Goal: Information Seeking & Learning: Check status

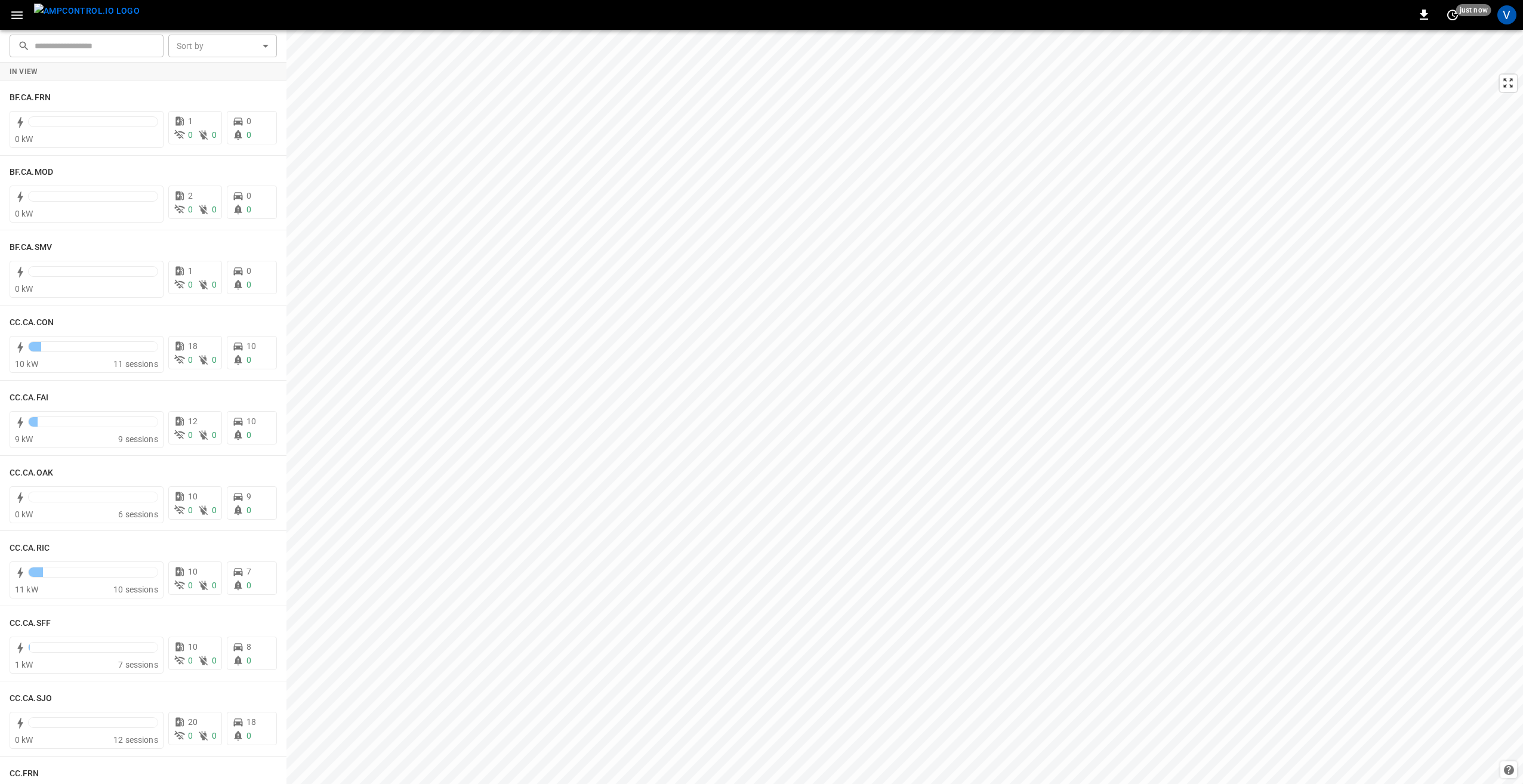
click at [21, 9] on icon "button" at bounding box center [17, 15] width 15 height 15
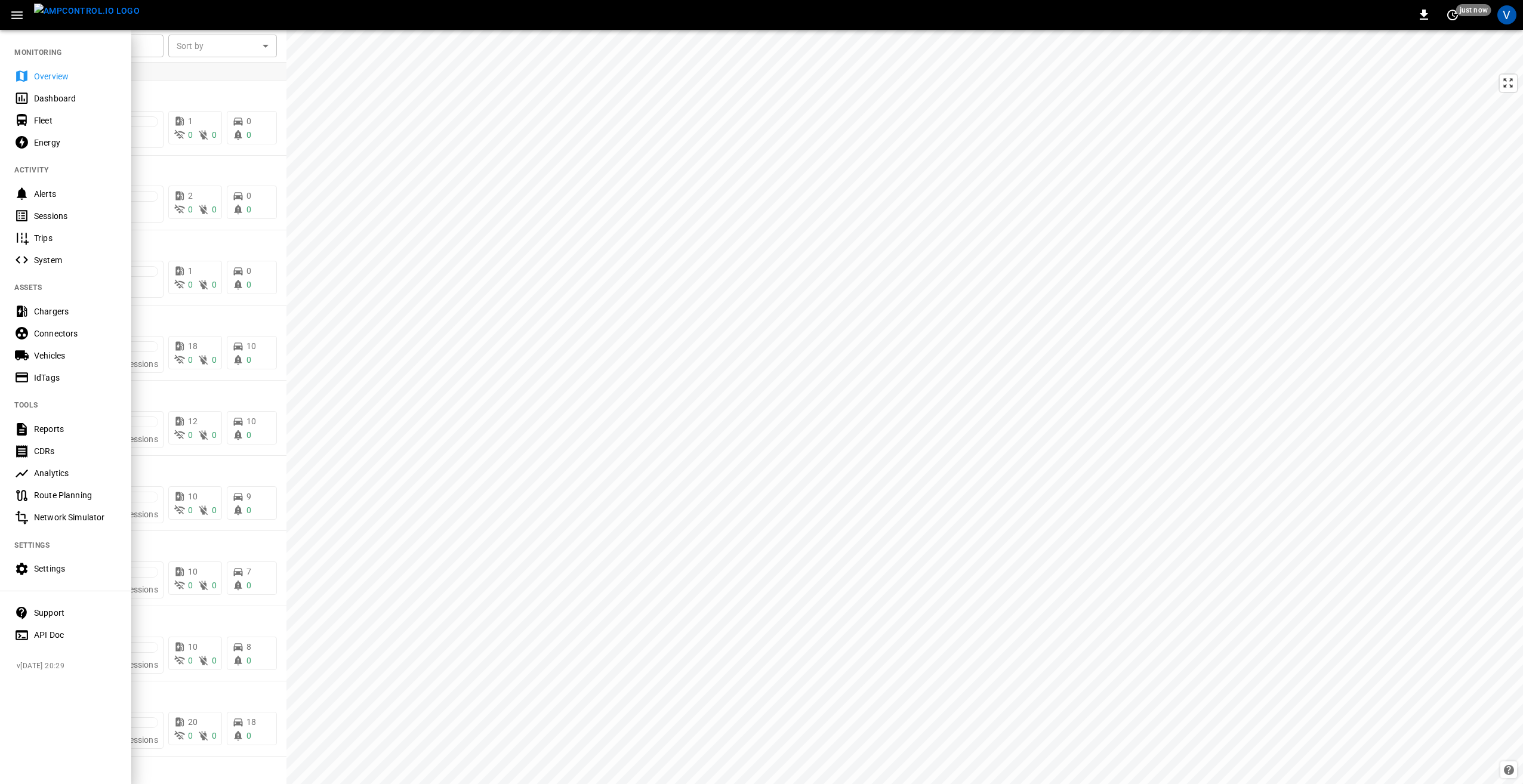
click at [40, 357] on div "Vehicles" at bounding box center [75, 355] width 83 height 12
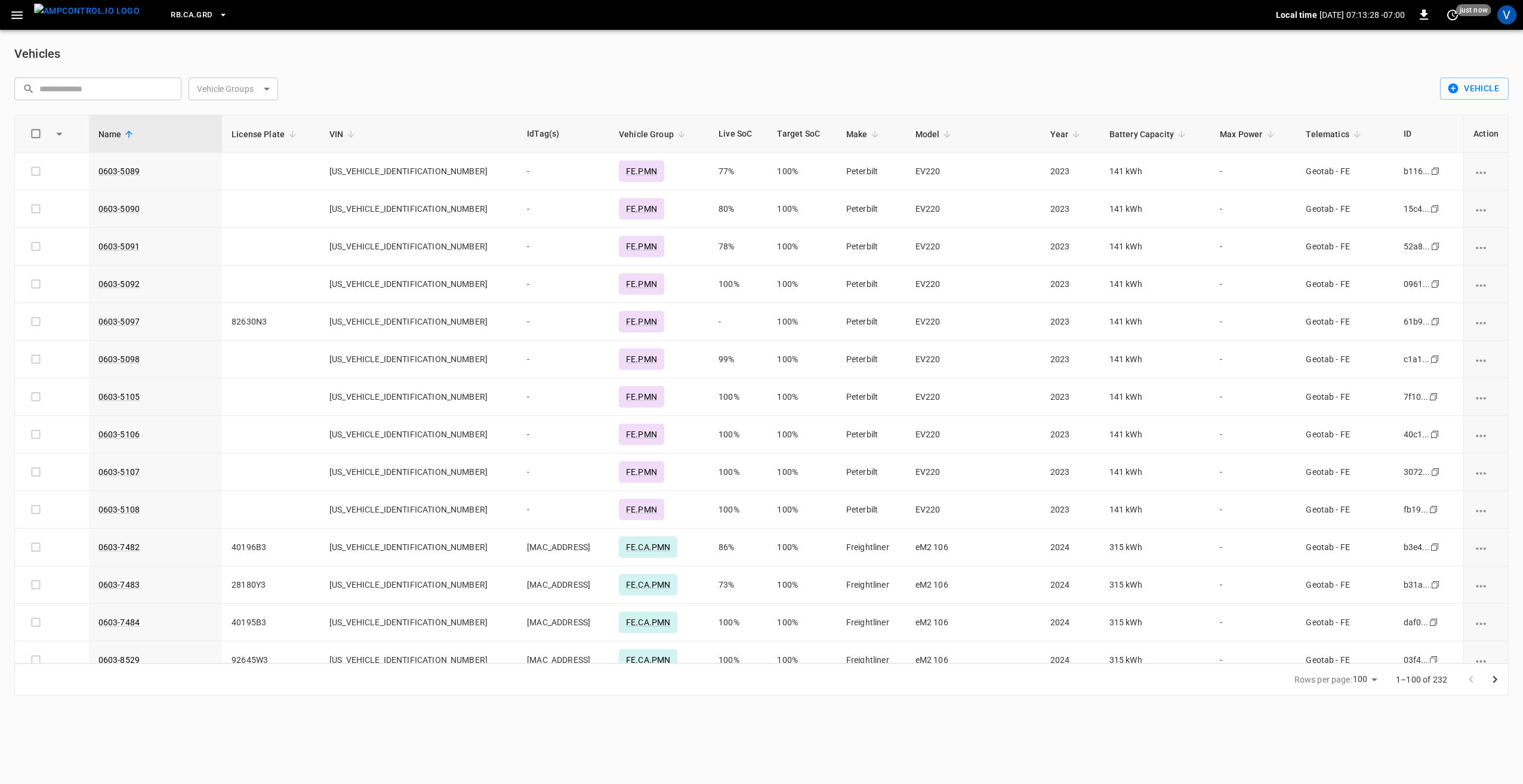
click at [260, 92] on body "RB.CA.GRD Local time [DATE] 07:13:28 -07:00 0 just now V Vehicles ​ ​ Vehicle G…" at bounding box center [761, 355] width 1523 height 710
click at [237, 183] on div "CC.CA.LIV" at bounding box center [231, 185] width 54 height 22
type input "*********"
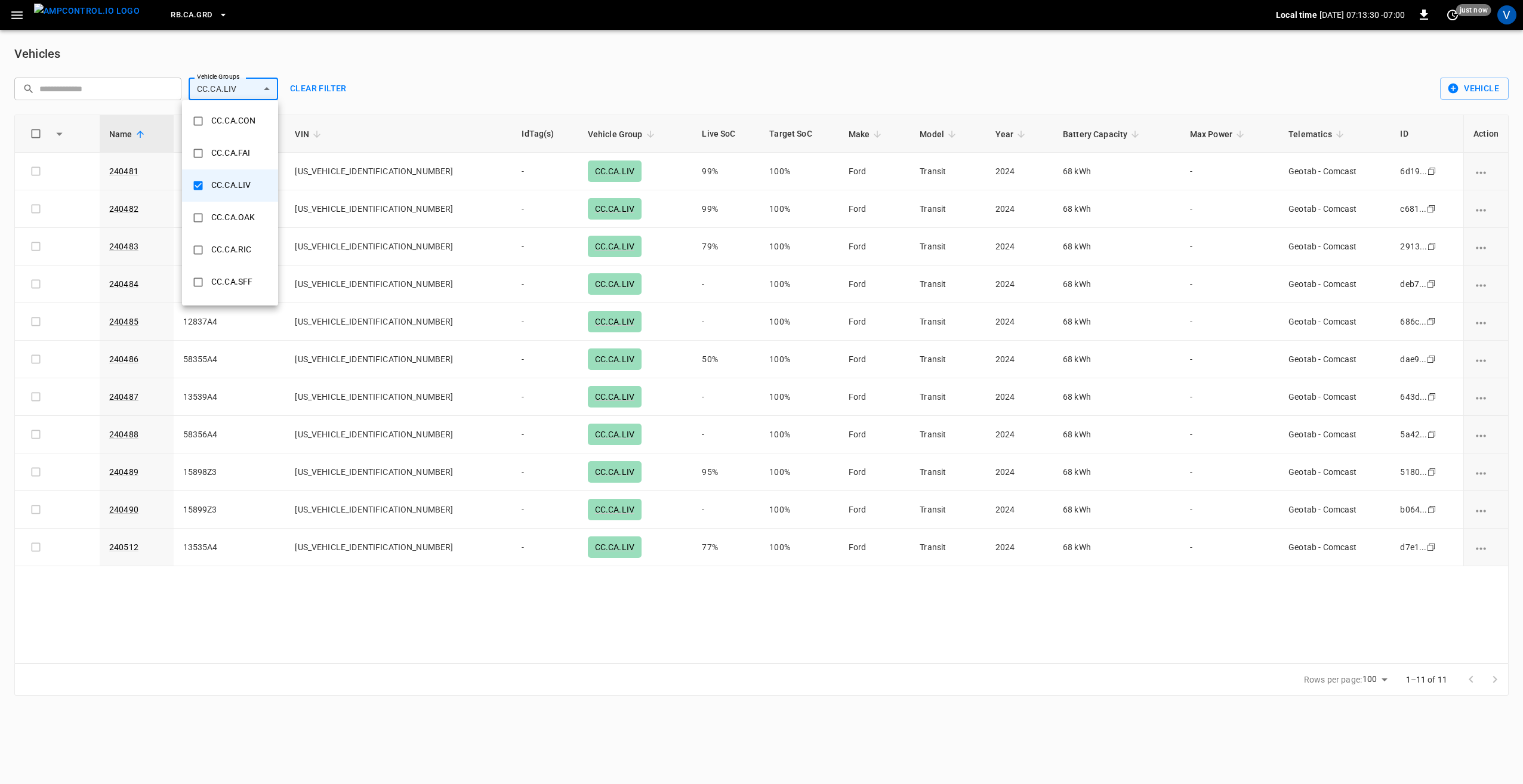
click at [408, 85] on div at bounding box center [761, 392] width 1523 height 784
click at [130, 170] on link "240481" at bounding box center [123, 171] width 34 height 14
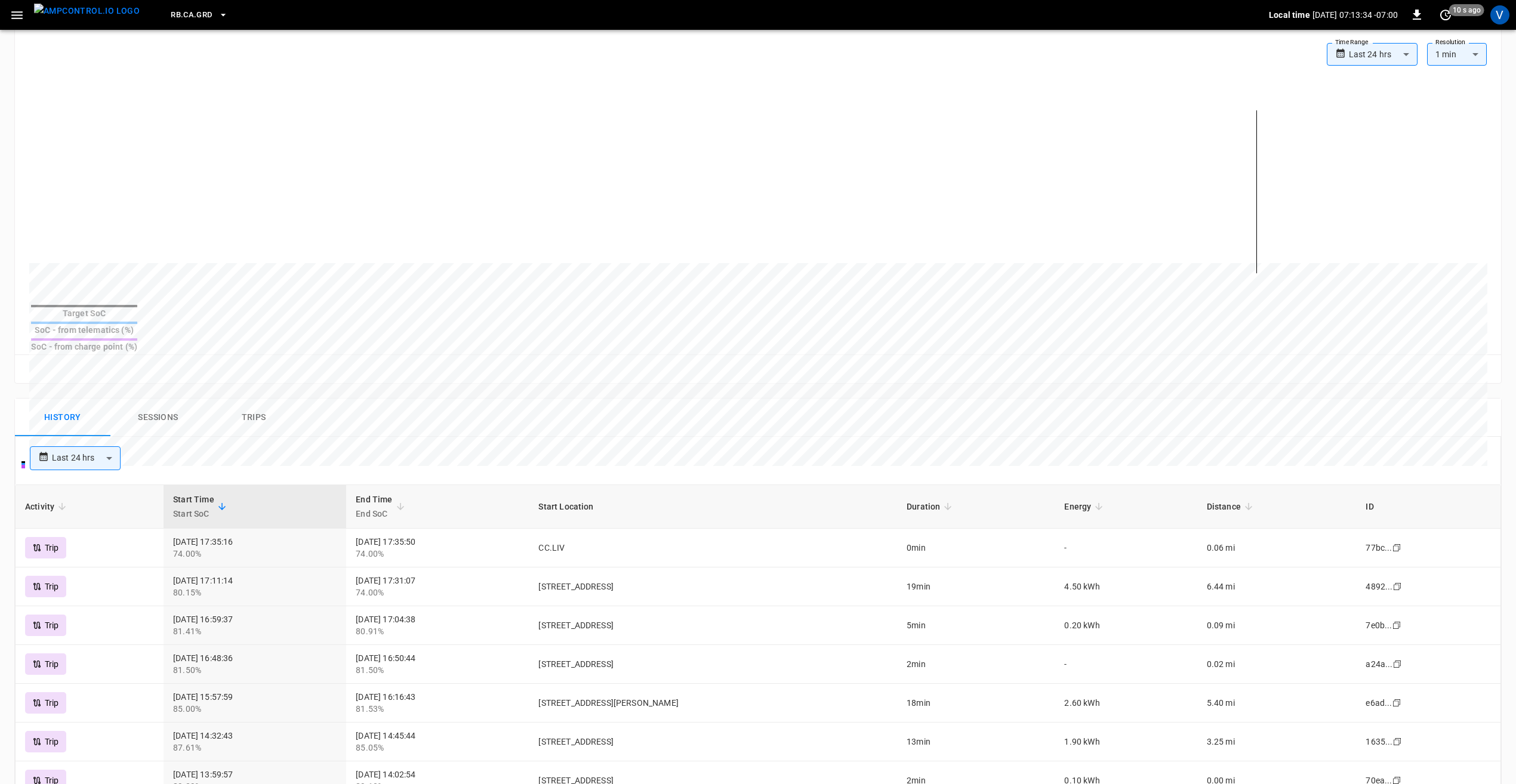
scroll to position [298, 0]
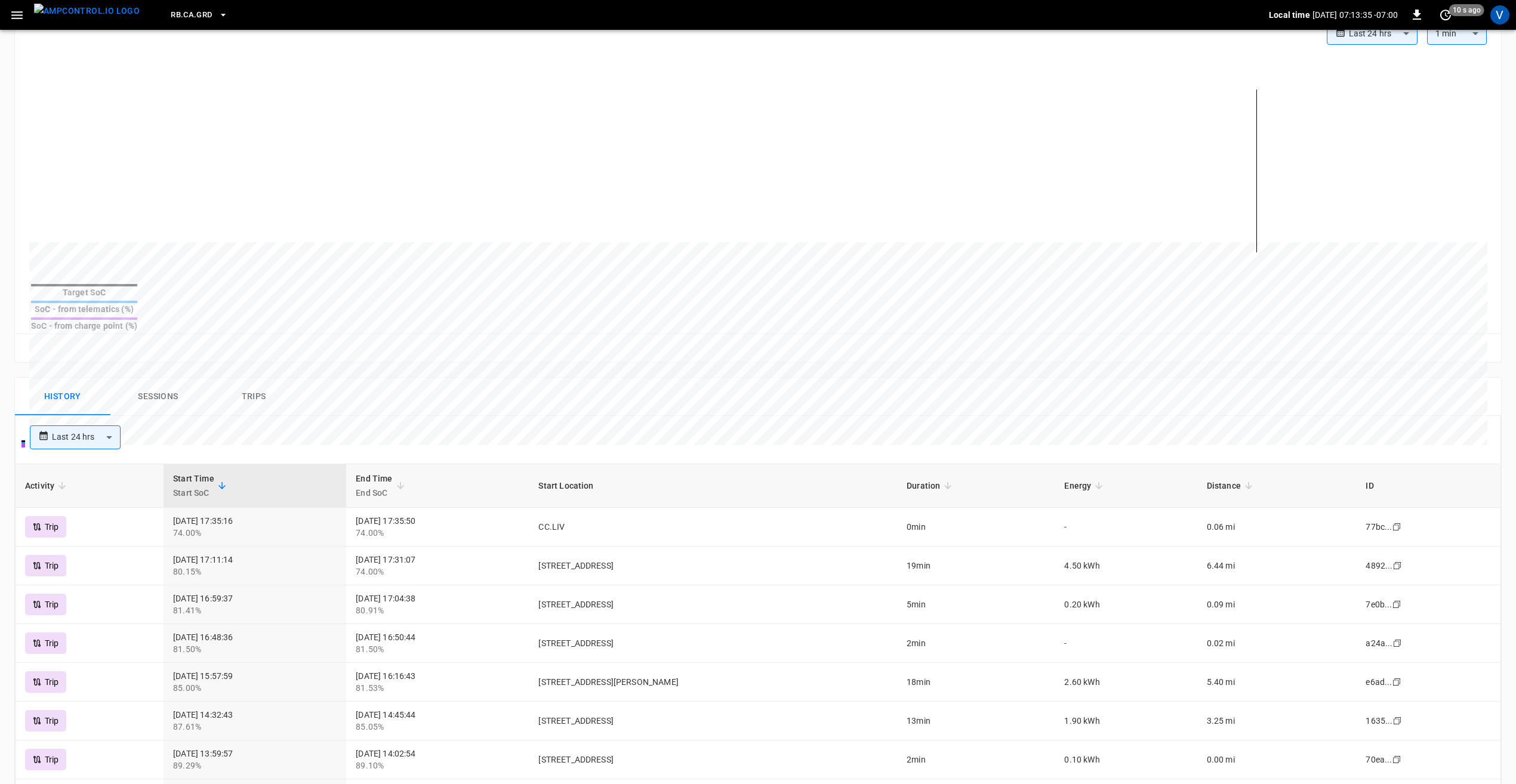
click at [240, 378] on button "Trips" at bounding box center [253, 397] width 95 height 38
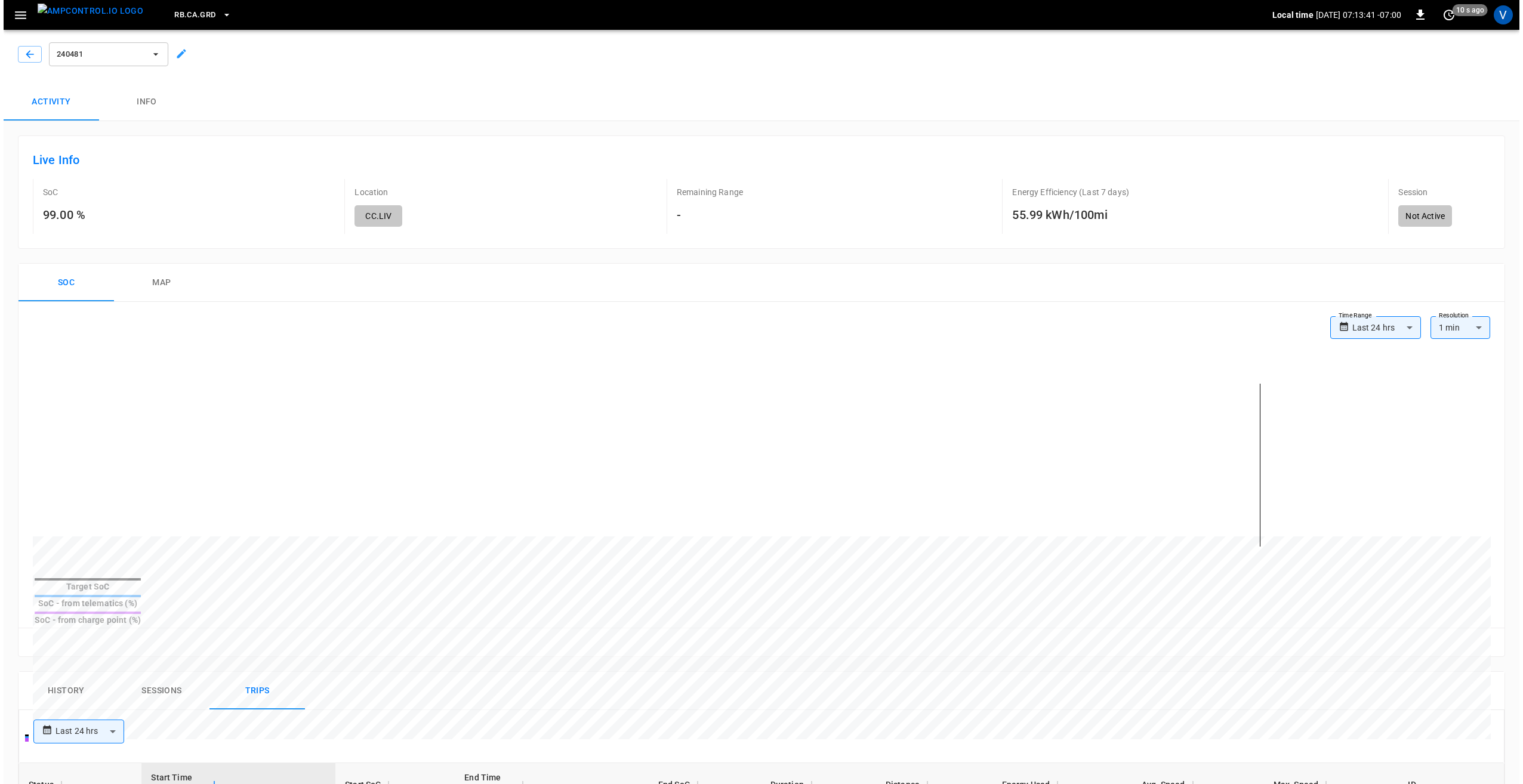
scroll to position [0, 0]
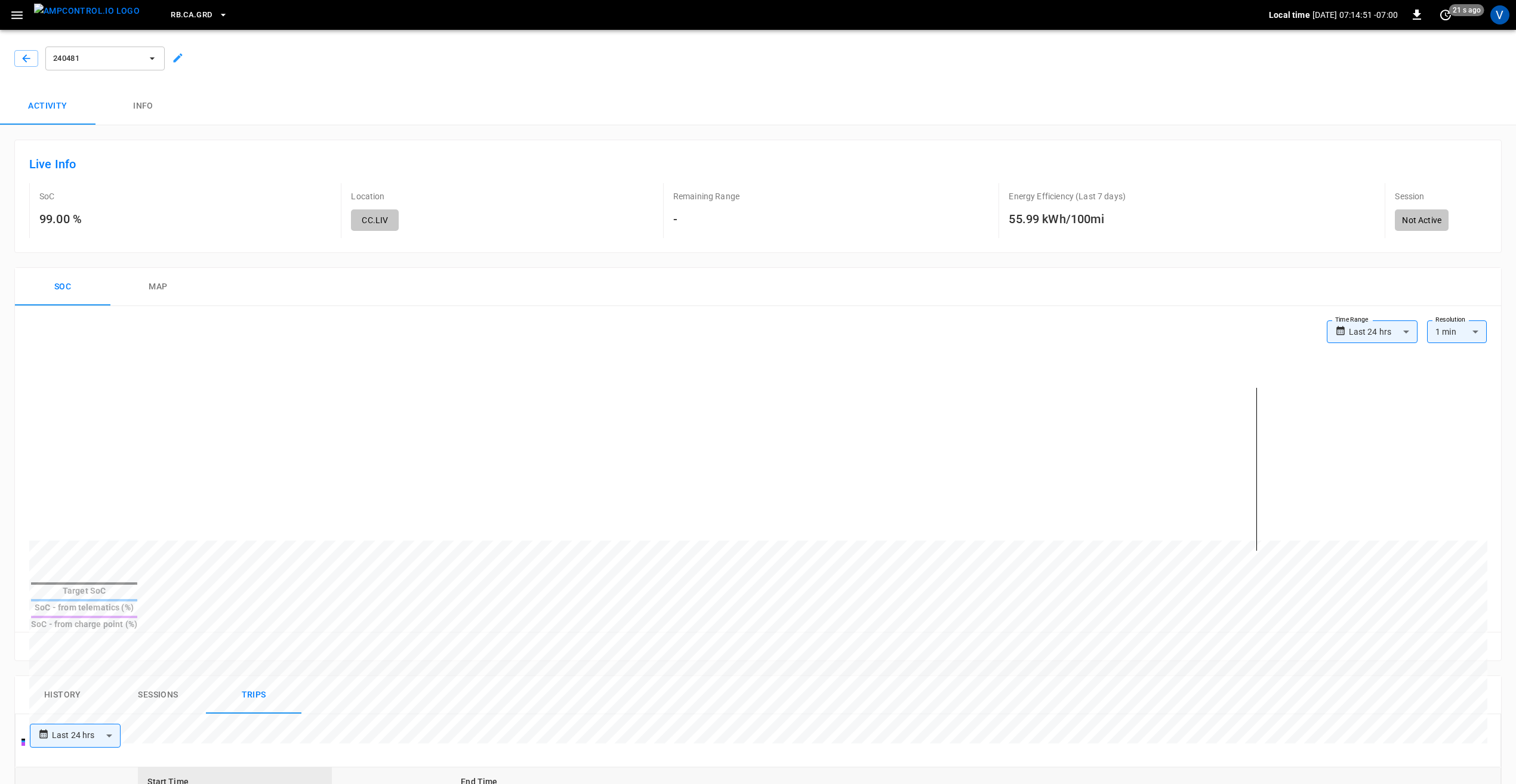
click at [22, 20] on icon "button" at bounding box center [17, 15] width 15 height 15
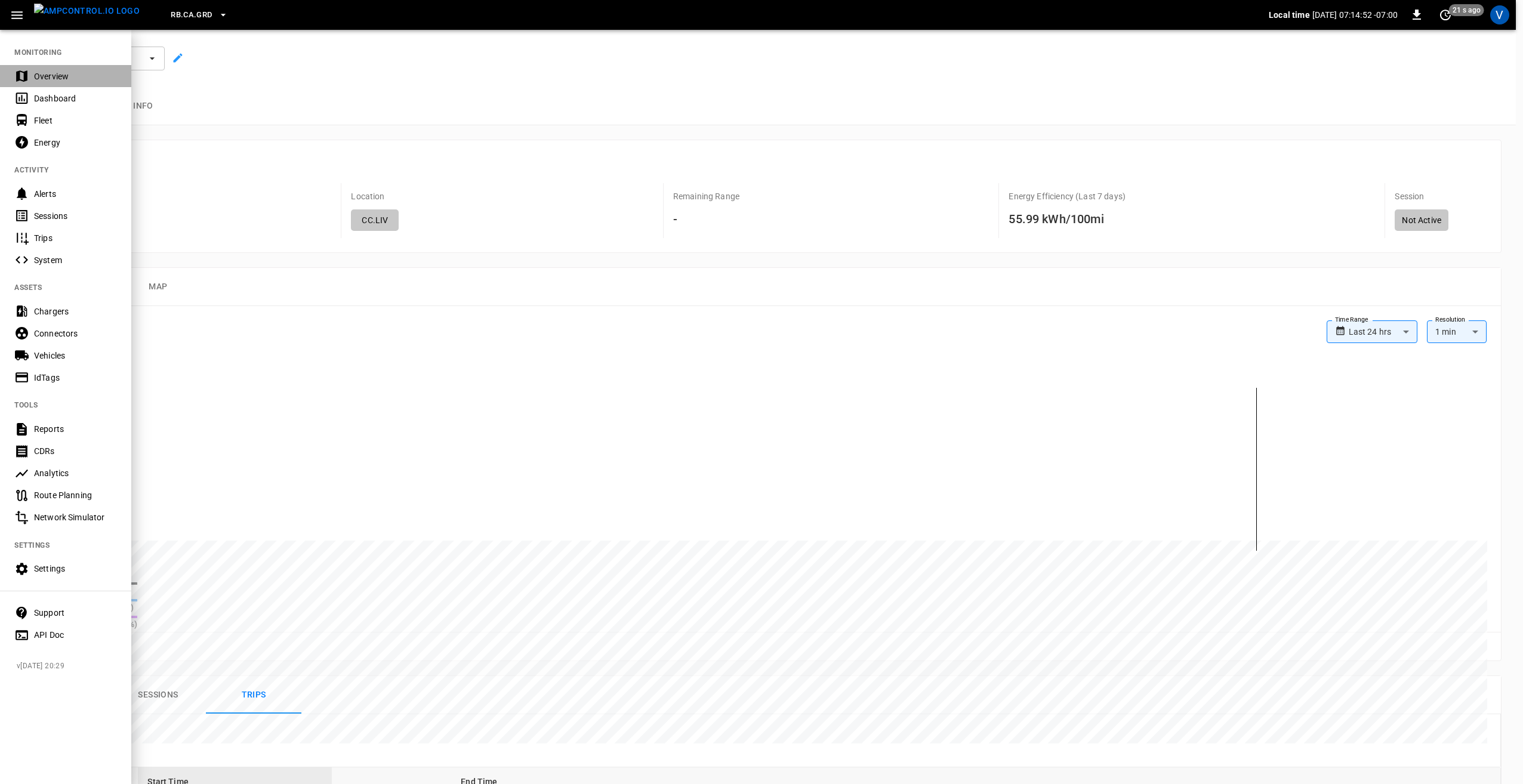
click at [54, 74] on div "Overview" at bounding box center [75, 76] width 83 height 12
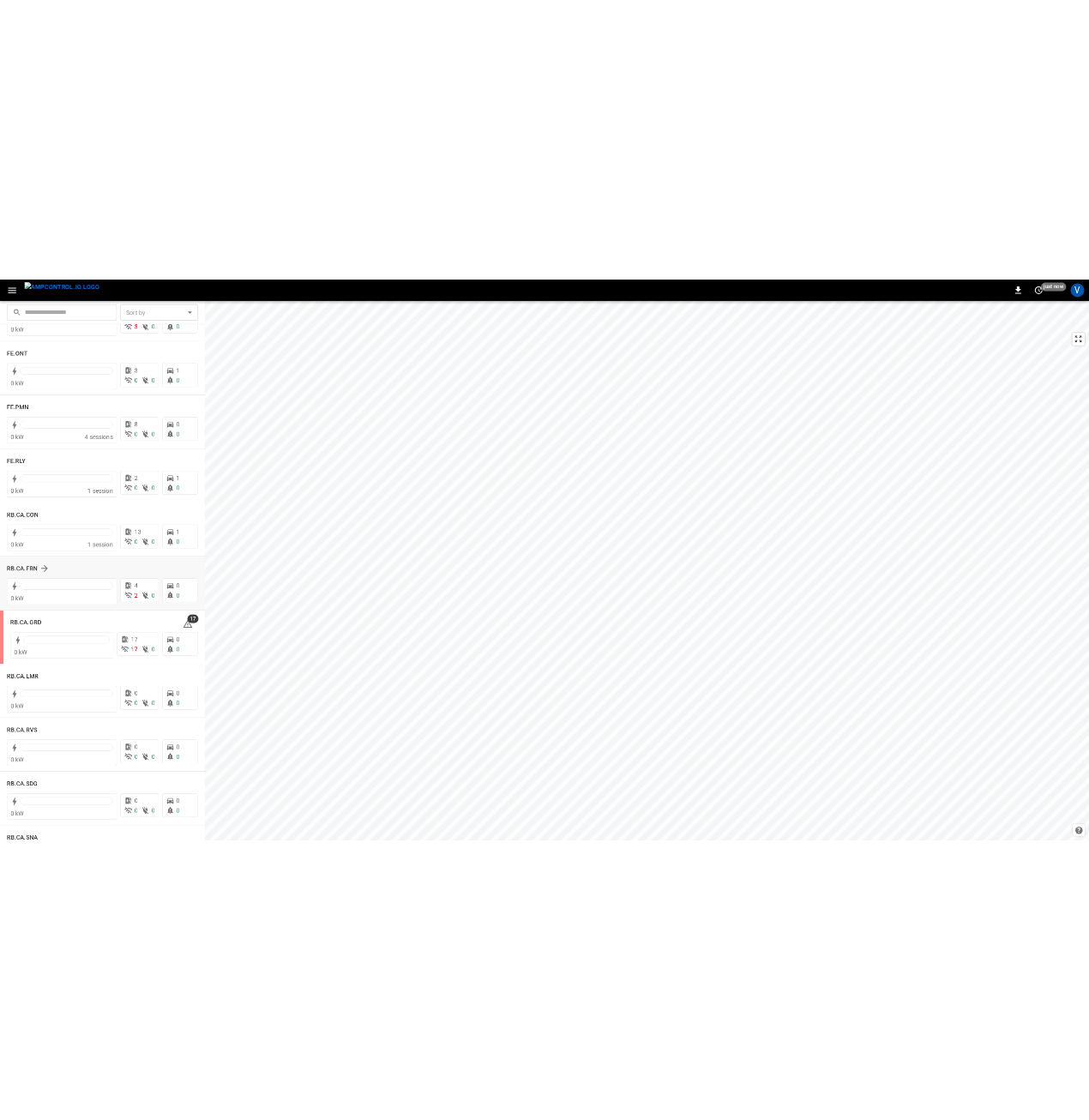
scroll to position [2057, 0]
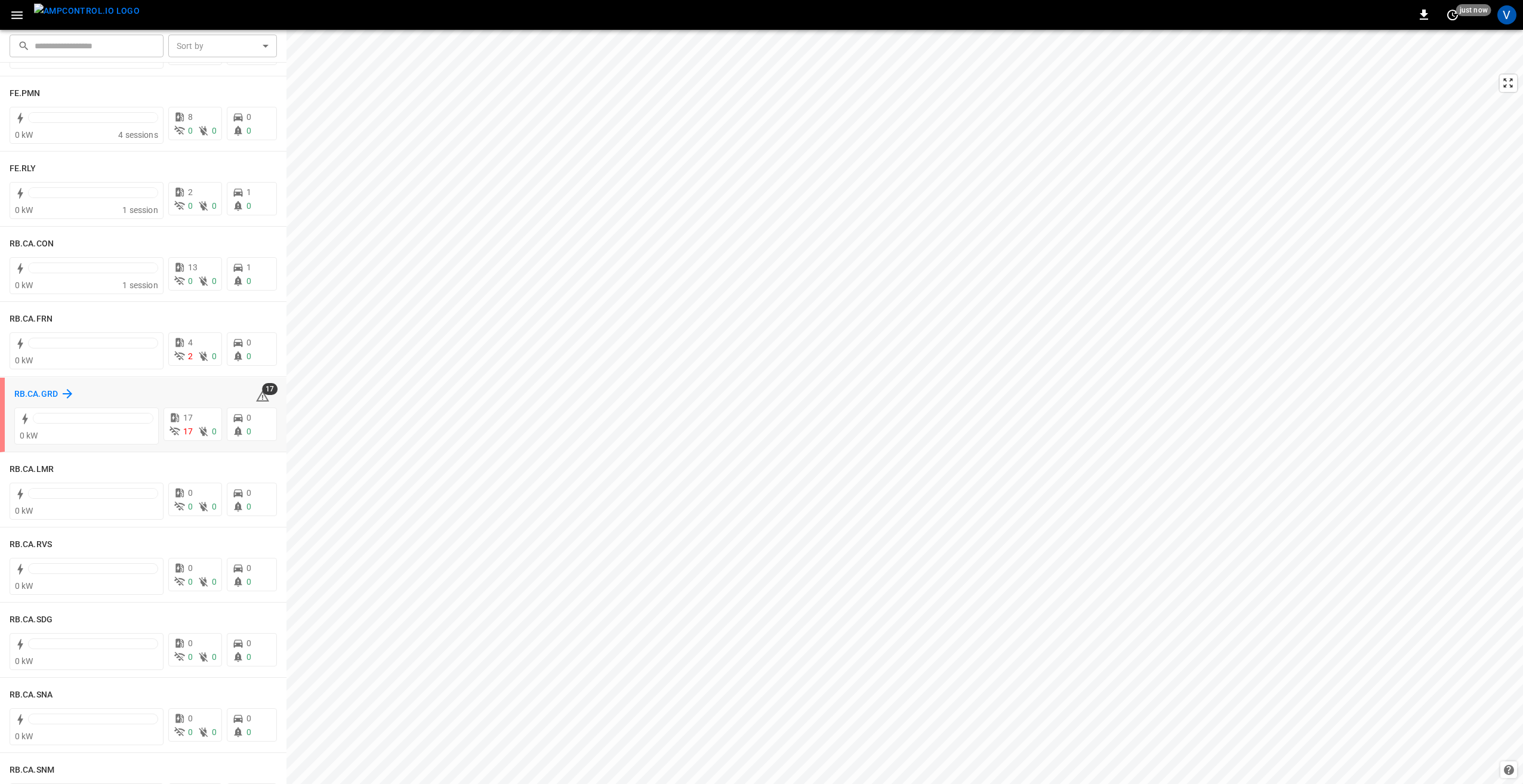
click at [36, 396] on h6 "RB.CA.GRD" at bounding box center [36, 394] width 43 height 13
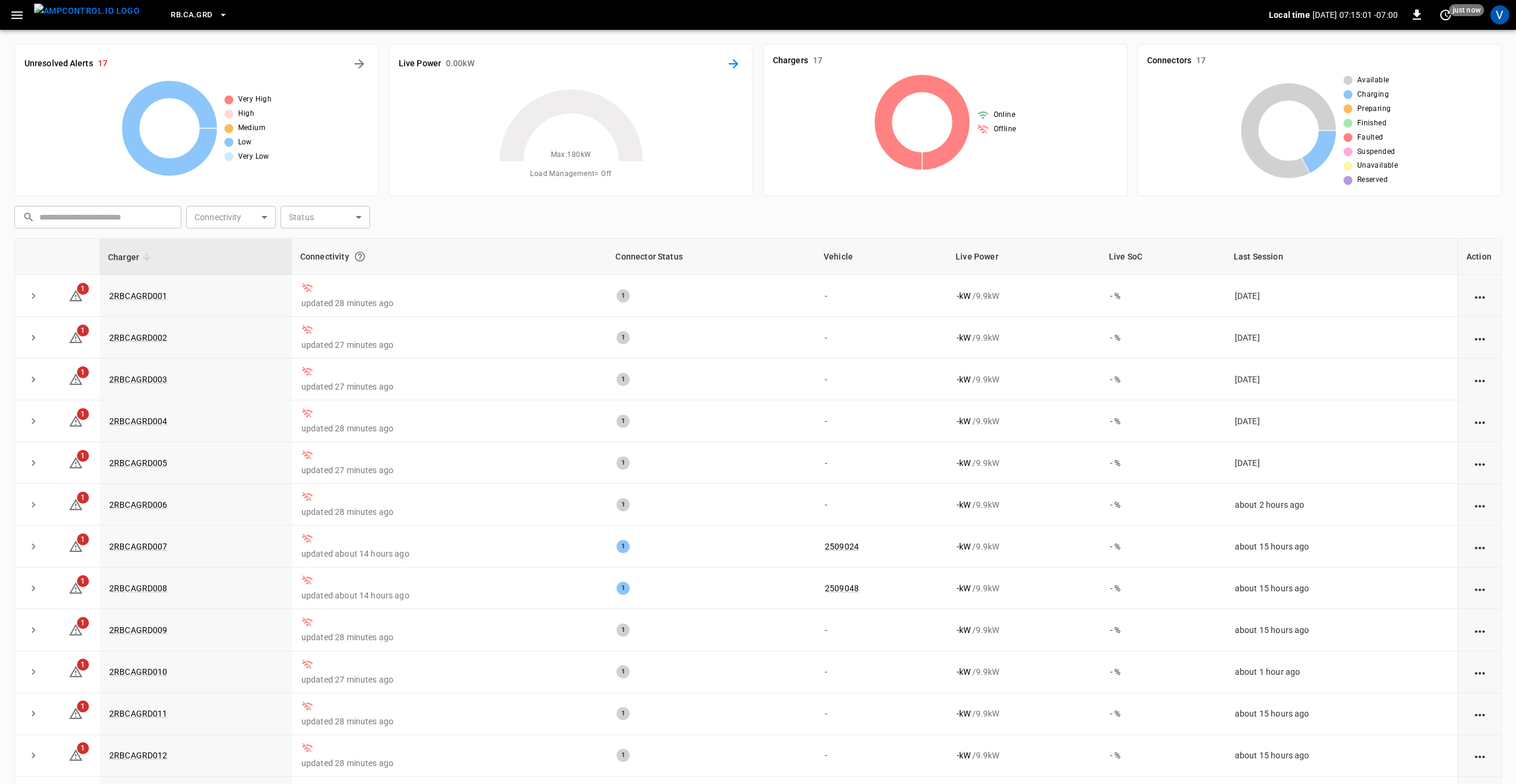
click at [734, 67] on icon "Energy Overview" at bounding box center [733, 63] width 10 height 10
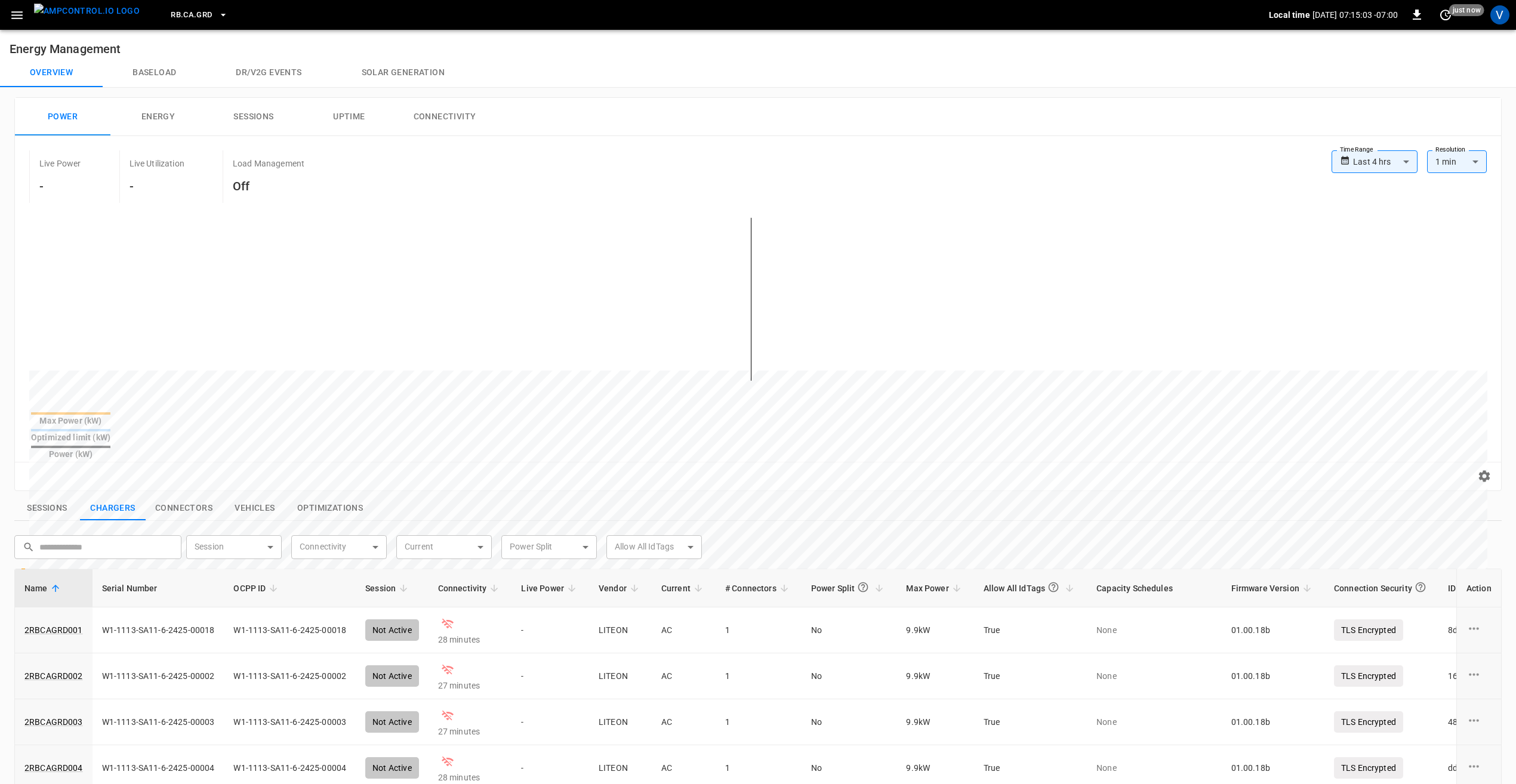
click at [1339, 169] on div "**********" at bounding box center [1374, 161] width 86 height 22
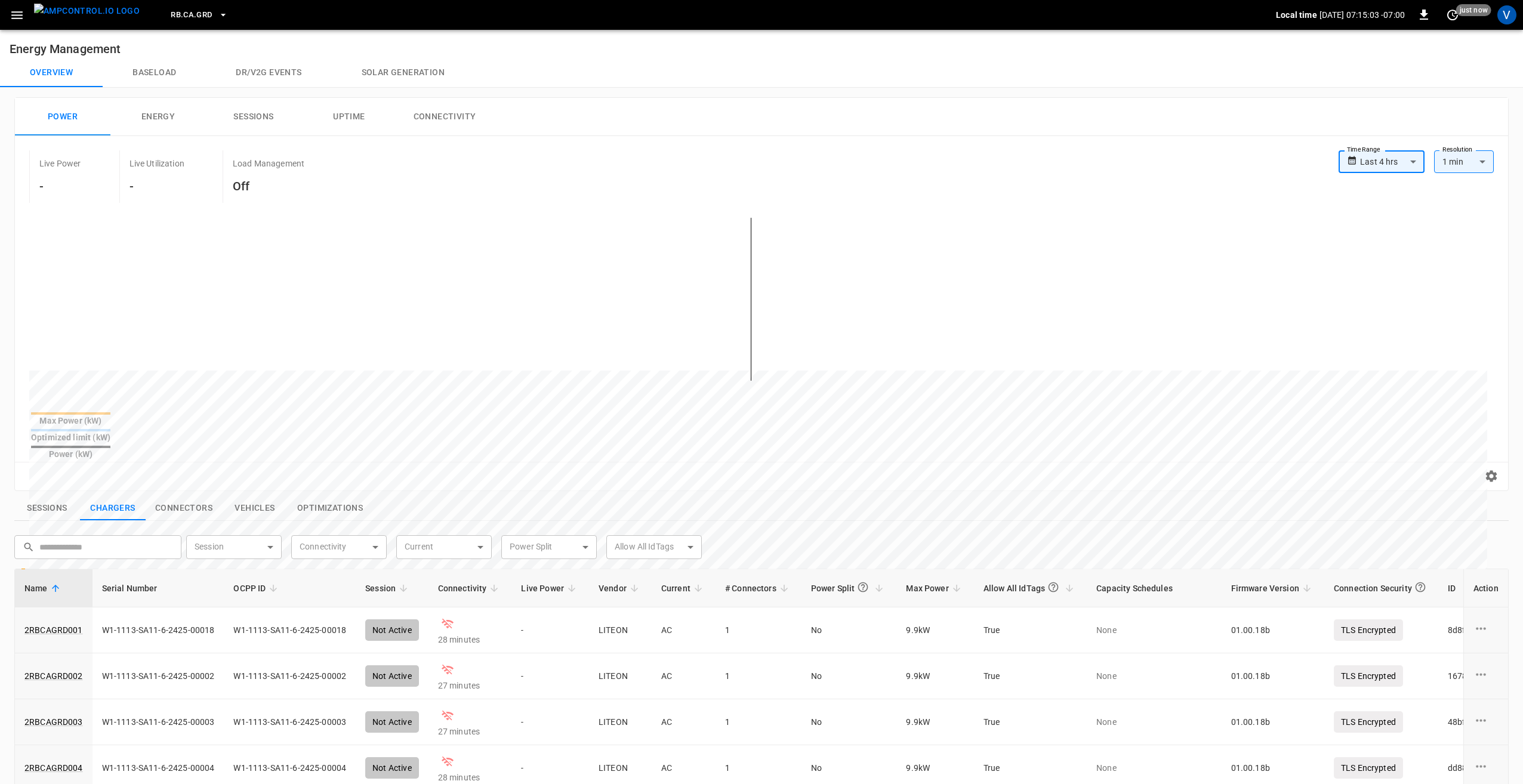
click at [1362, 164] on body "**********" at bounding box center [761, 580] width 1523 height 1159
click at [1370, 205] on li "Last 24 hrs" at bounding box center [1374, 206] width 86 height 20
type input "**********"
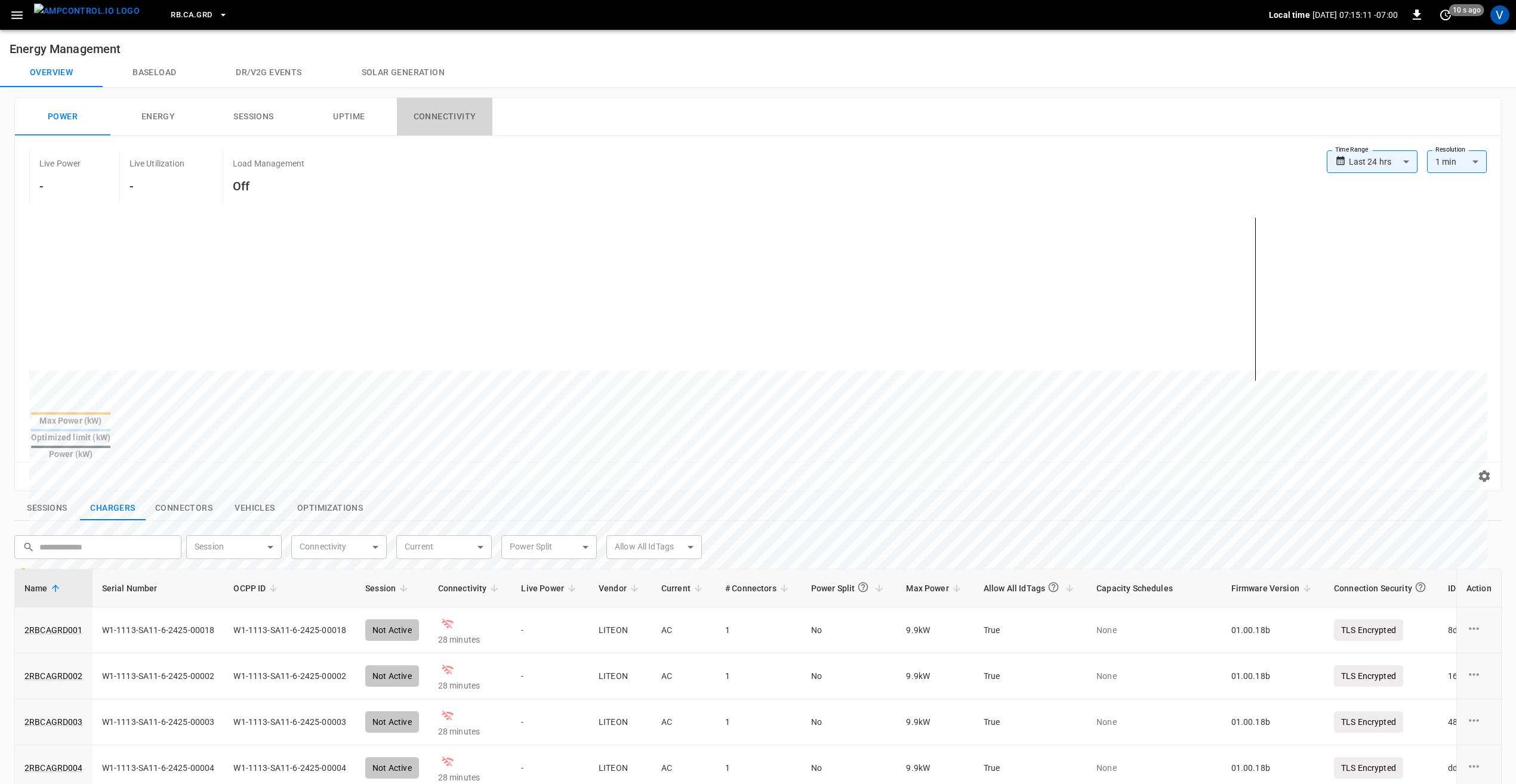
click at [473, 114] on button "Connectivity" at bounding box center [444, 117] width 95 height 38
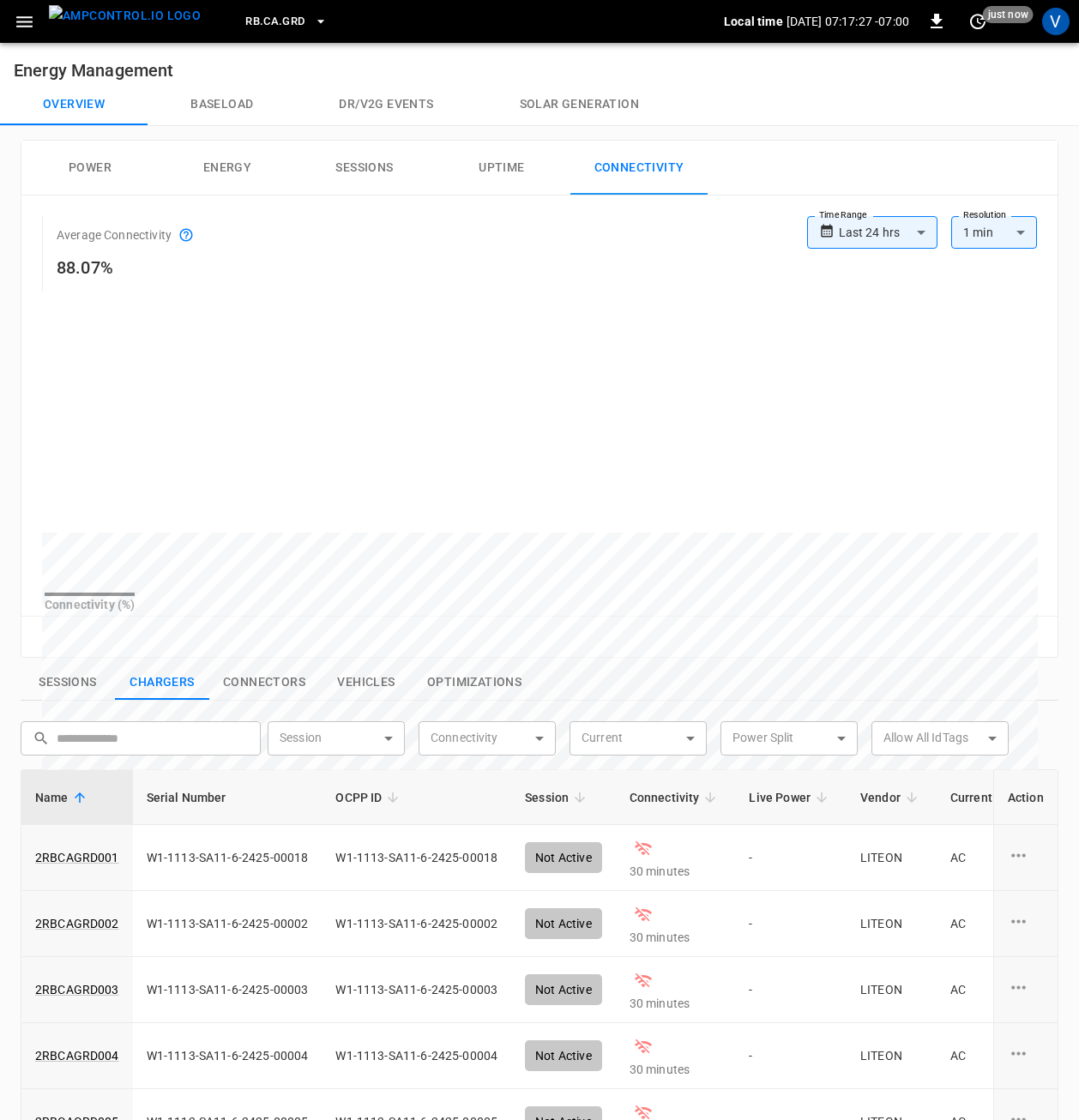
click at [22, 12] on icon "button" at bounding box center [24, 21] width 21 height 21
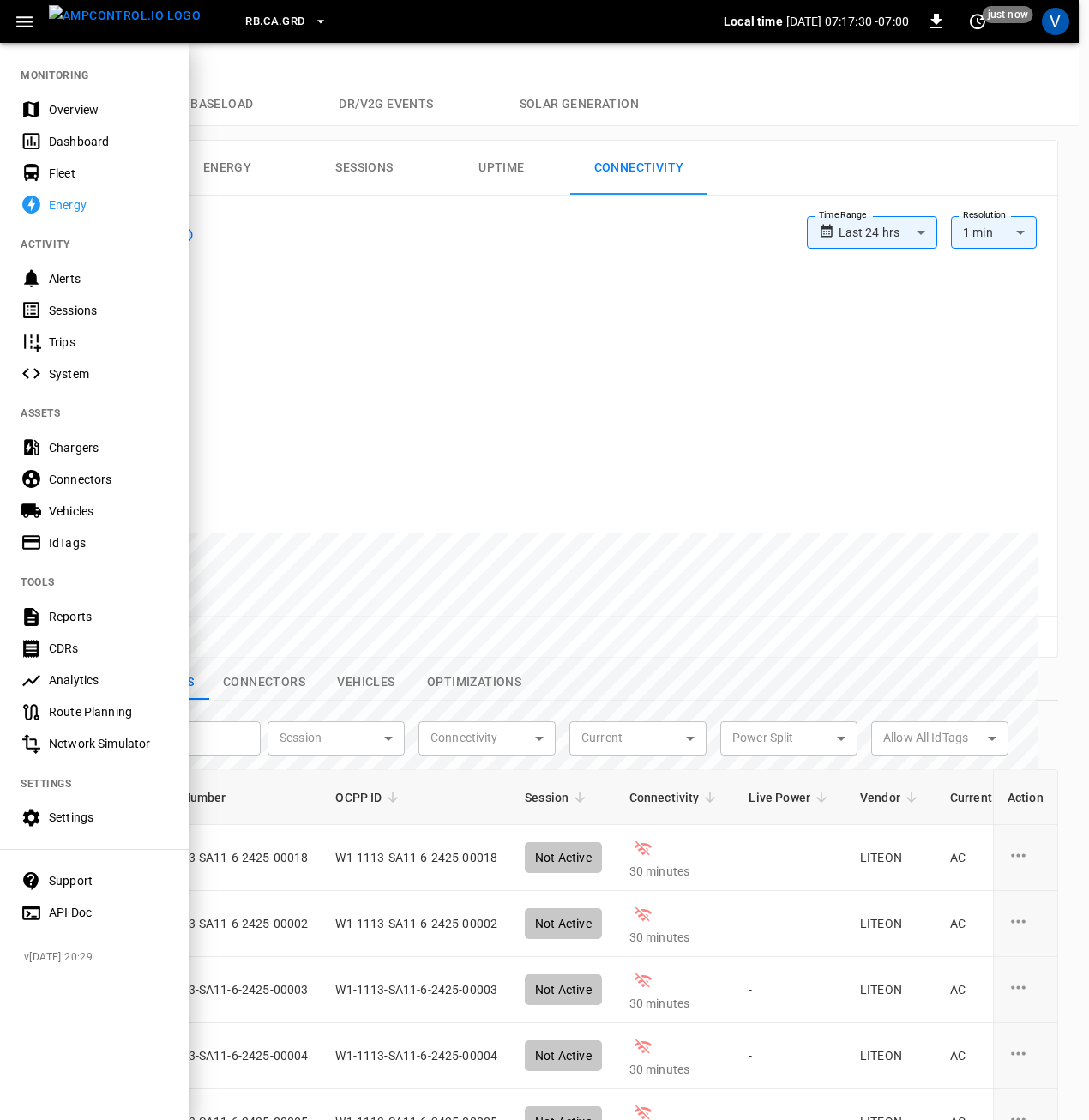
click at [76, 809] on div "Settings" at bounding box center [108, 817] width 119 height 17
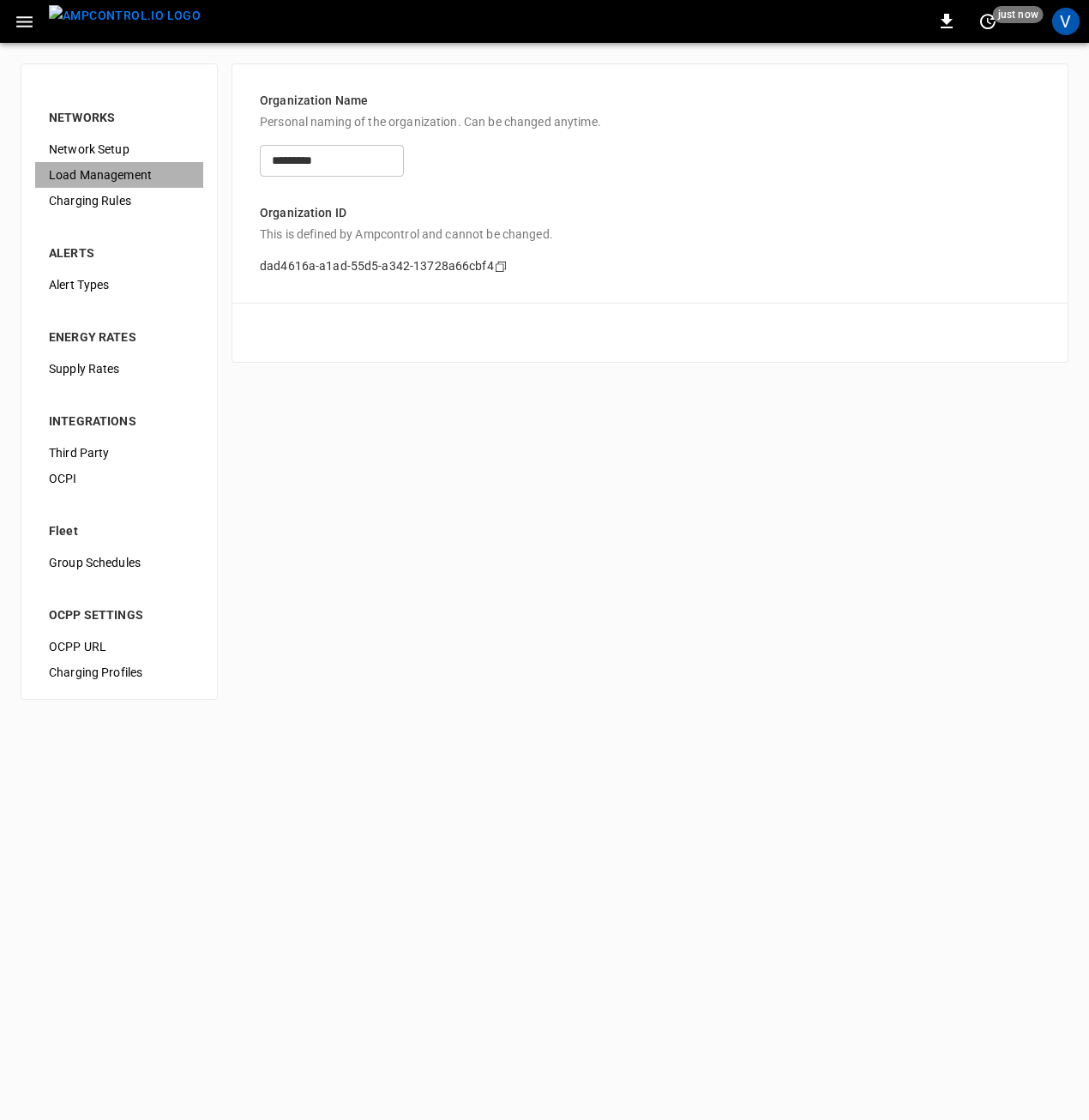
drag, startPoint x: 85, startPoint y: 173, endPoint x: 142, endPoint y: 188, distance: 58.9
click at [85, 173] on span "Load Management" at bounding box center [118, 175] width 140 height 18
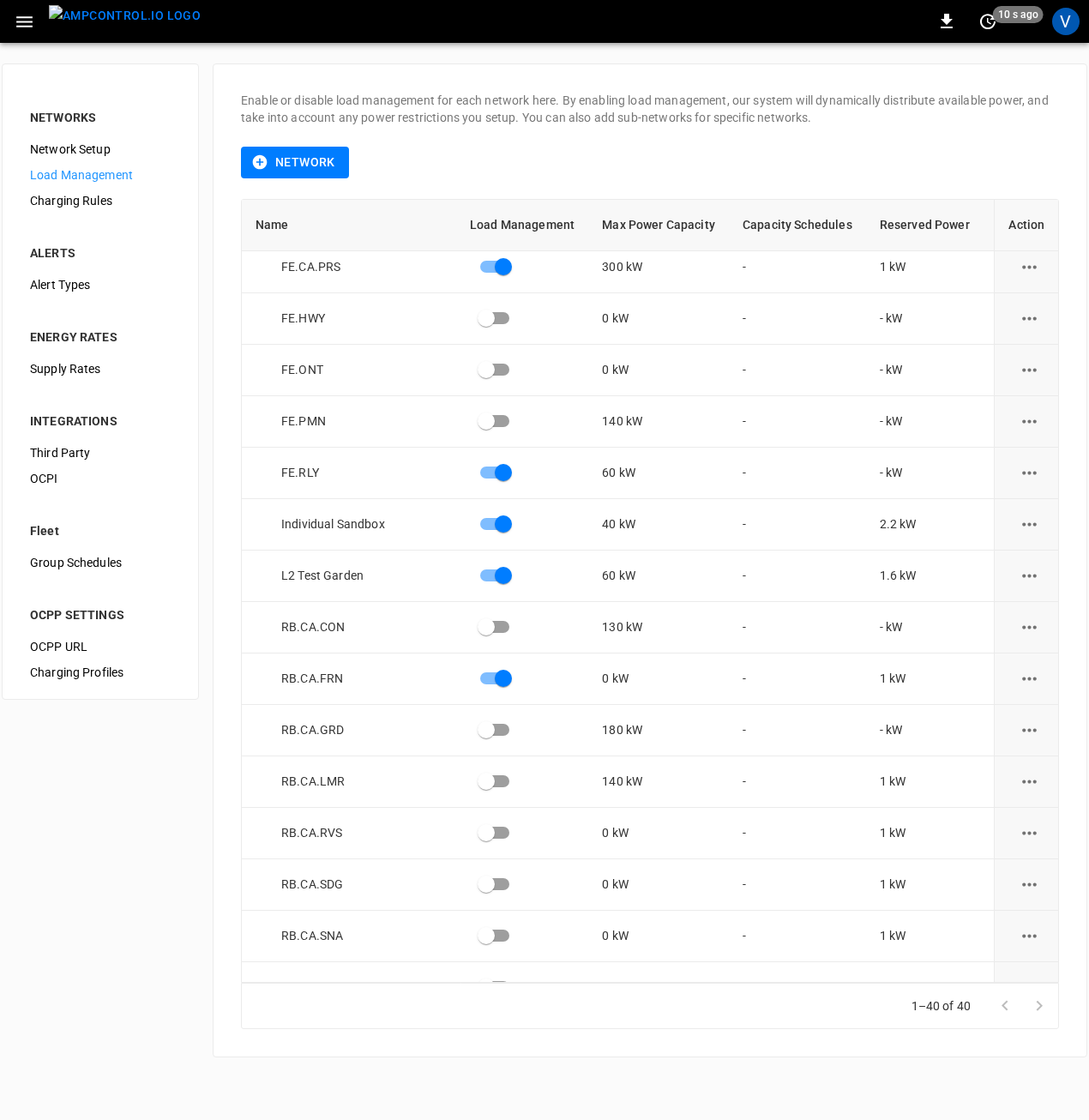
scroll to position [1200, 0]
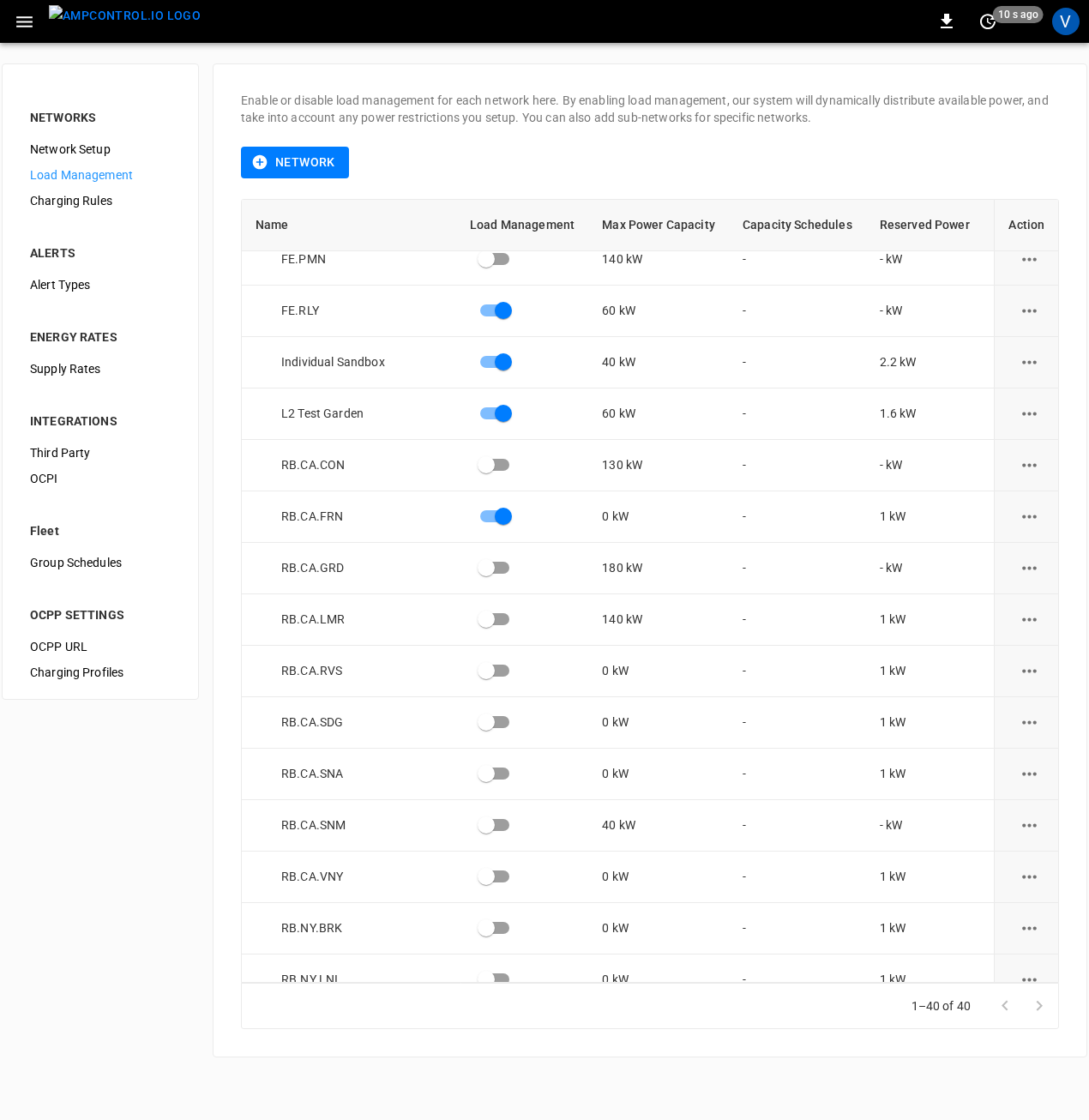
click at [31, 23] on icon "button" at bounding box center [24, 21] width 21 height 21
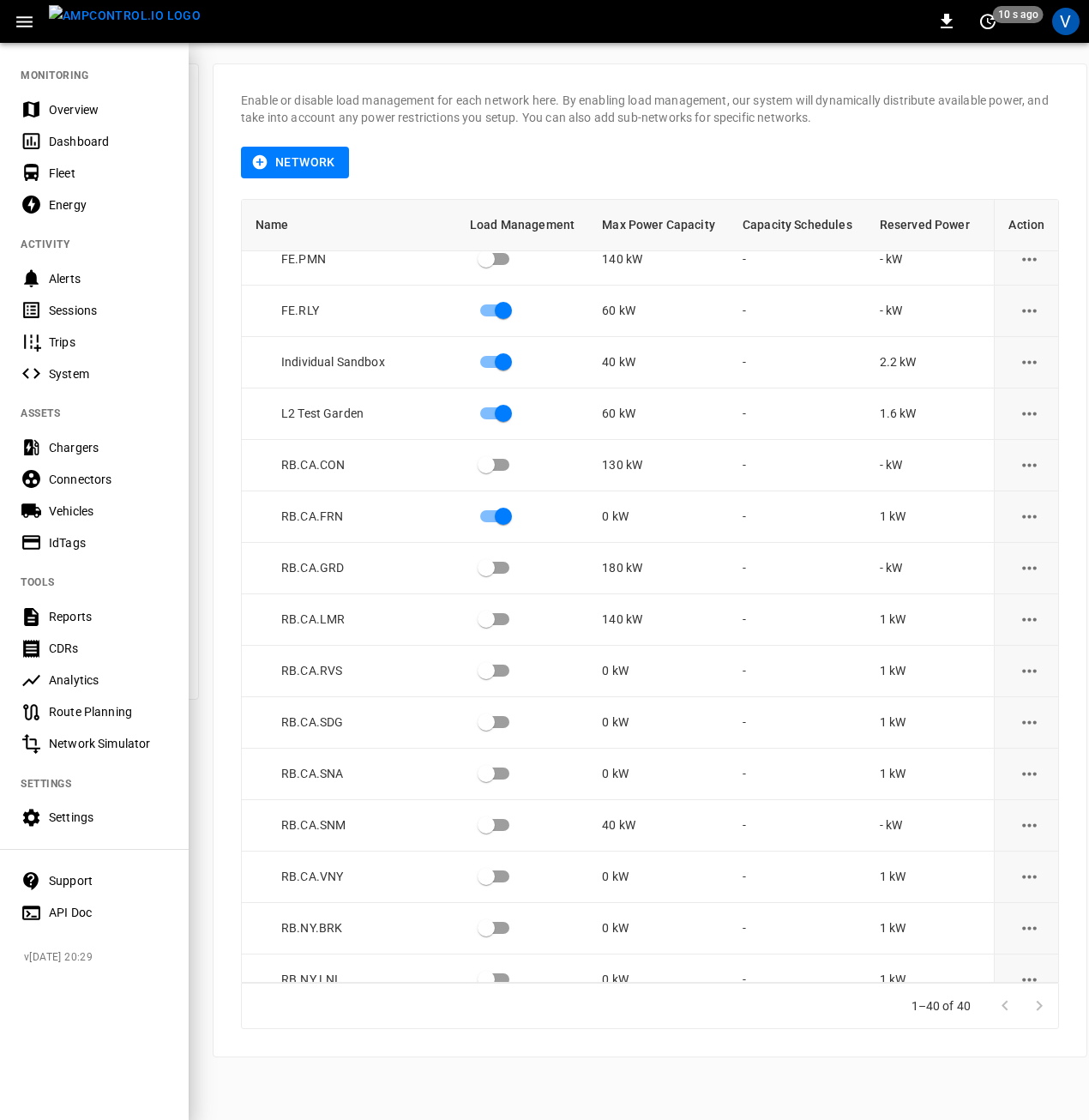
drag, startPoint x: 85, startPoint y: 118, endPoint x: 139, endPoint y: 364, distance: 251.9
click at [85, 118] on div "Overview" at bounding box center [94, 109] width 188 height 32
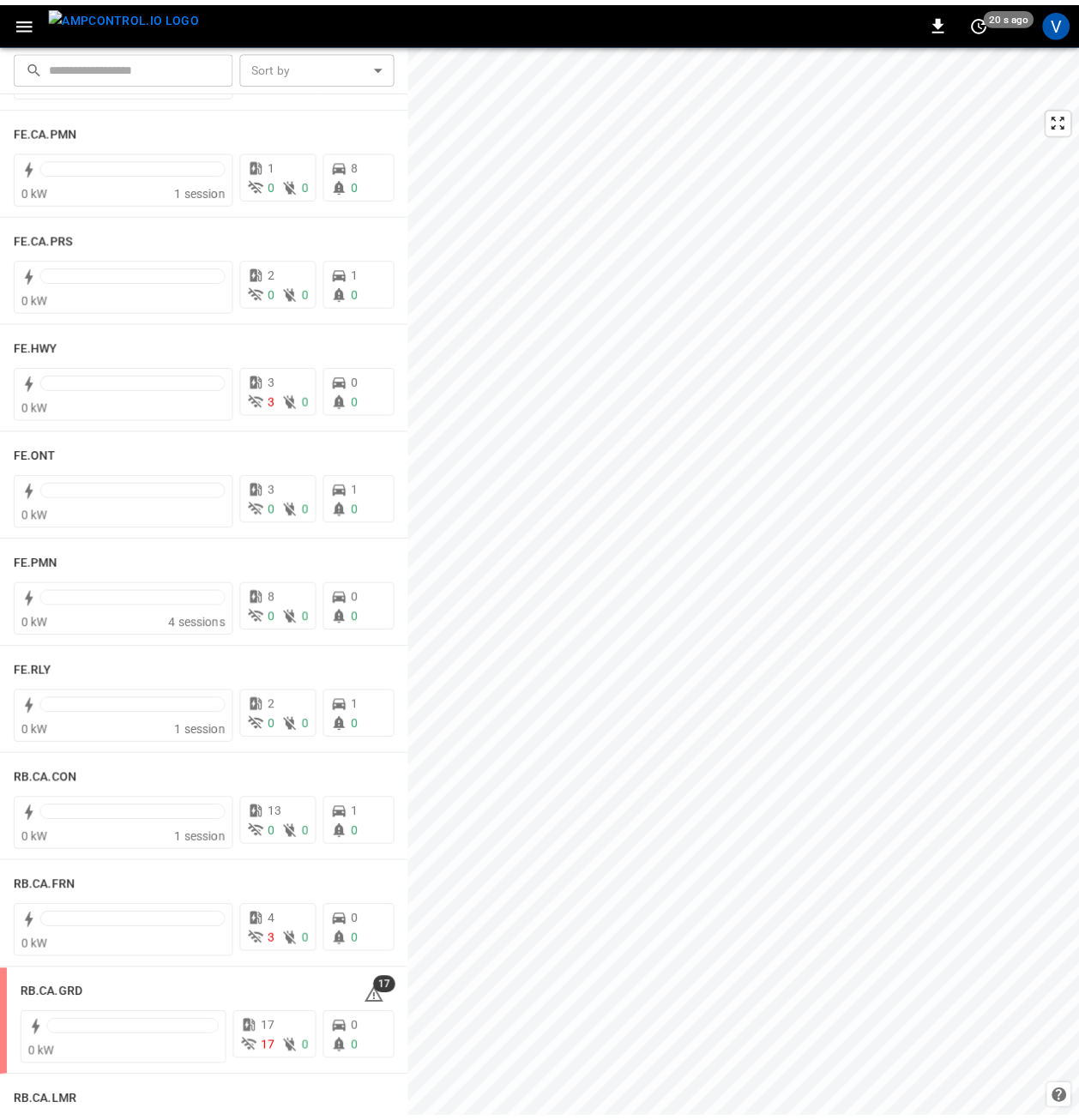
scroll to position [1886, 0]
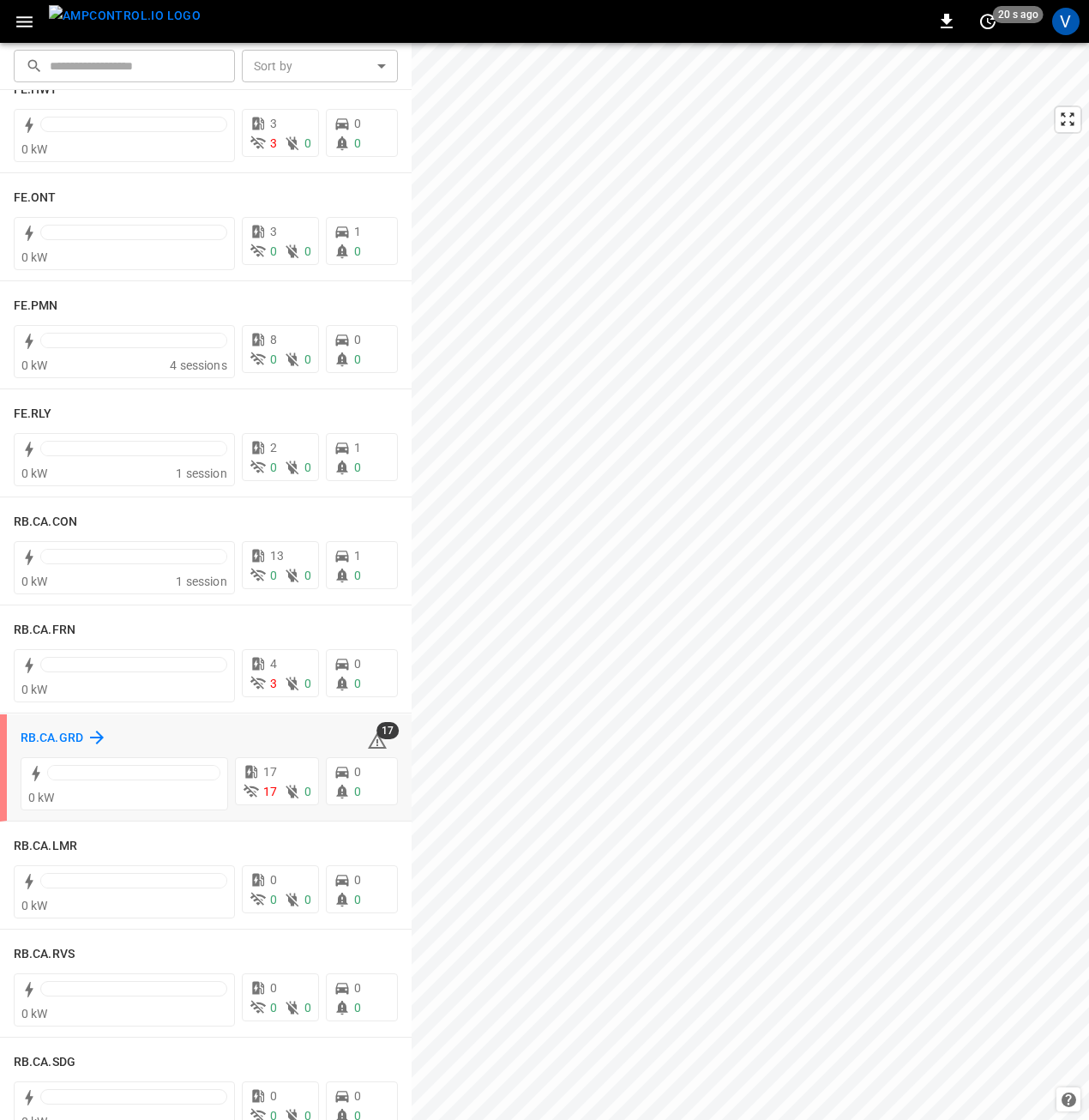
click at [51, 734] on h6 "RB.CA.GRD" at bounding box center [51, 738] width 62 height 19
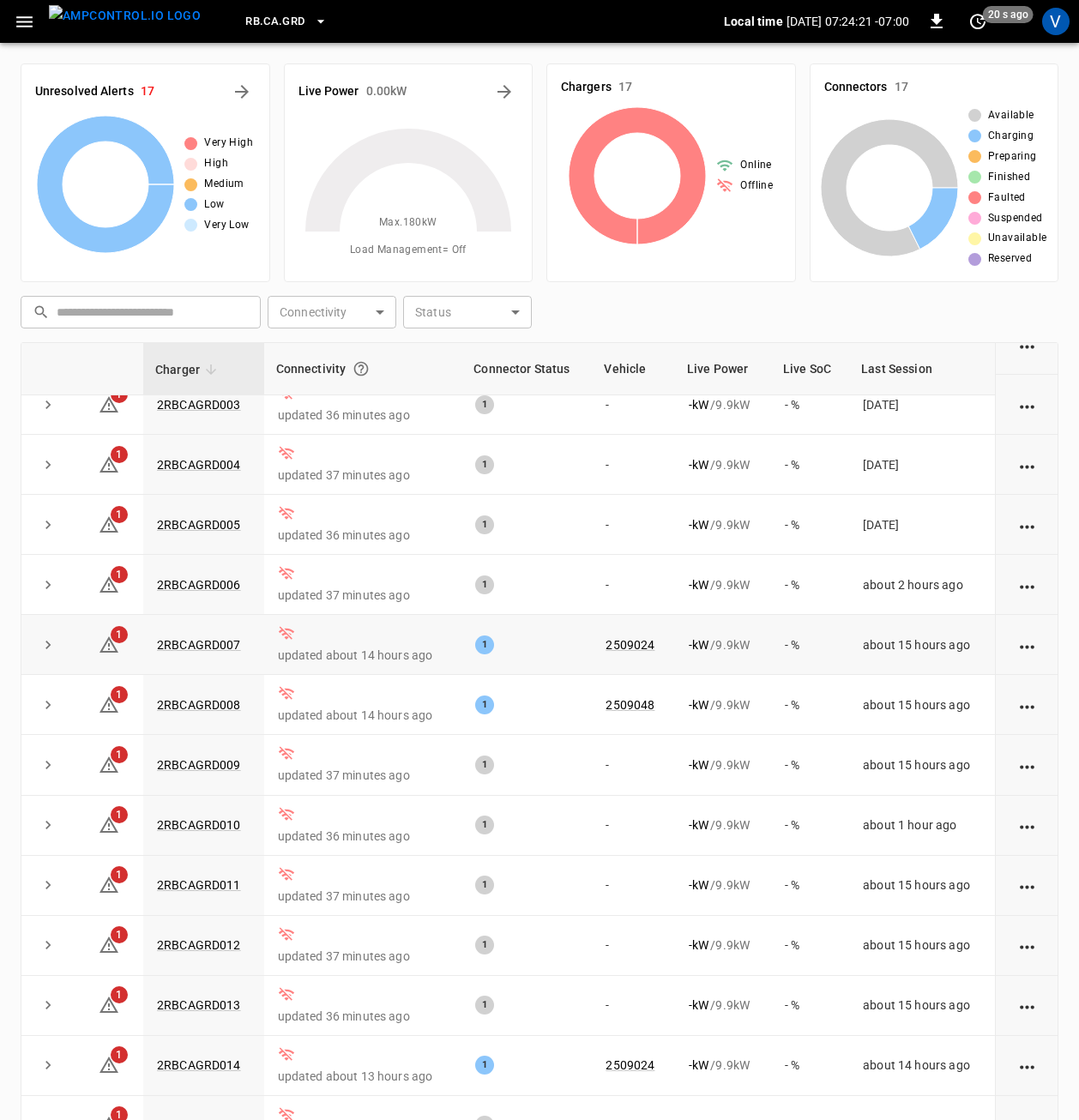
scroll to position [172, 0]
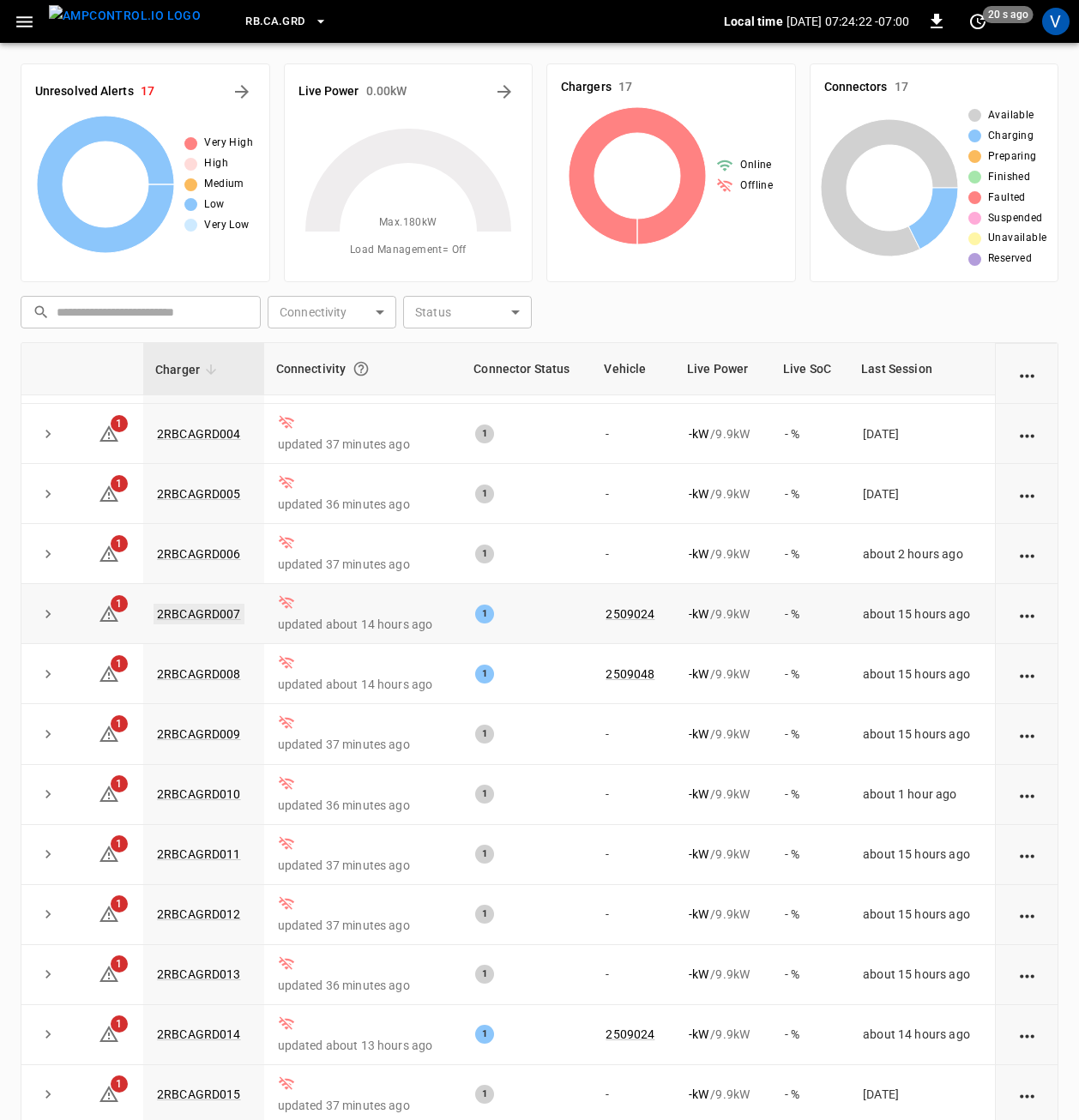
click at [199, 616] on link "2RBCAGRD007" at bounding box center [198, 613] width 91 height 20
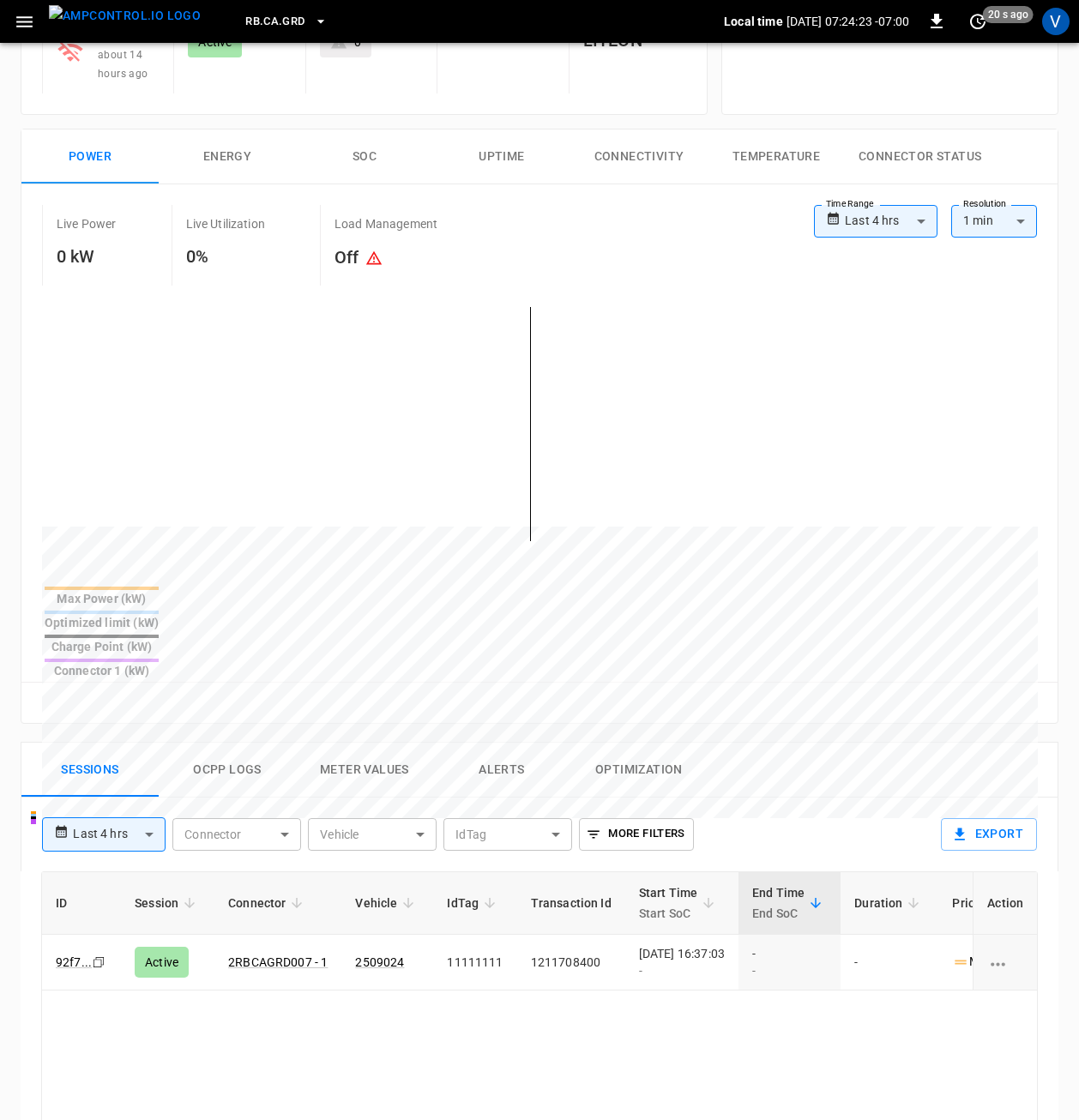
scroll to position [343, 0]
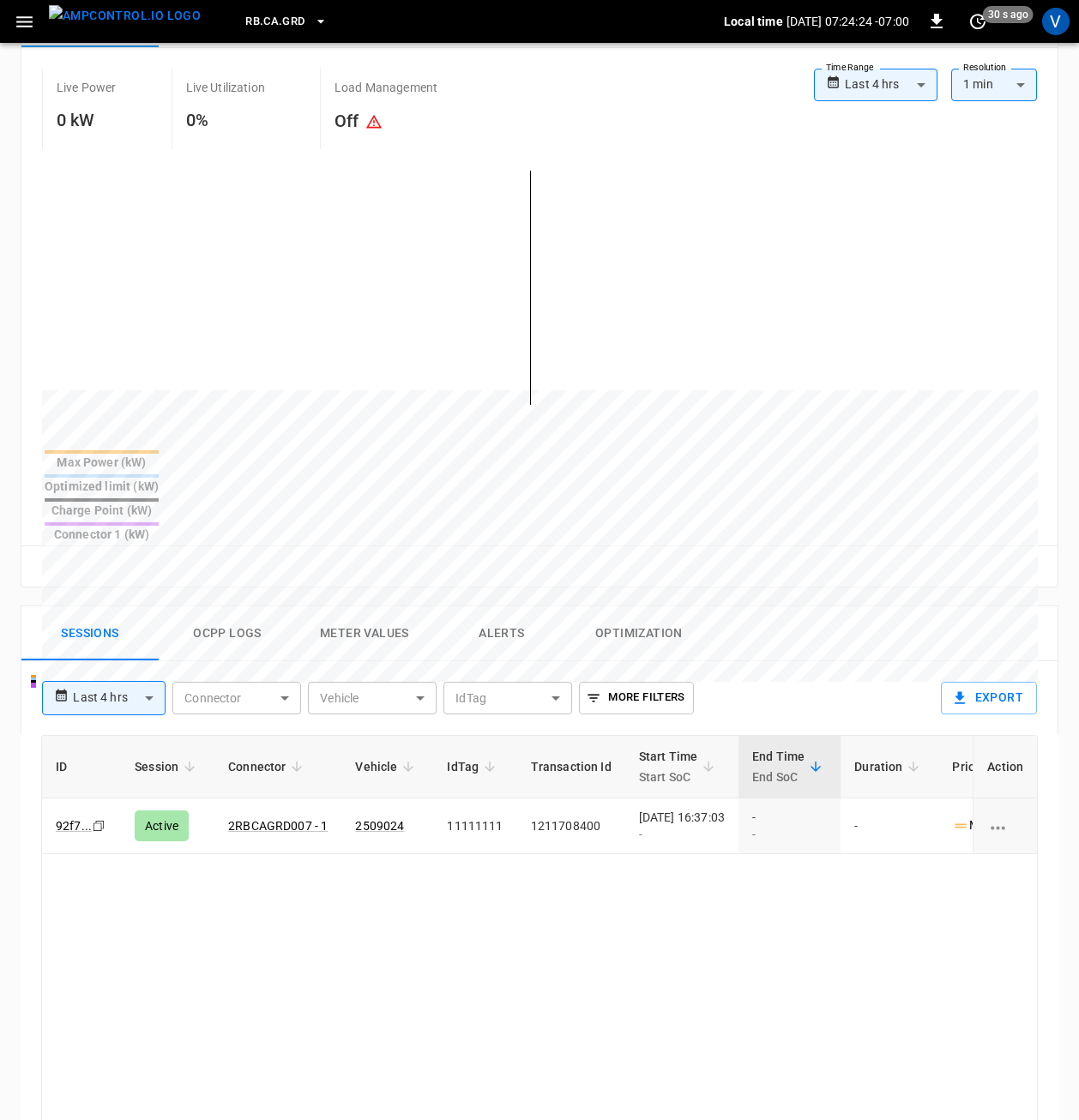
click at [238, 606] on button "Ocpp logs" at bounding box center [227, 633] width 137 height 55
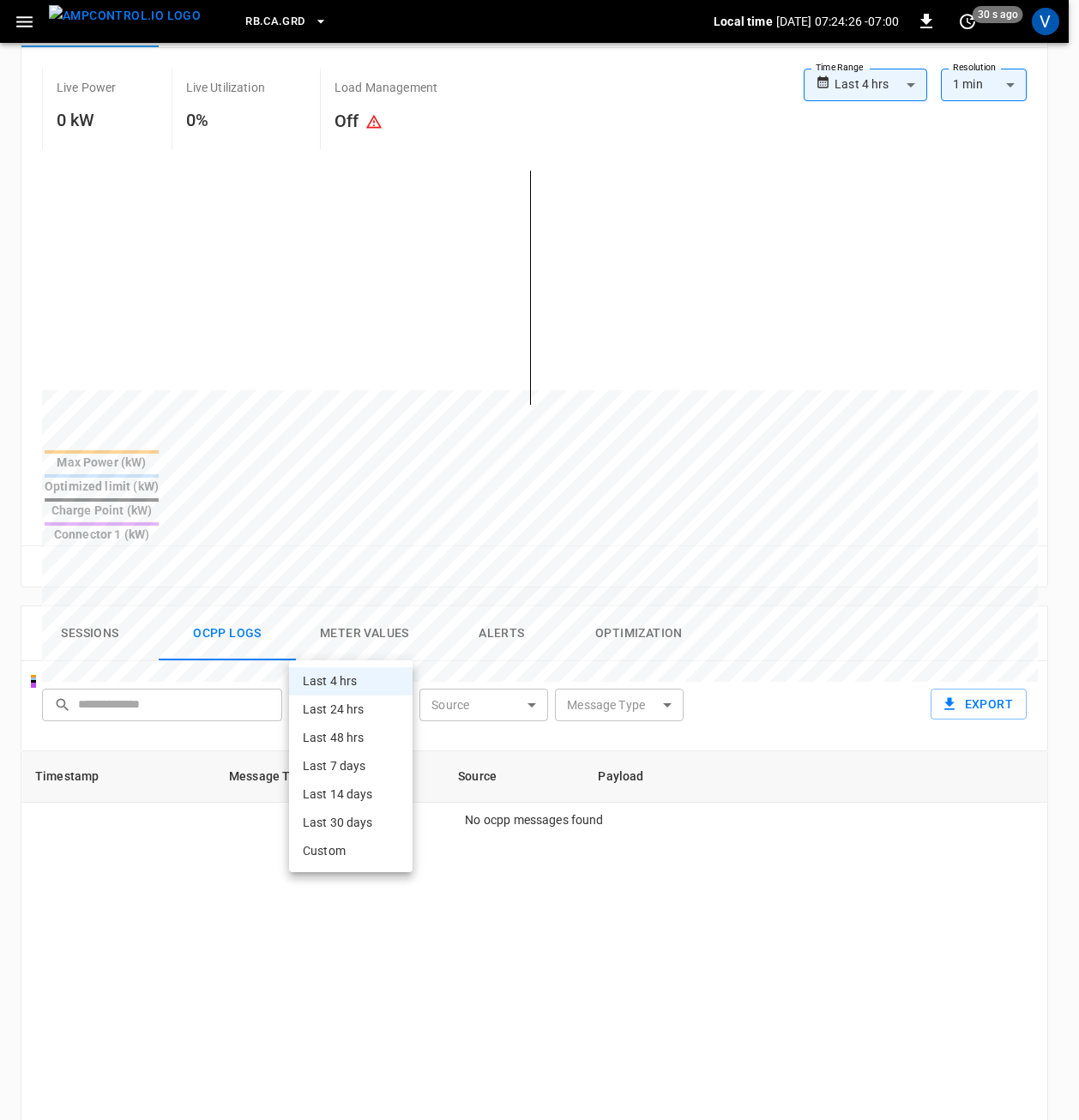
click at [371, 643] on body "**********" at bounding box center [539, 628] width 1079 height 1943
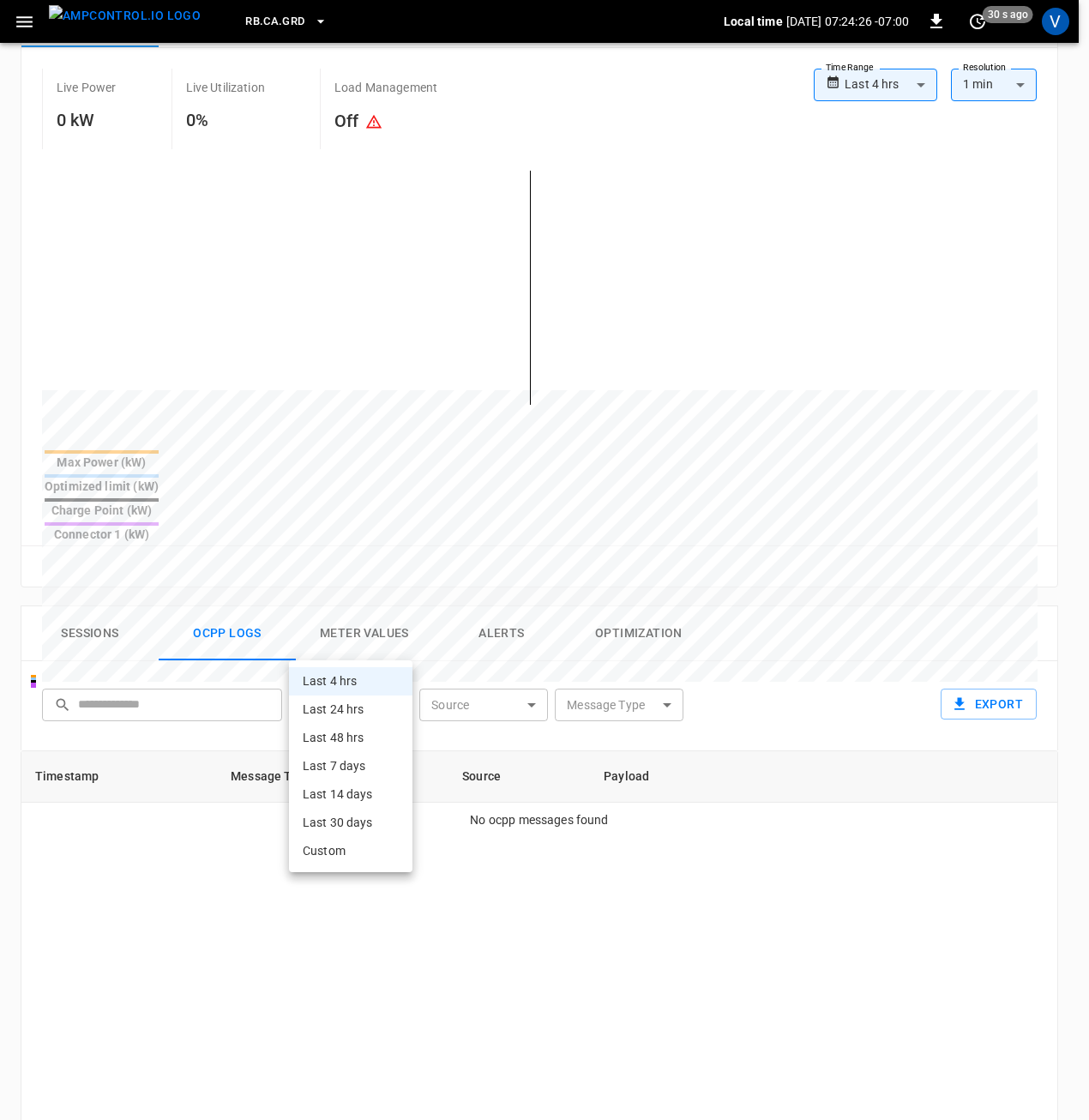
click at [358, 716] on li "Last 24 hrs" at bounding box center [351, 709] width 123 height 28
type input "**********"
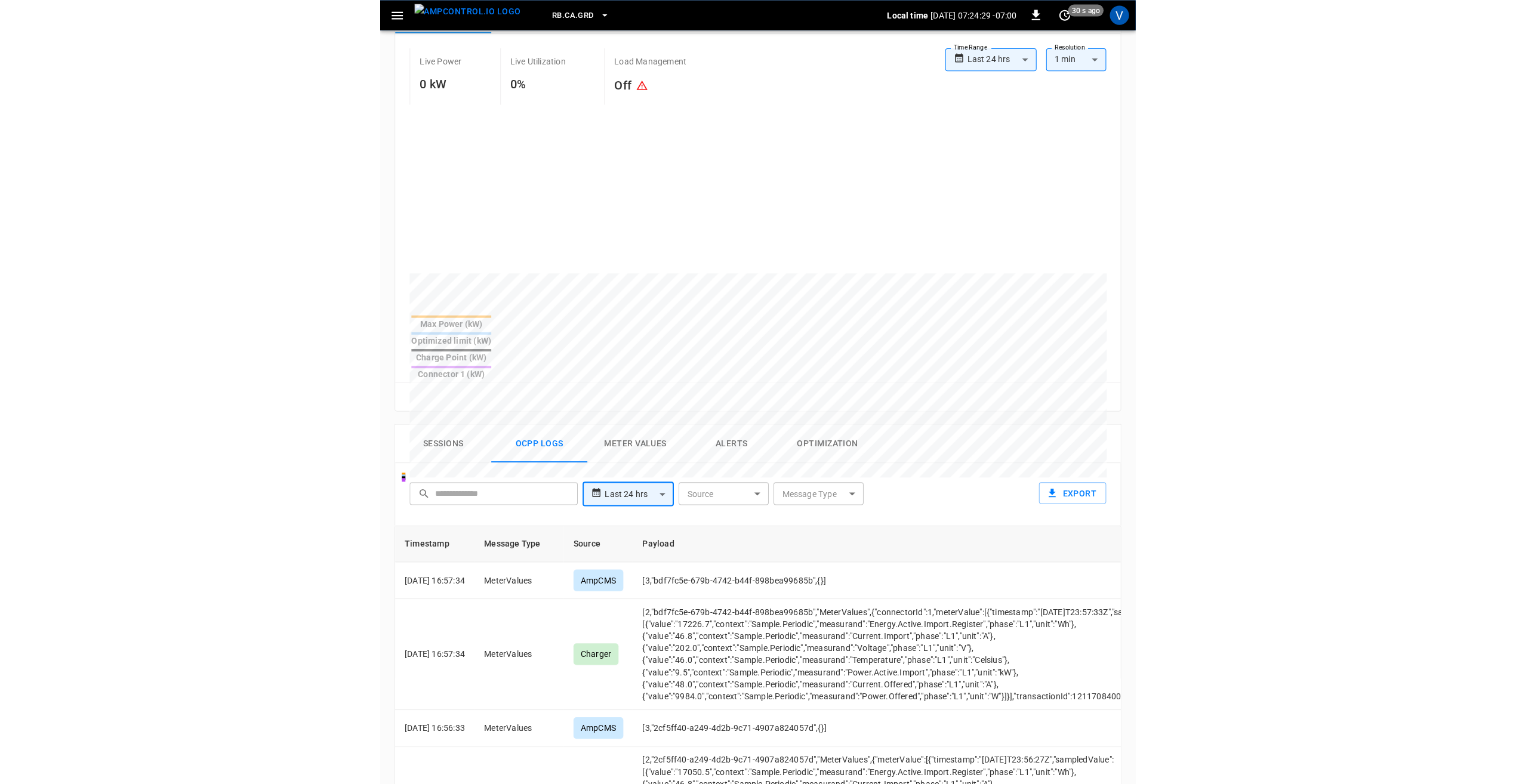
scroll to position [222, 0]
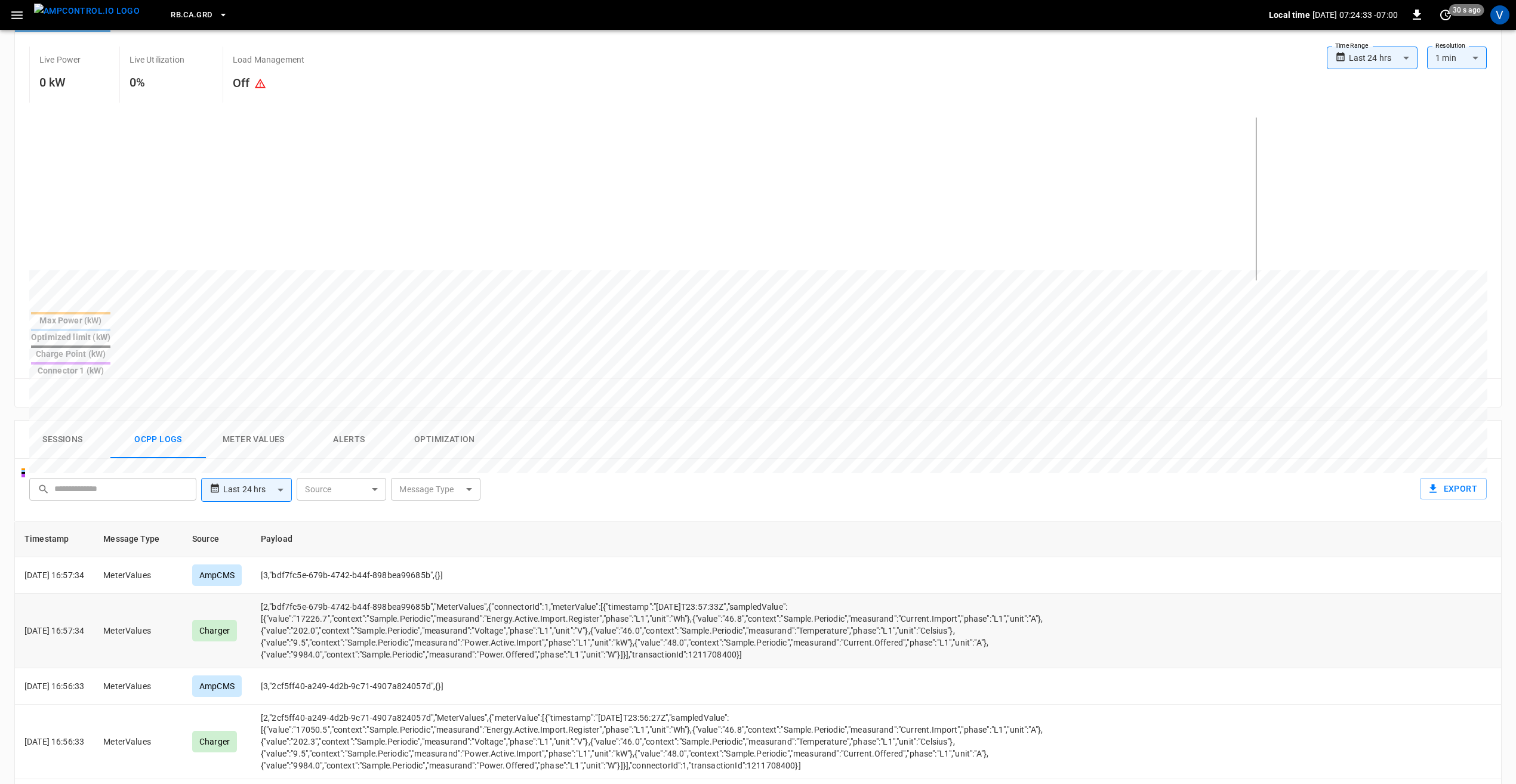
drag, startPoint x: 780, startPoint y: 623, endPoint x: 437, endPoint y: 585, distance: 345.1
click at [437, 594] on td "[2,"bdf7fc5e-679b-4742-b44f-898bea99685b","MeterValues",{"connectorId":1,"meter…" at bounding box center [653, 631] width 804 height 75
click at [805, 624] on td "[2,"bdf7fc5e-679b-4742-b44f-898bea99685b","MeterValues",{"connectorId":1,"meter…" at bounding box center [653, 631] width 804 height 75
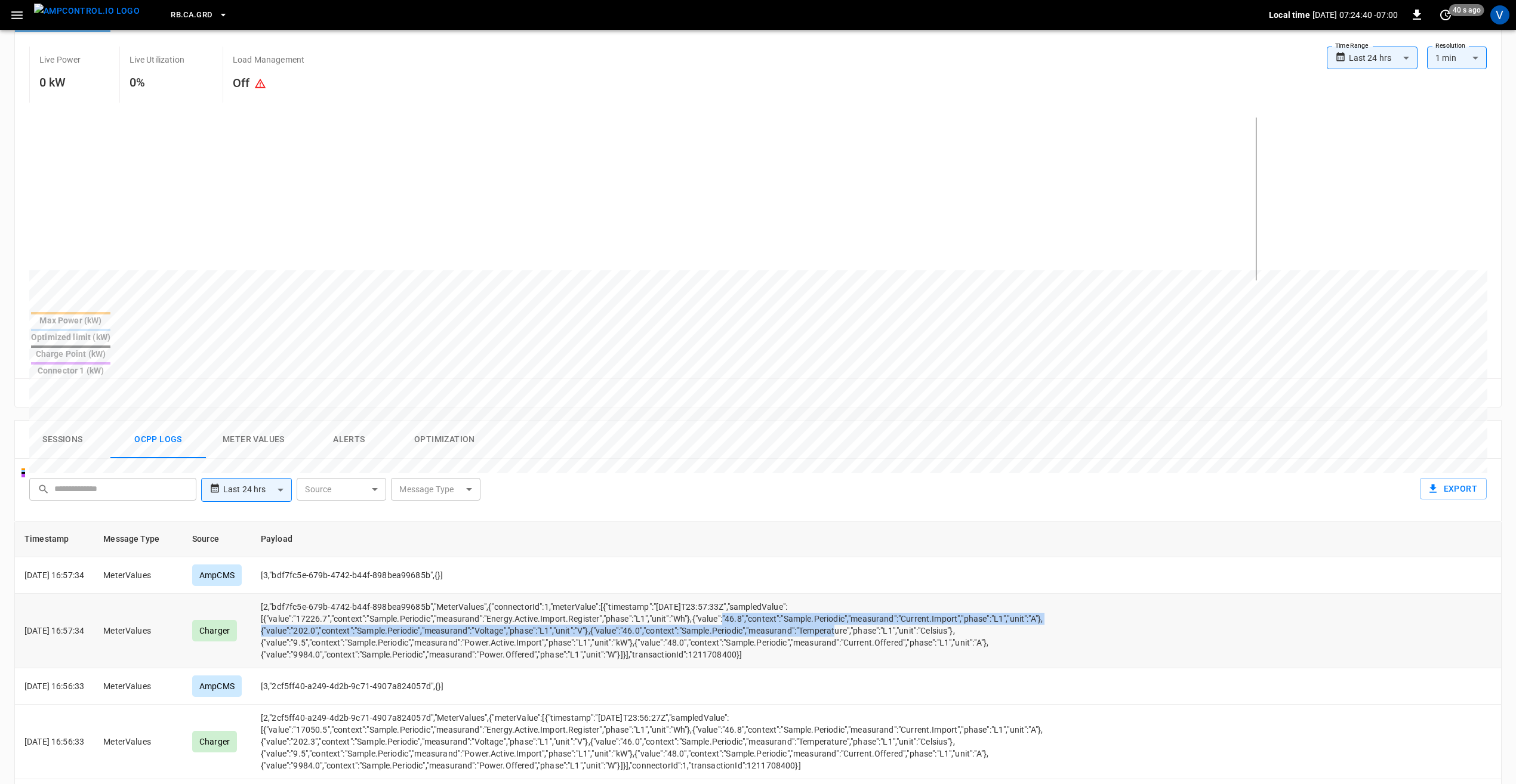
drag, startPoint x: 297, startPoint y: 589, endPoint x: 509, endPoint y: 600, distance: 212.3
click at [509, 600] on td "[2,"bdf7fc5e-679b-4742-b44f-898bea99685b","MeterValues",{"connectorId":1,"meter…" at bounding box center [653, 631] width 804 height 75
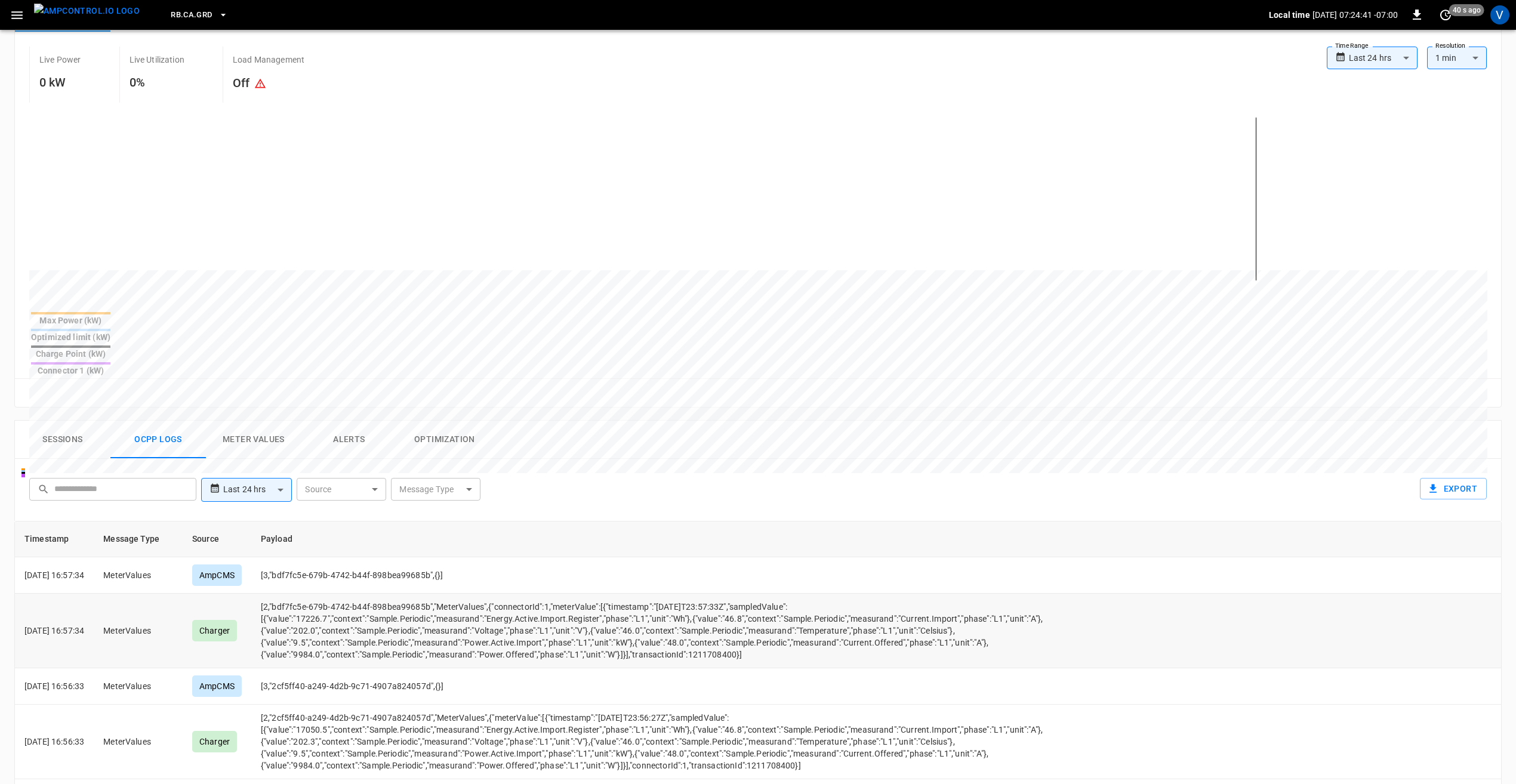
click at [793, 624] on td "[2,"bdf7fc5e-679b-4742-b44f-898bea99685b","MeterValues",{"connectorId":1,"meter…" at bounding box center [653, 631] width 804 height 75
click at [321, 420] on button "Alerts" at bounding box center [349, 440] width 95 height 38
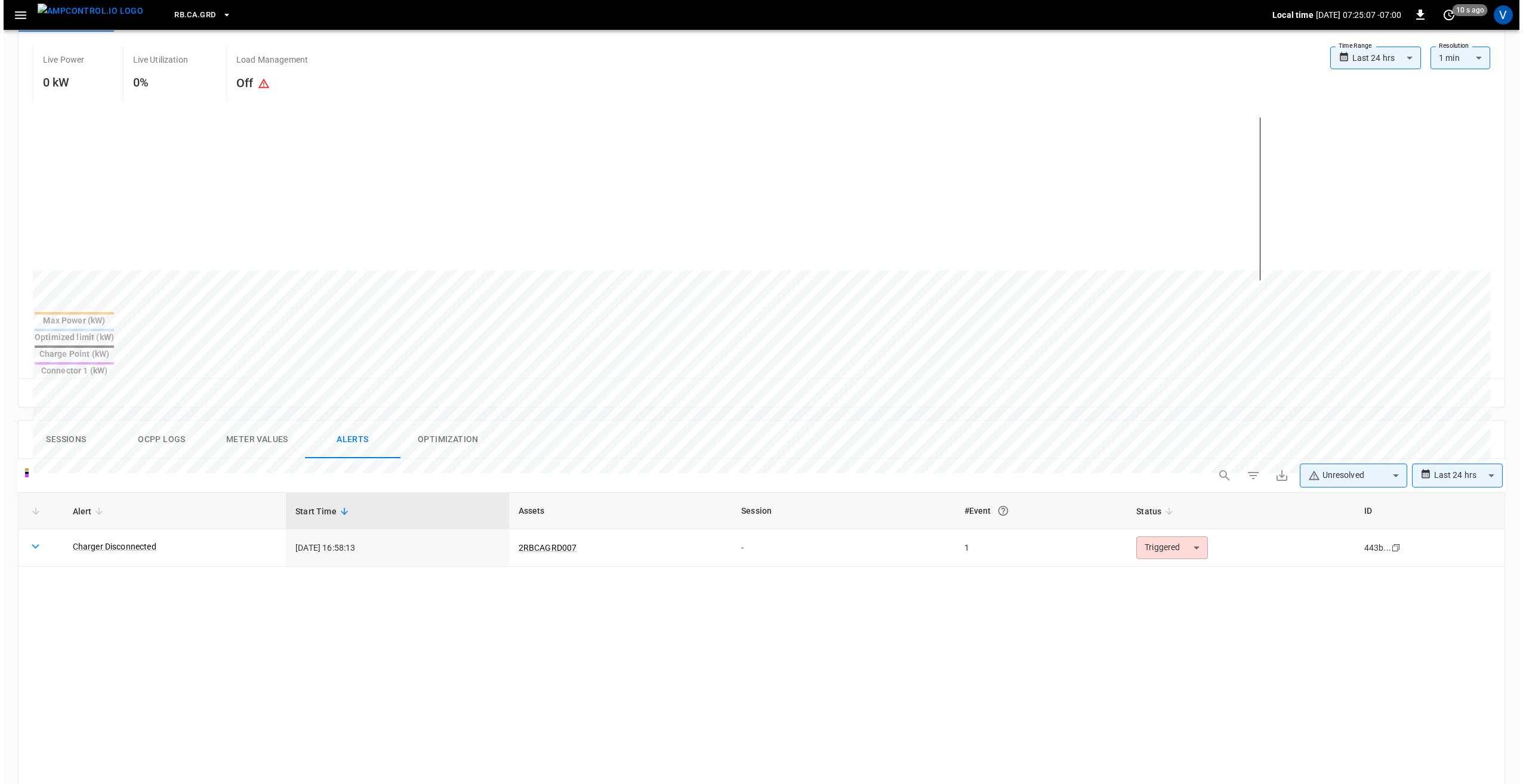
scroll to position [0, 0]
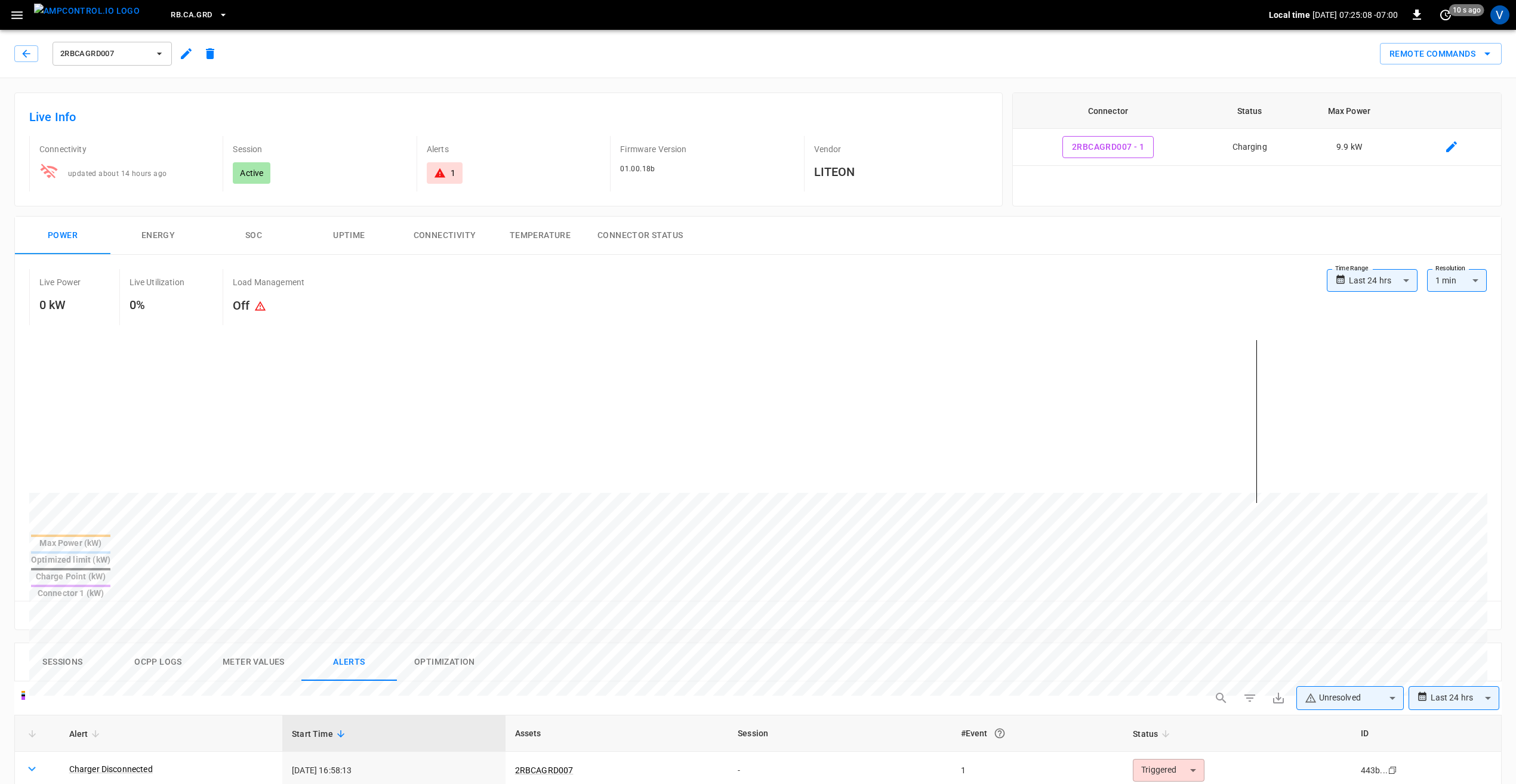
click at [123, 58] on span "2RBCAGRD007" at bounding box center [104, 54] width 88 height 13
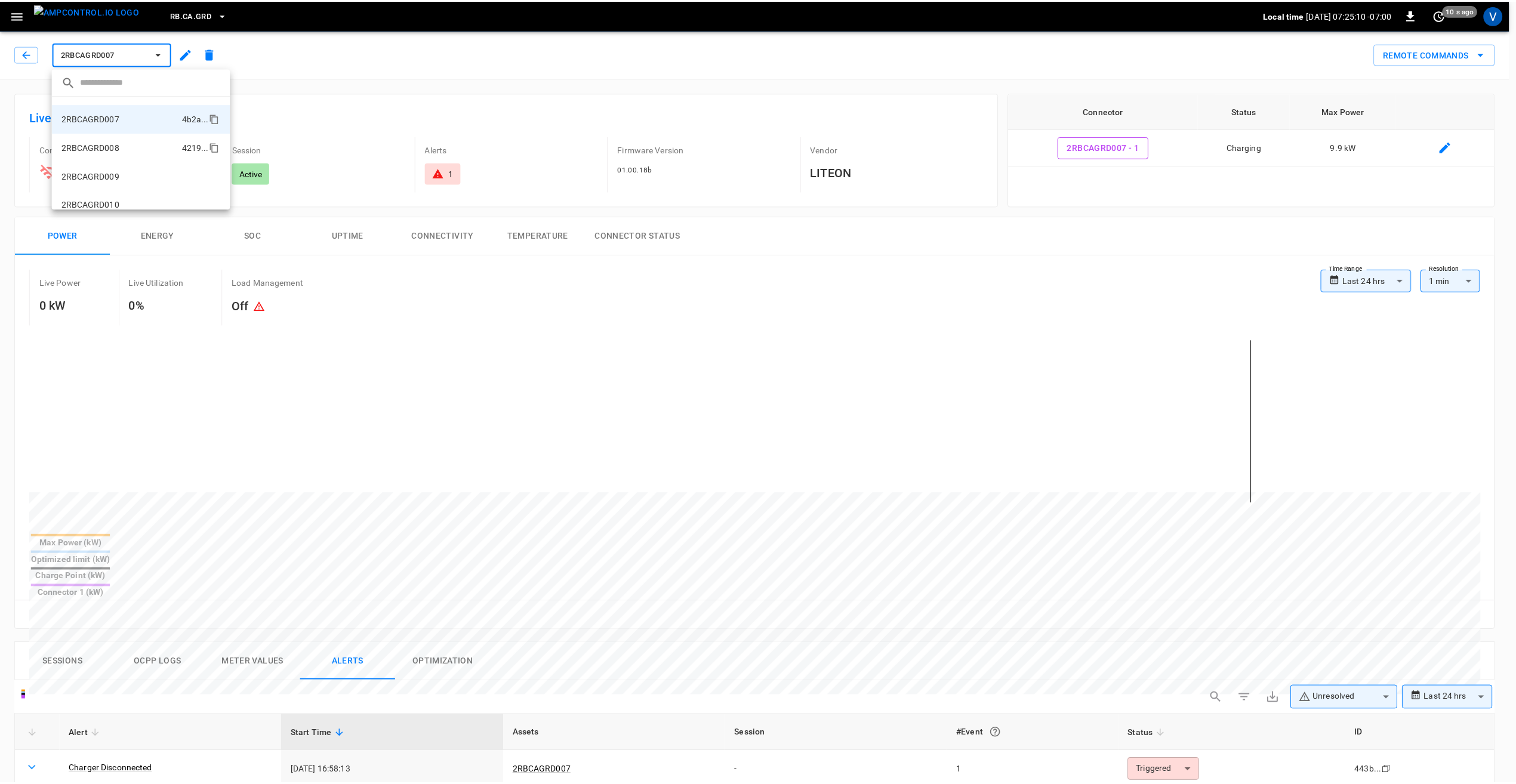
scroll to position [164, 0]
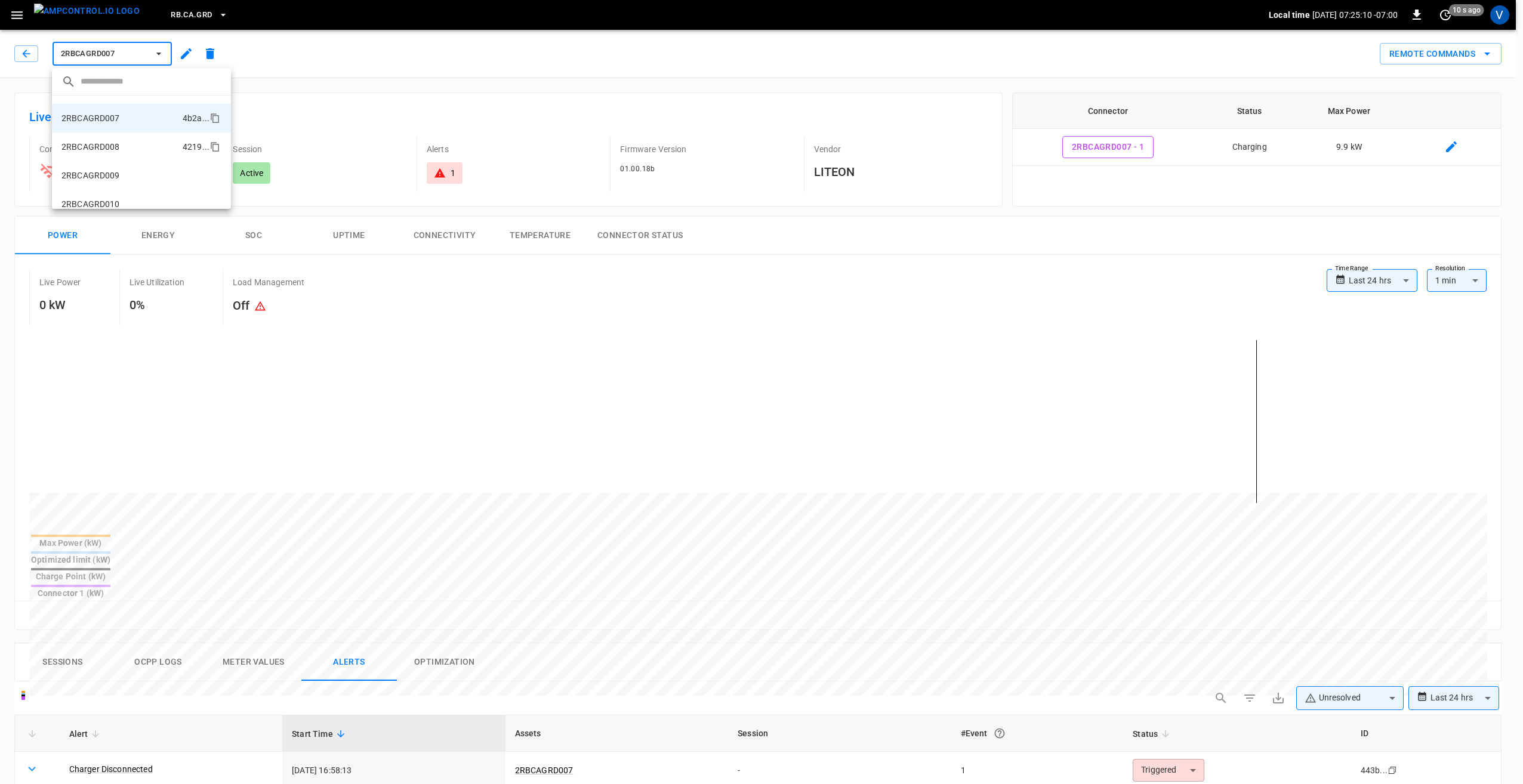
click at [112, 147] on p "2RBCAGRD008" at bounding box center [91, 146] width 59 height 12
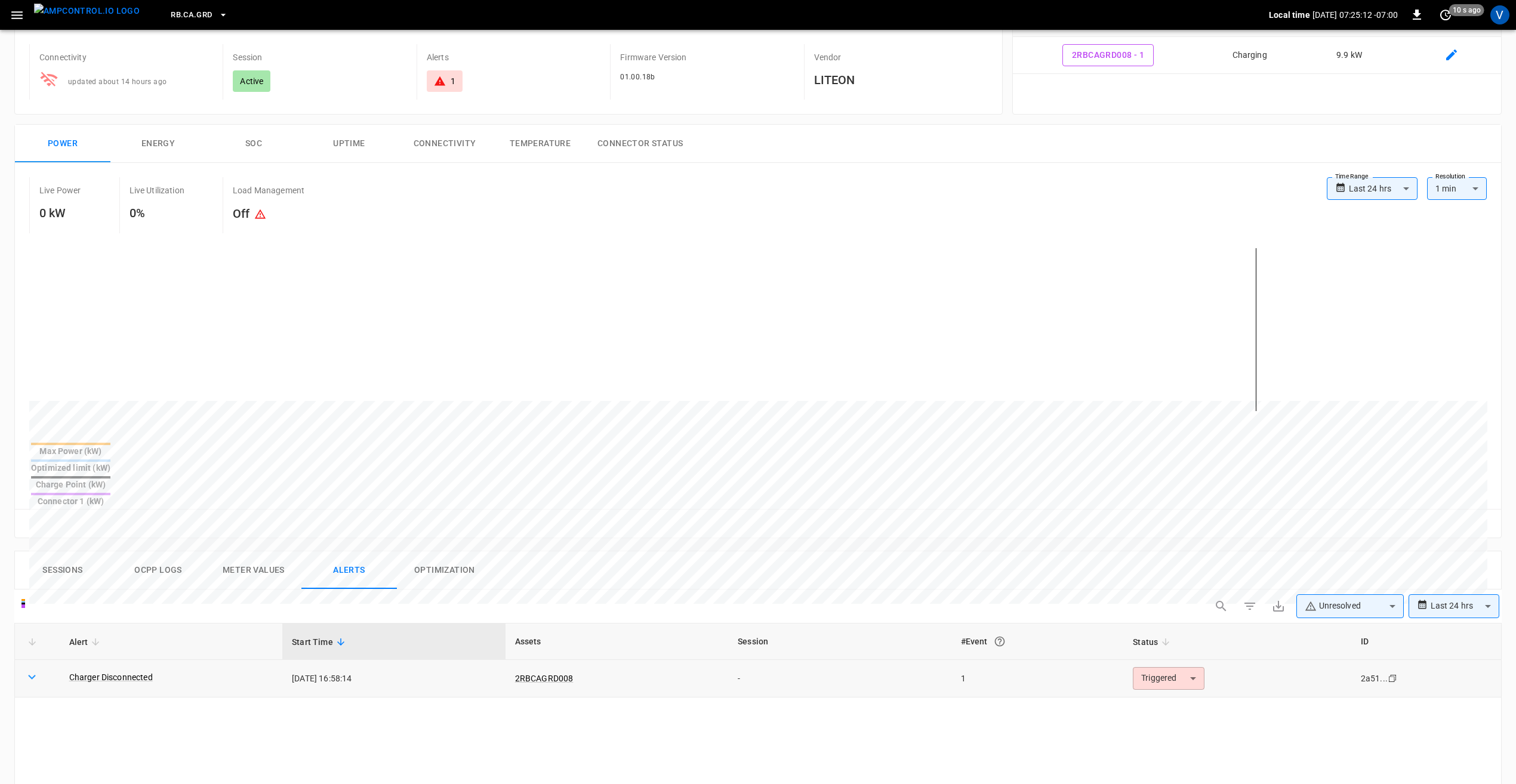
scroll to position [119, 0]
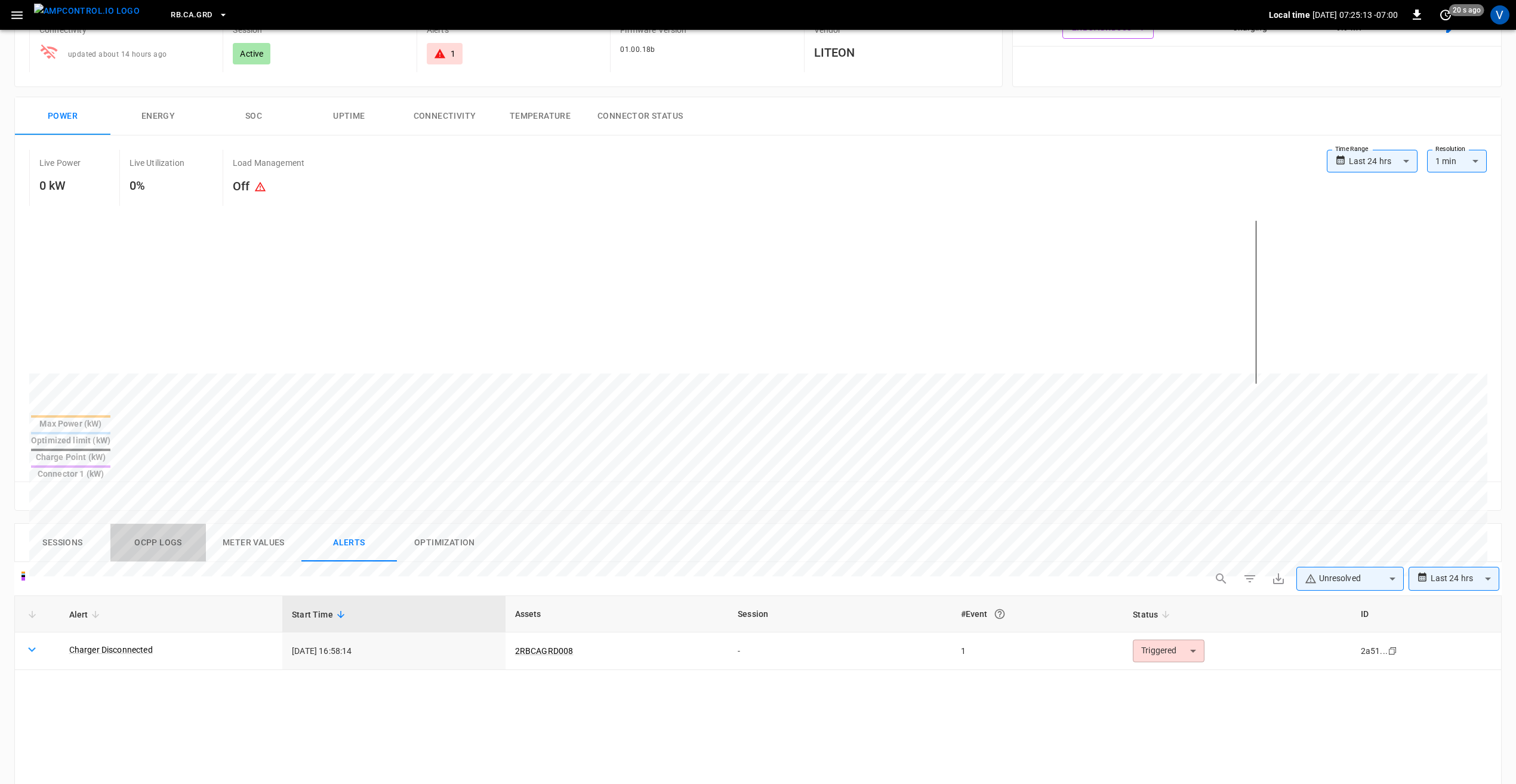
click at [157, 524] on button "Ocpp logs" at bounding box center [158, 543] width 95 height 38
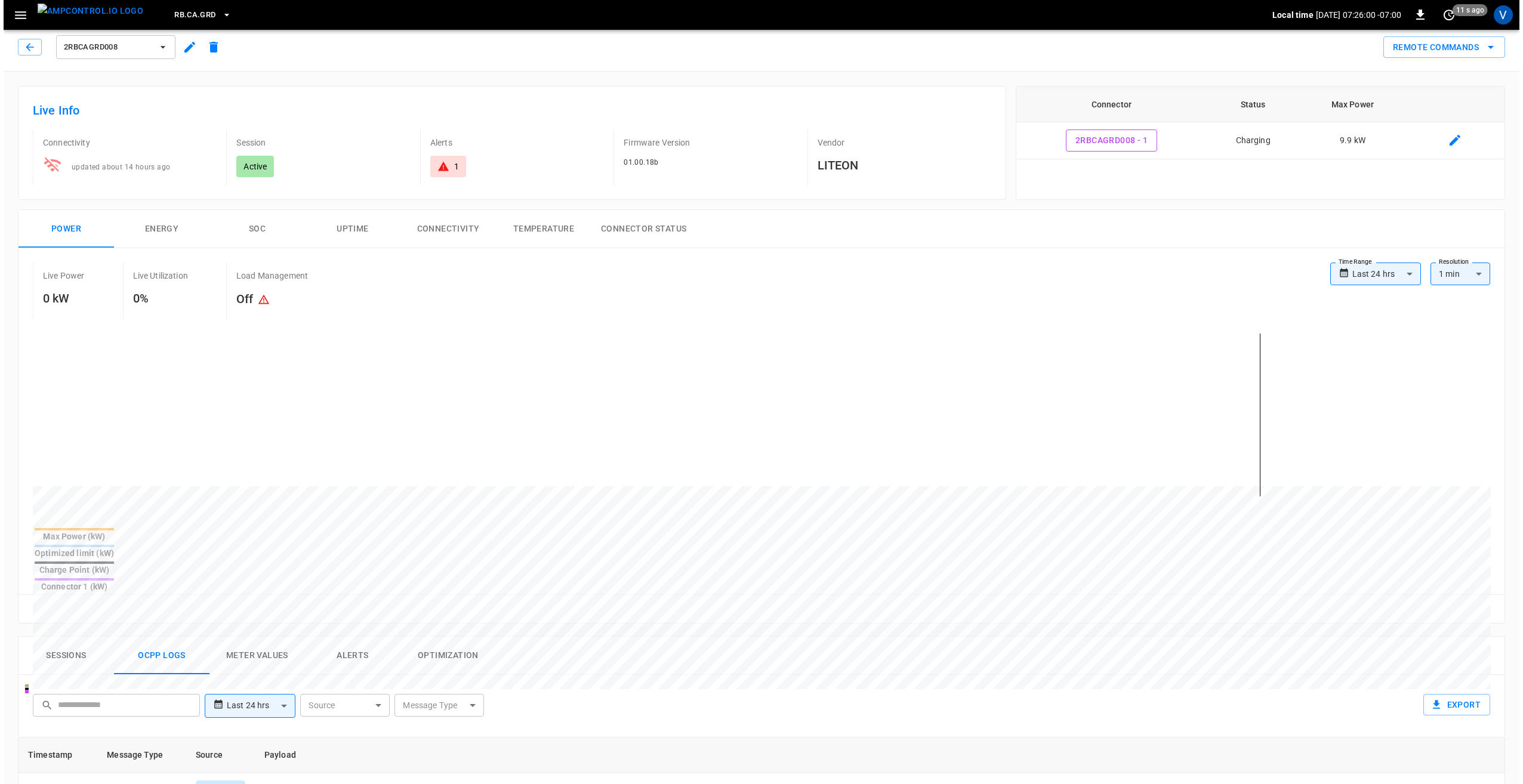
scroll to position [0, 0]
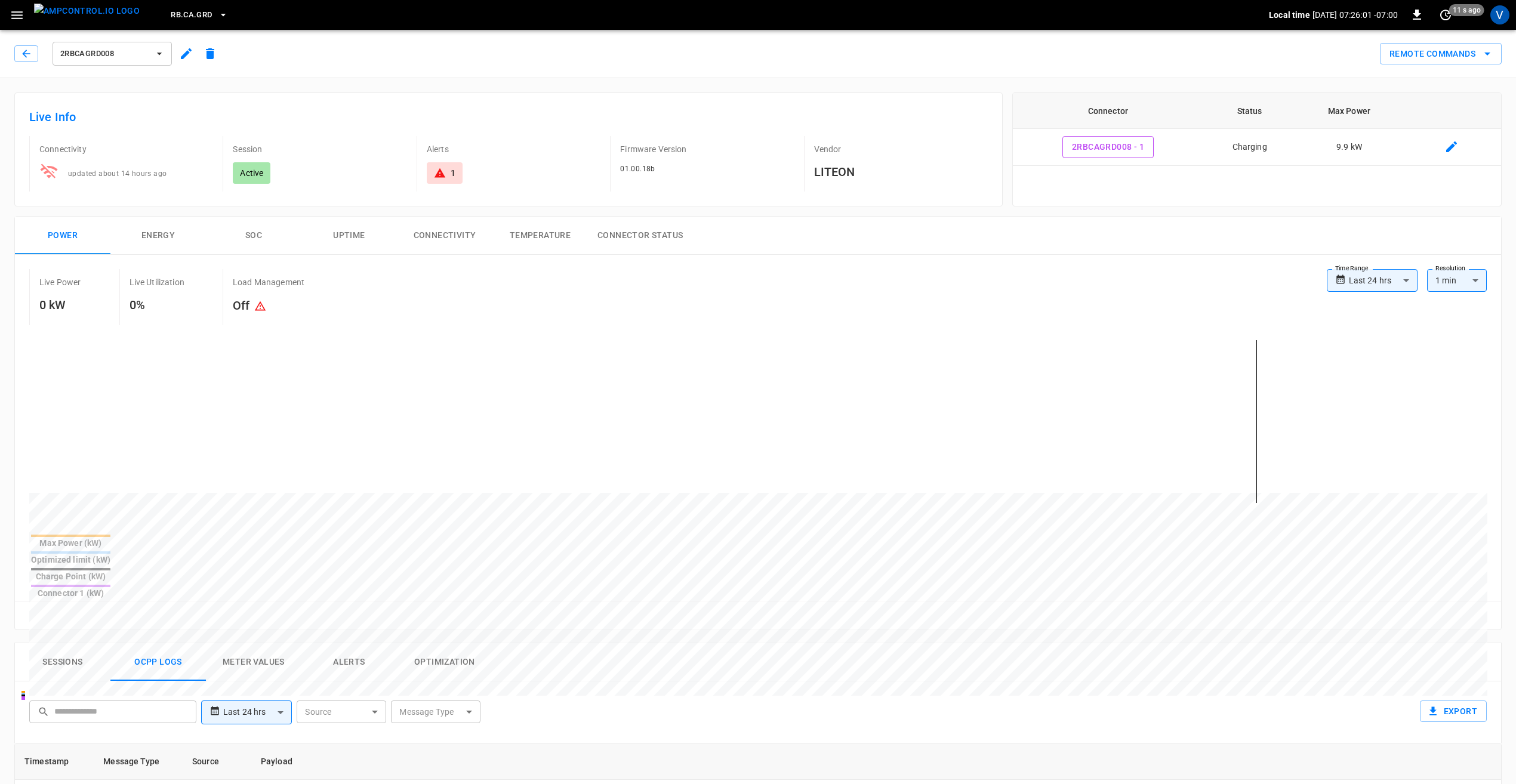
click at [151, 58] on button "2RBCAGRD008" at bounding box center [112, 53] width 120 height 24
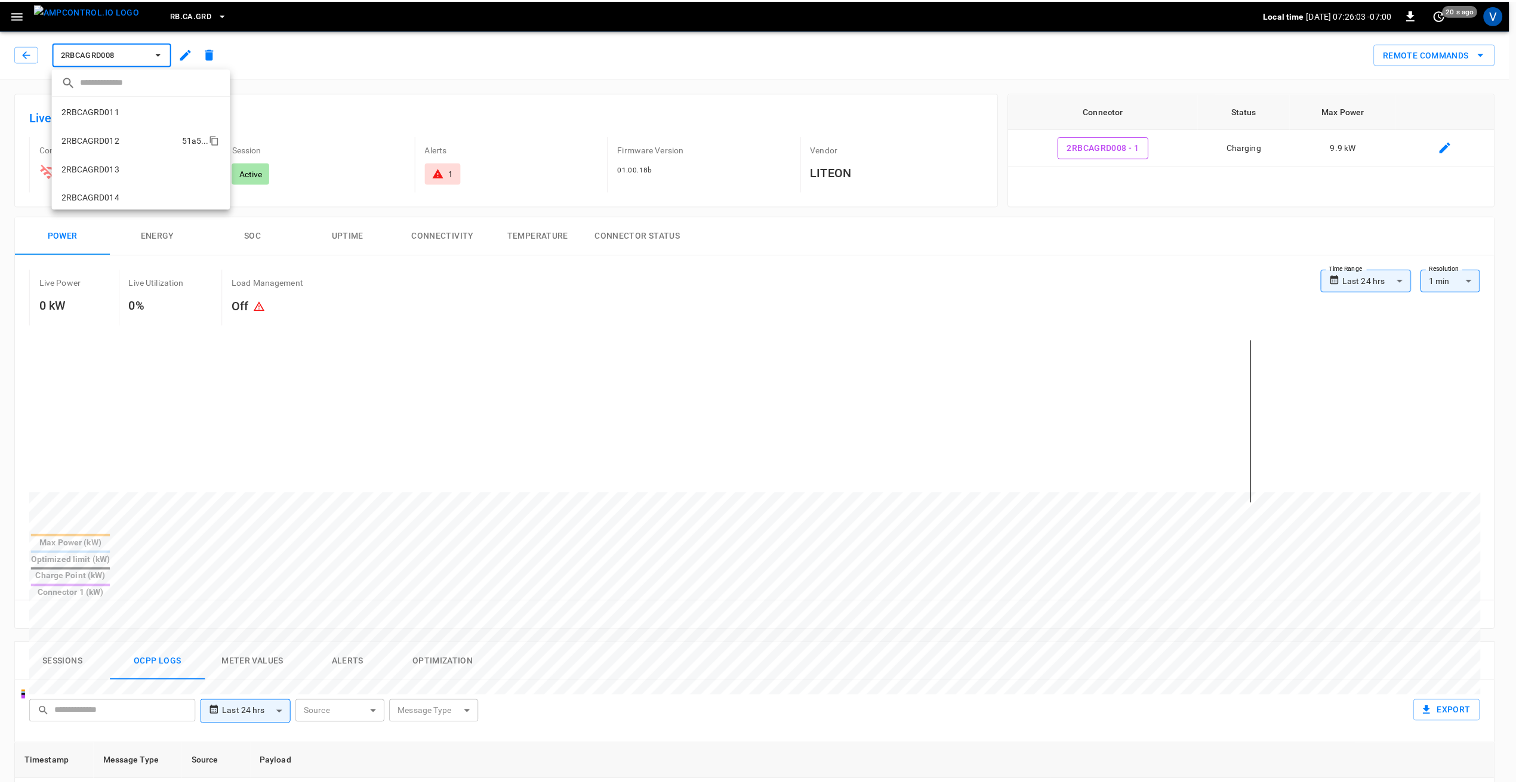
scroll to position [311, 0]
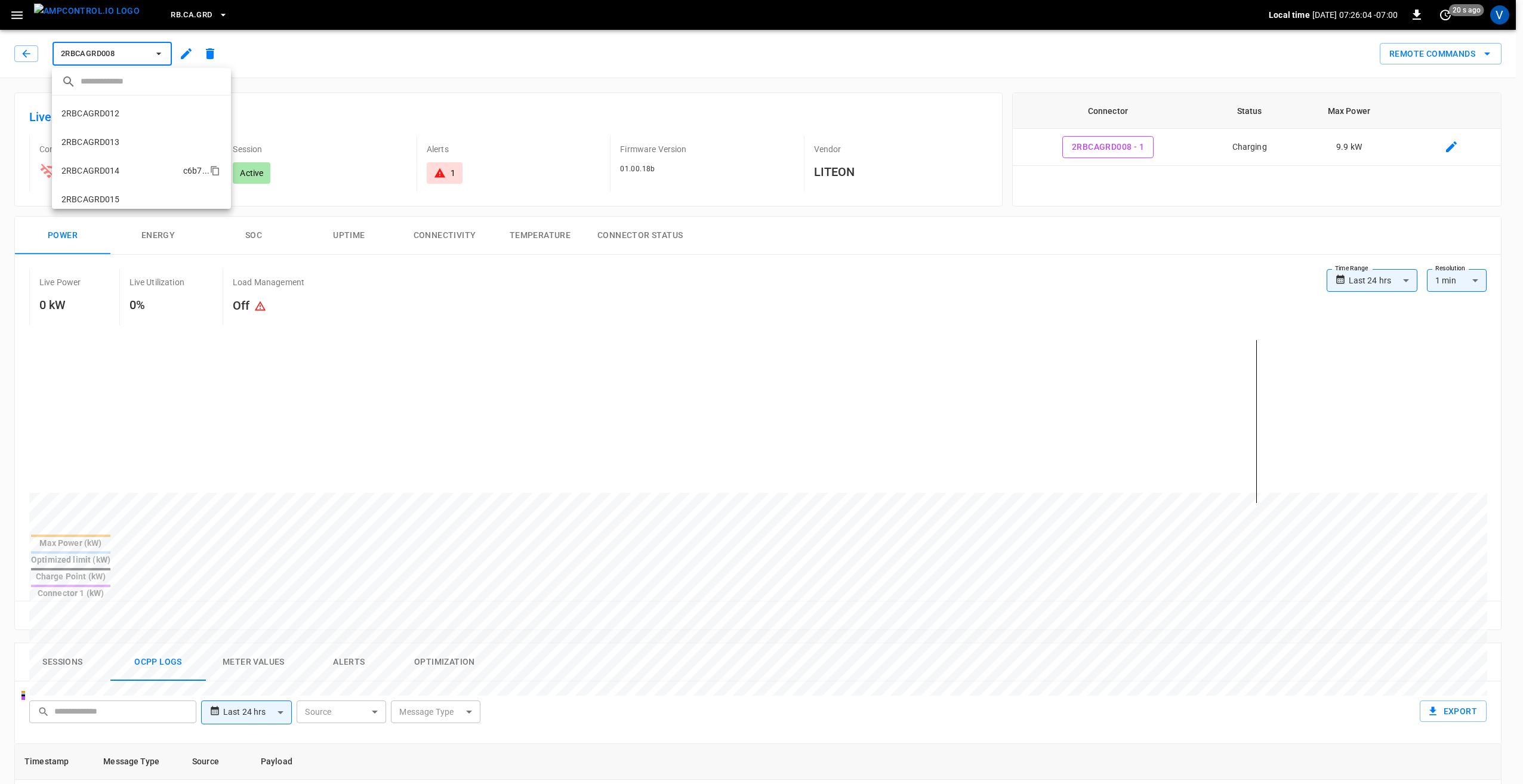
click at [112, 163] on li "2RBCAGRD014 c6b7 ..." at bounding box center [141, 171] width 179 height 29
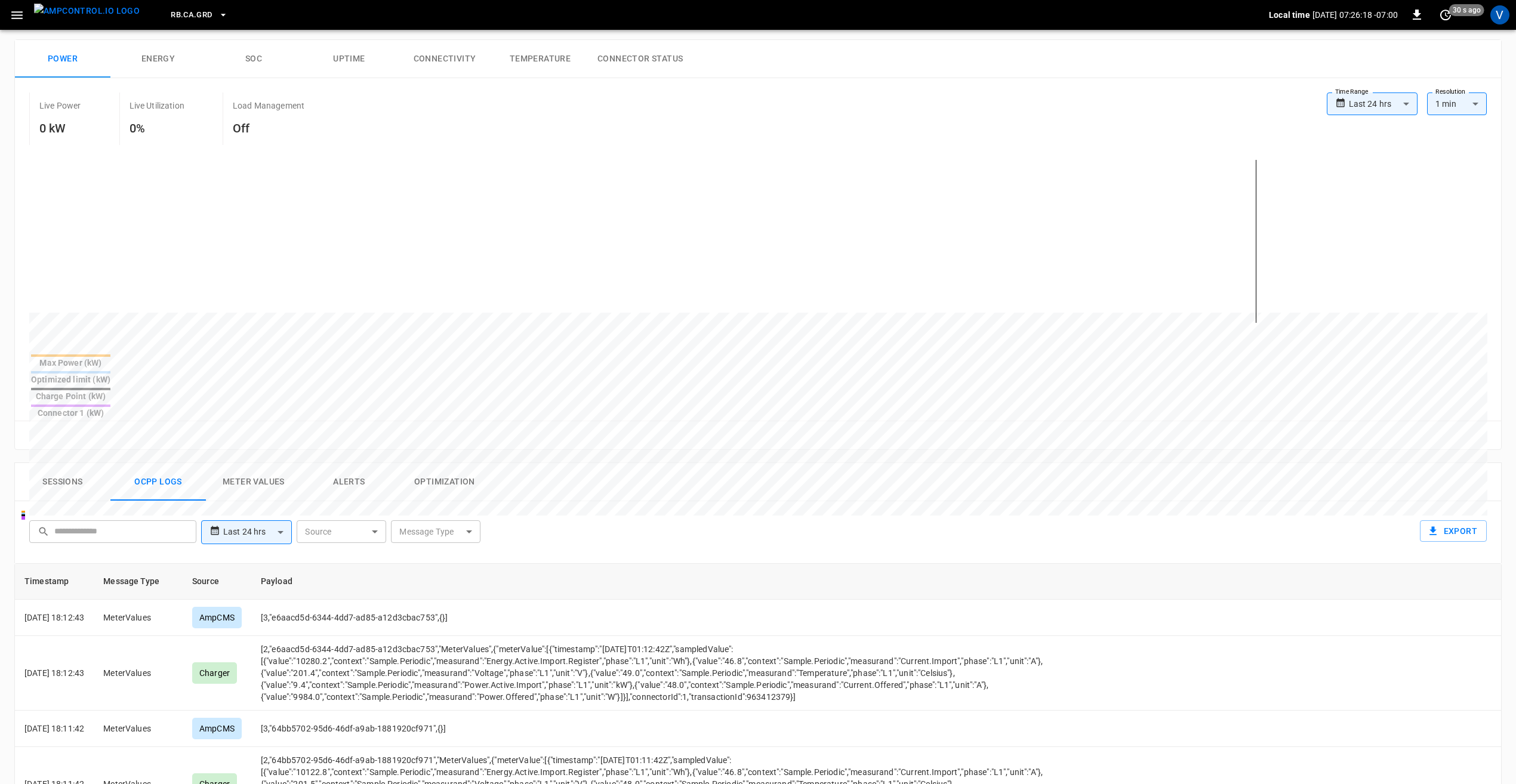
scroll to position [179, 0]
click at [258, 461] on button "Meter Values" at bounding box center [253, 480] width 95 height 38
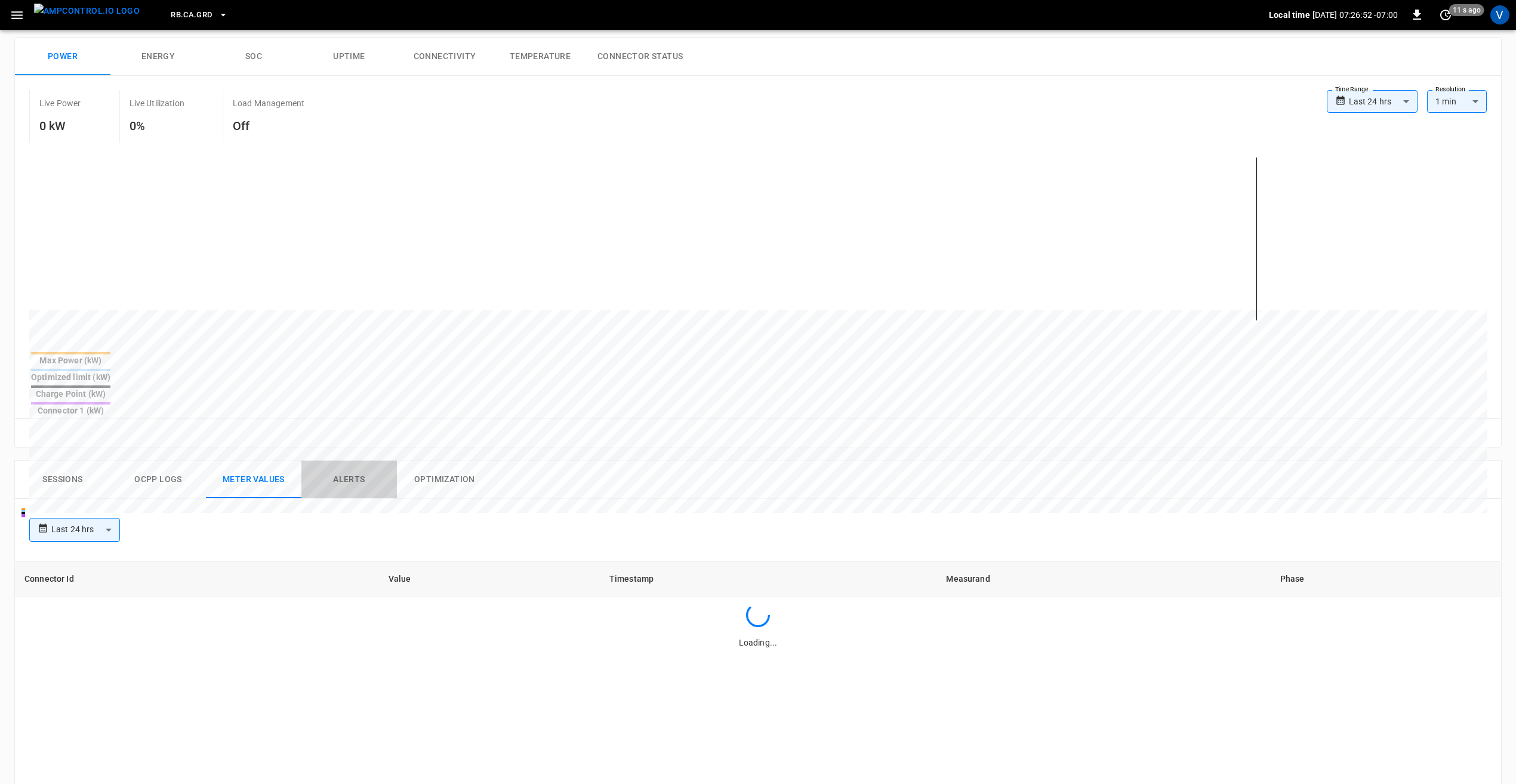
click at [345, 461] on button "Alerts" at bounding box center [349, 480] width 95 height 38
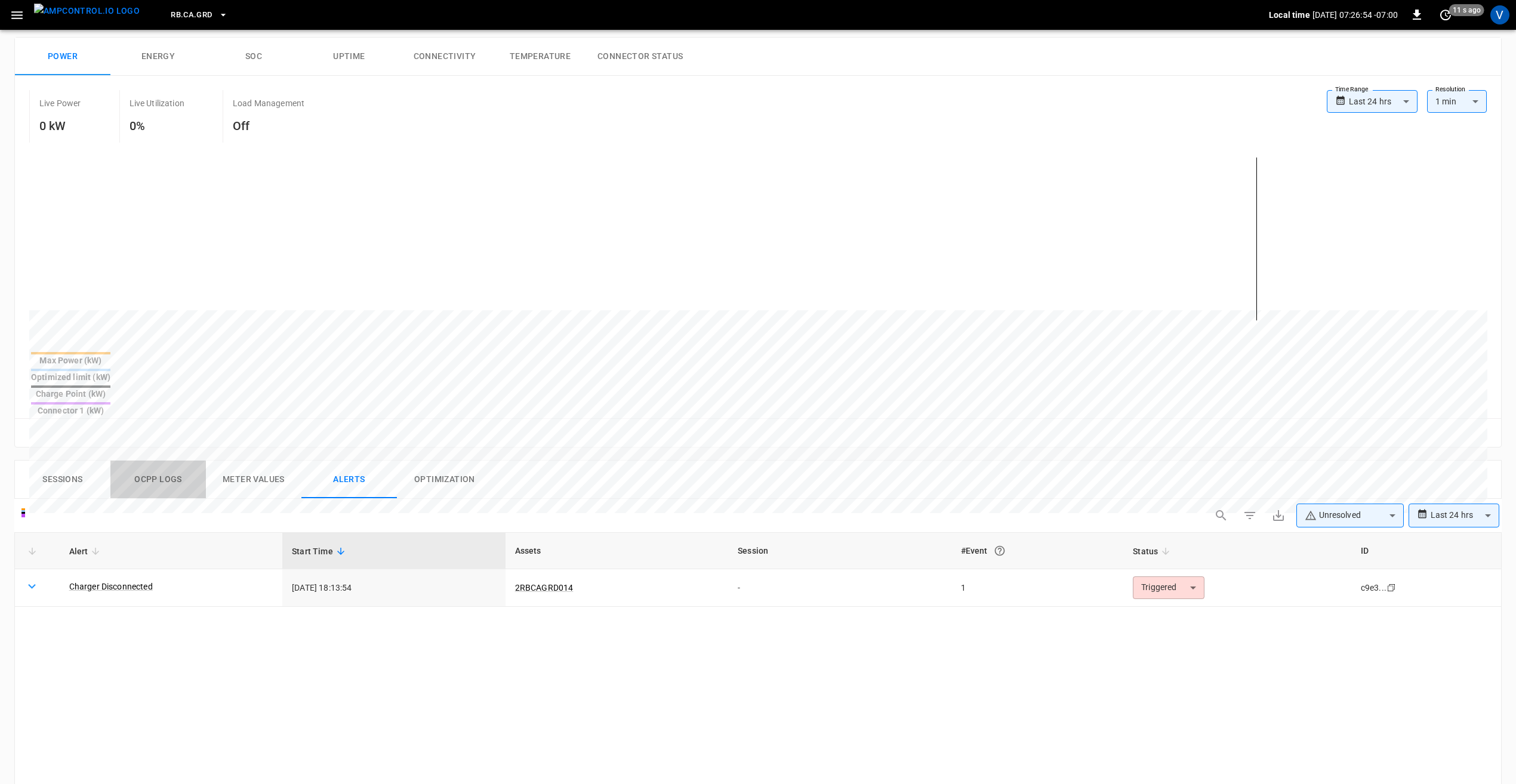
click at [166, 461] on button "Ocpp logs" at bounding box center [158, 480] width 95 height 38
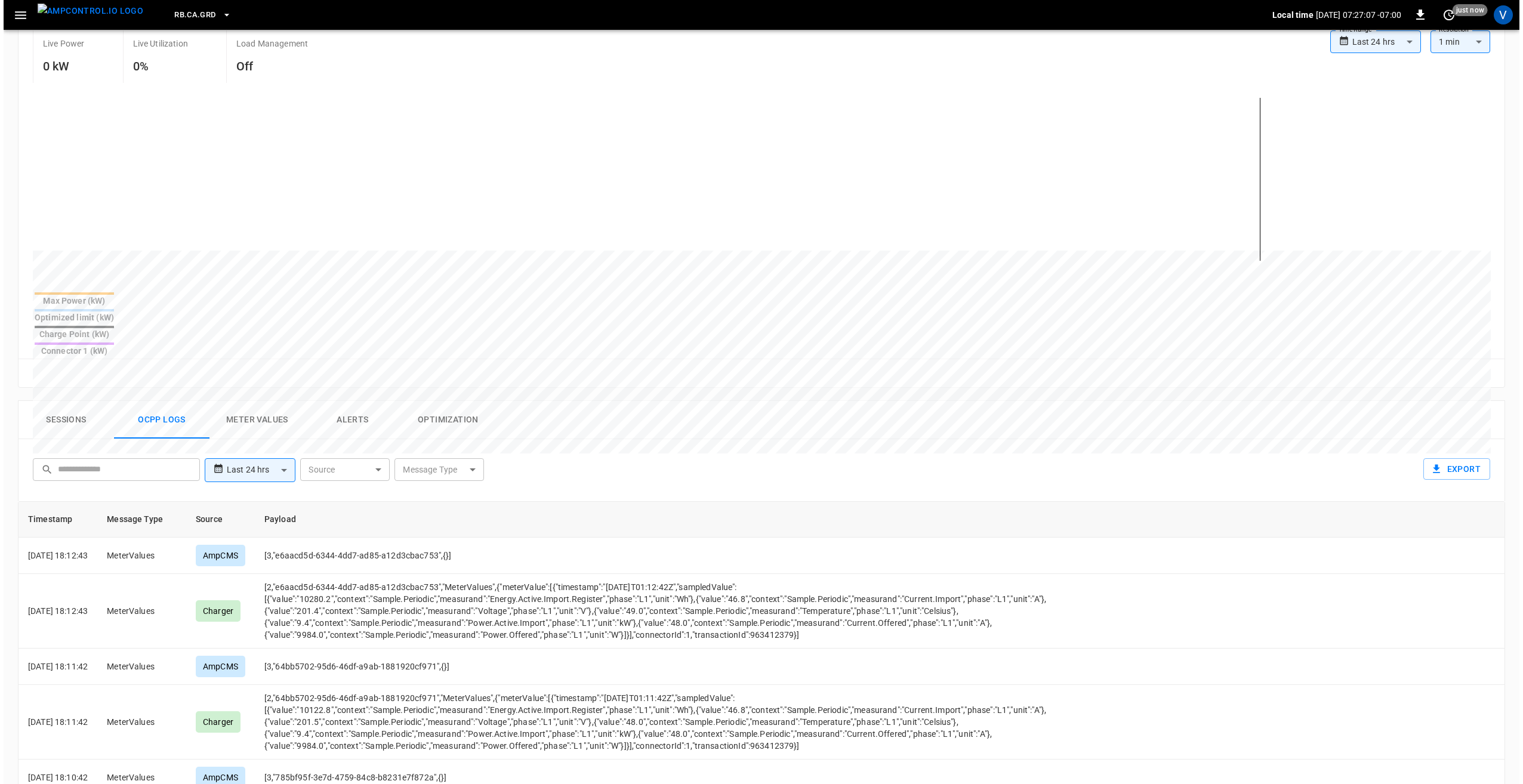
scroll to position [0, 0]
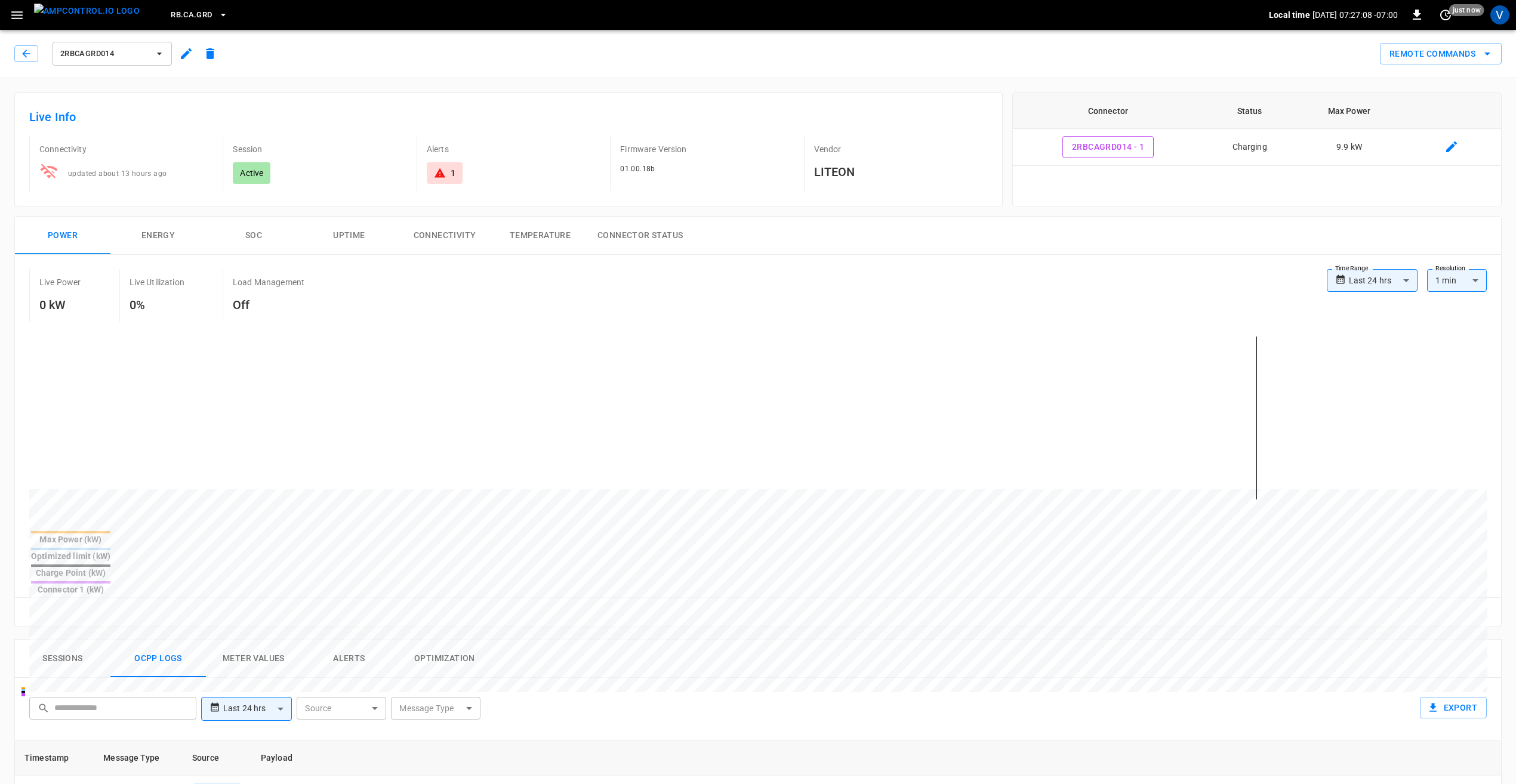
click at [143, 52] on span "2RBCAGRD014" at bounding box center [104, 54] width 88 height 13
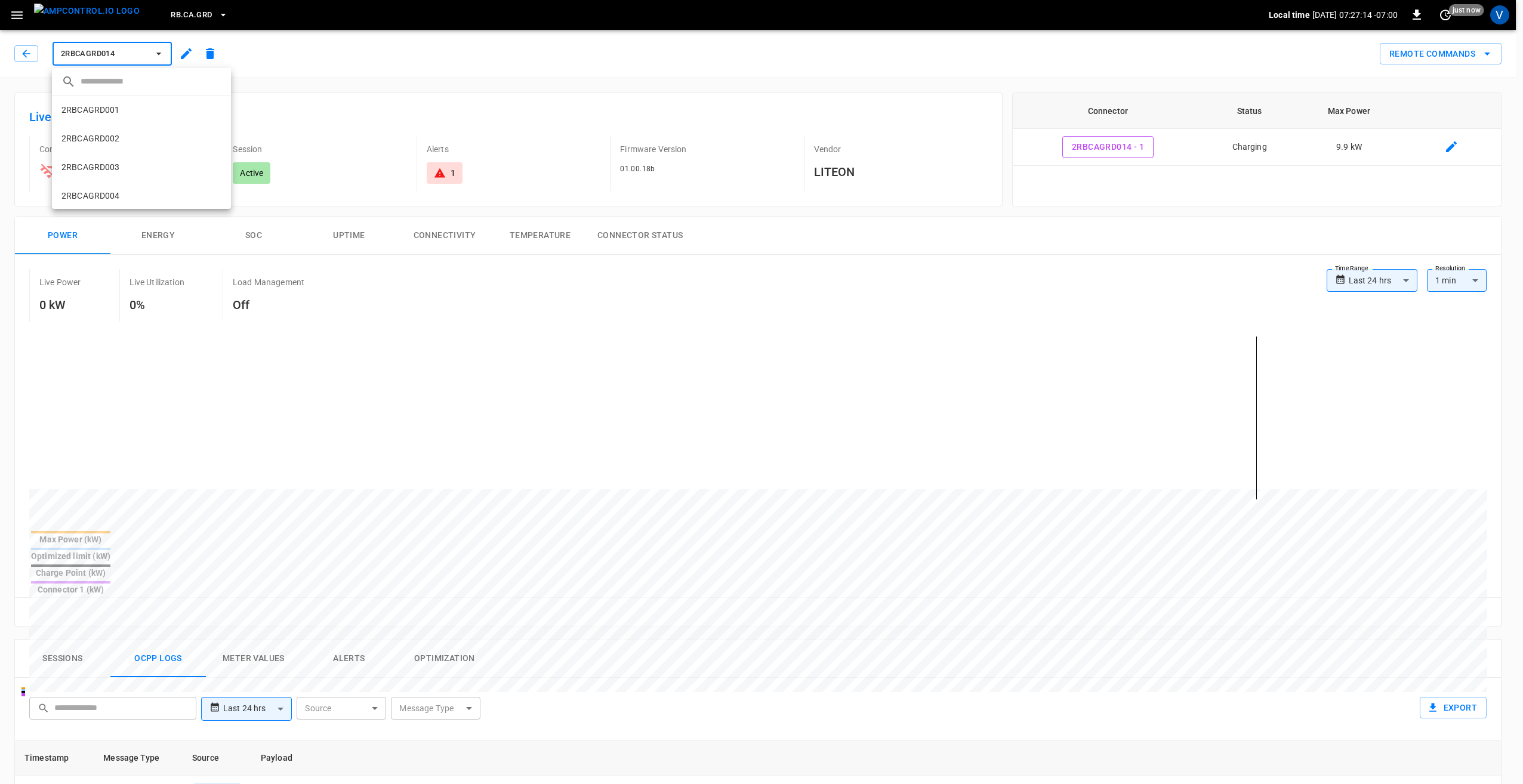
click at [385, 69] on div at bounding box center [761, 392] width 1523 height 784
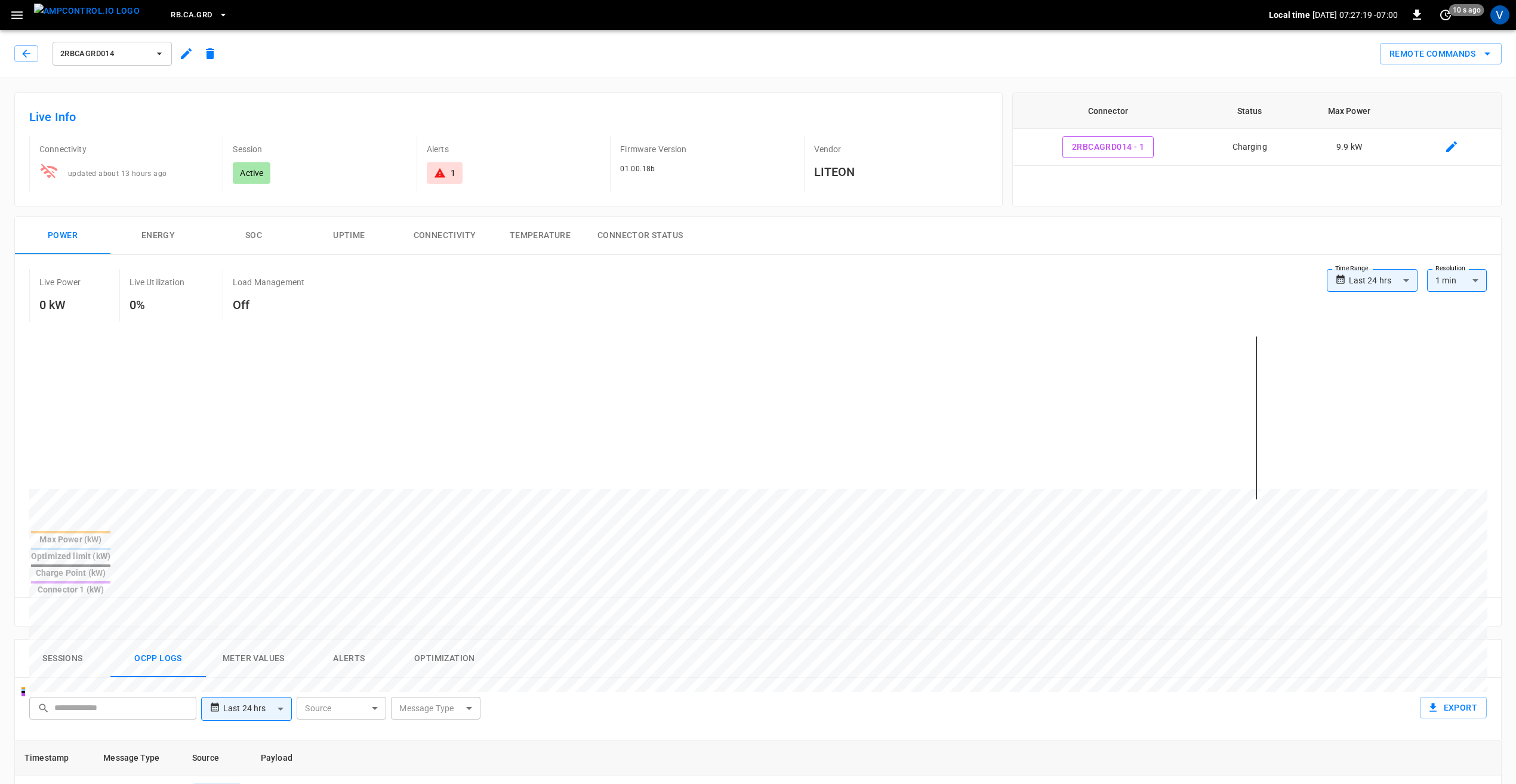
click at [54, 640] on button "Sessions" at bounding box center [62, 659] width 95 height 38
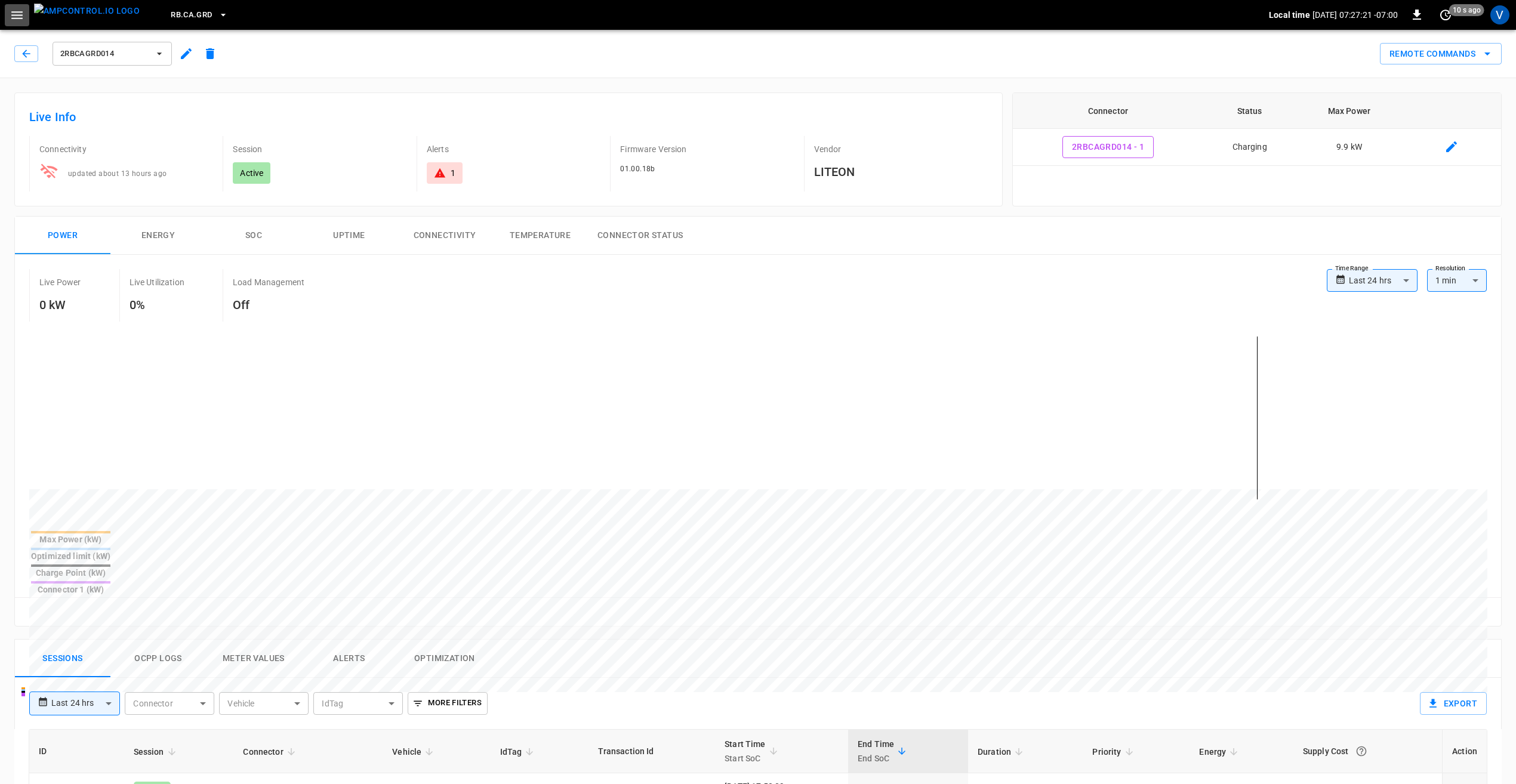
click at [19, 10] on icon "button" at bounding box center [17, 15] width 15 height 15
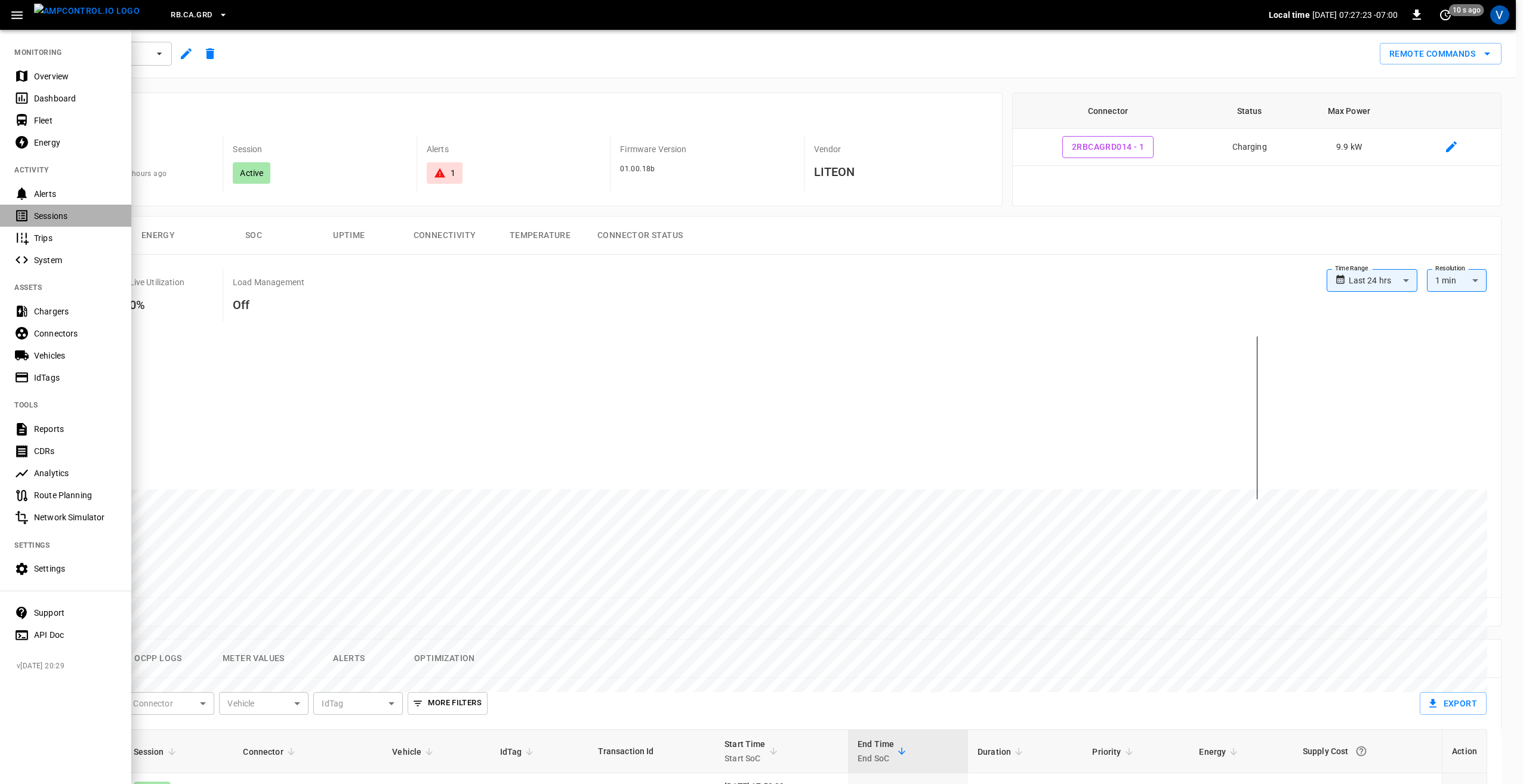
click at [54, 218] on div "Sessions" at bounding box center [75, 216] width 83 height 12
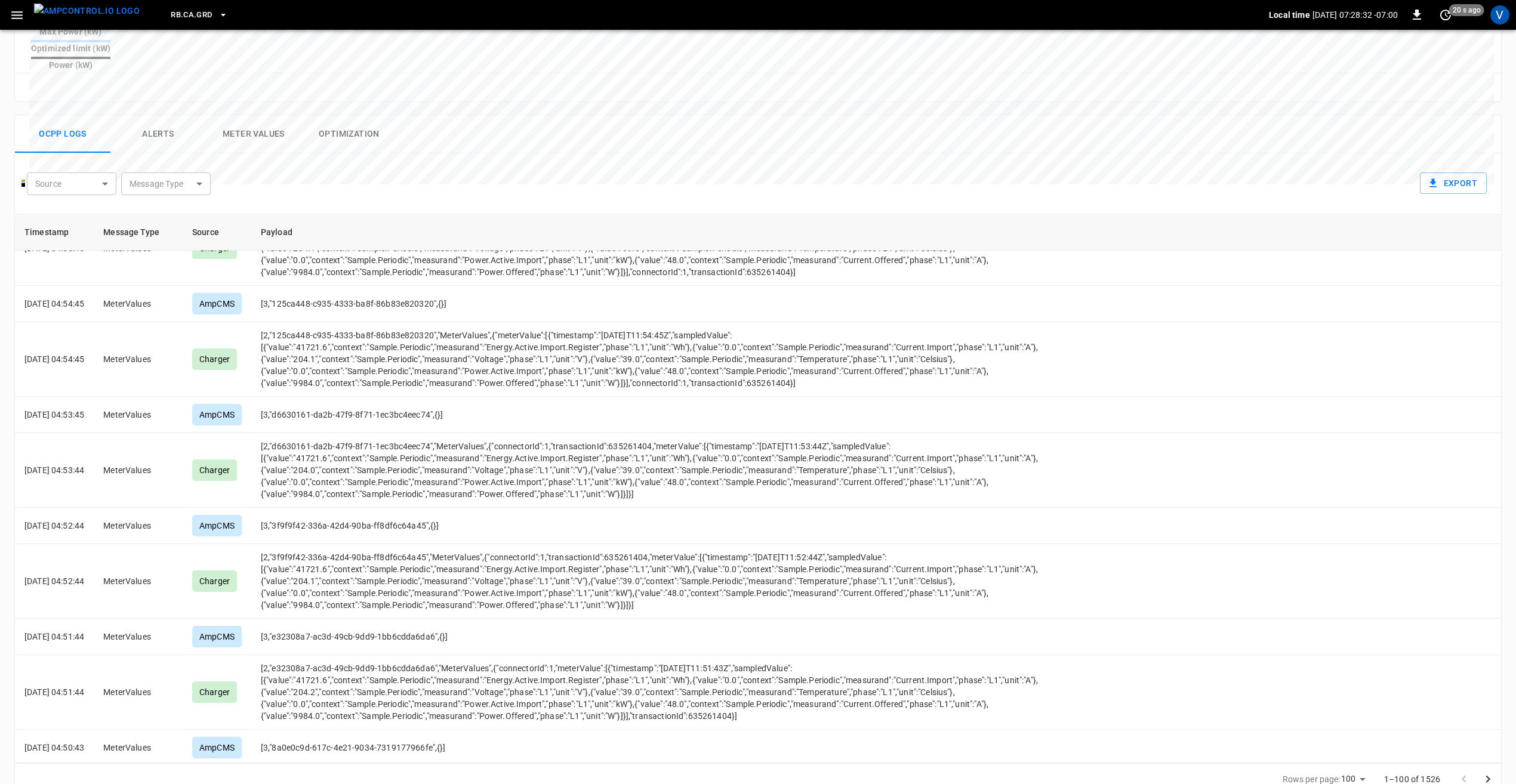
scroll to position [2210, 0]
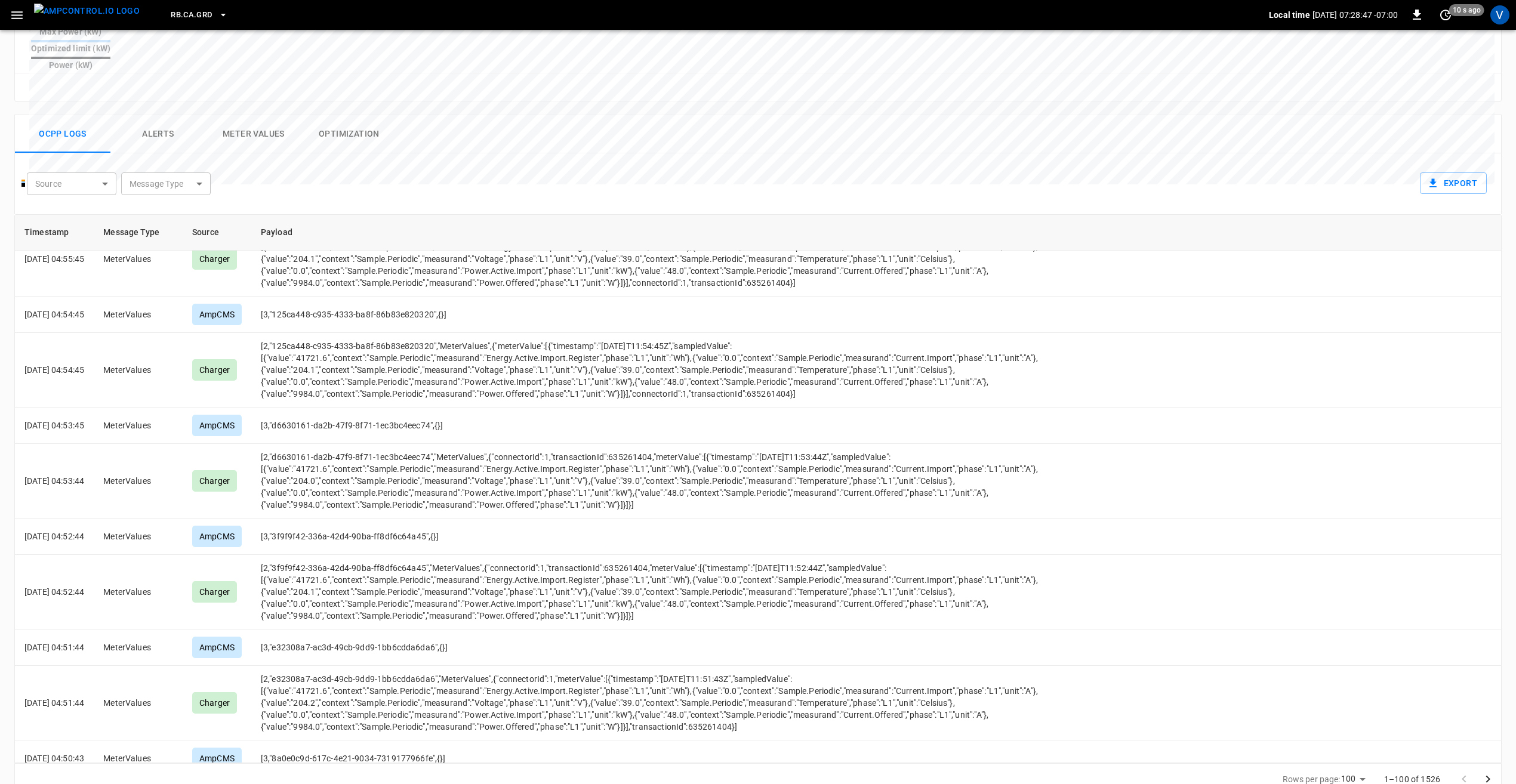
drag, startPoint x: 613, startPoint y: 158, endPoint x: 607, endPoint y: 205, distance: 47.4
click at [613, 163] on div "Source ​ Source Message Type ​ Message Type Export" at bounding box center [755, 181] width 1462 height 37
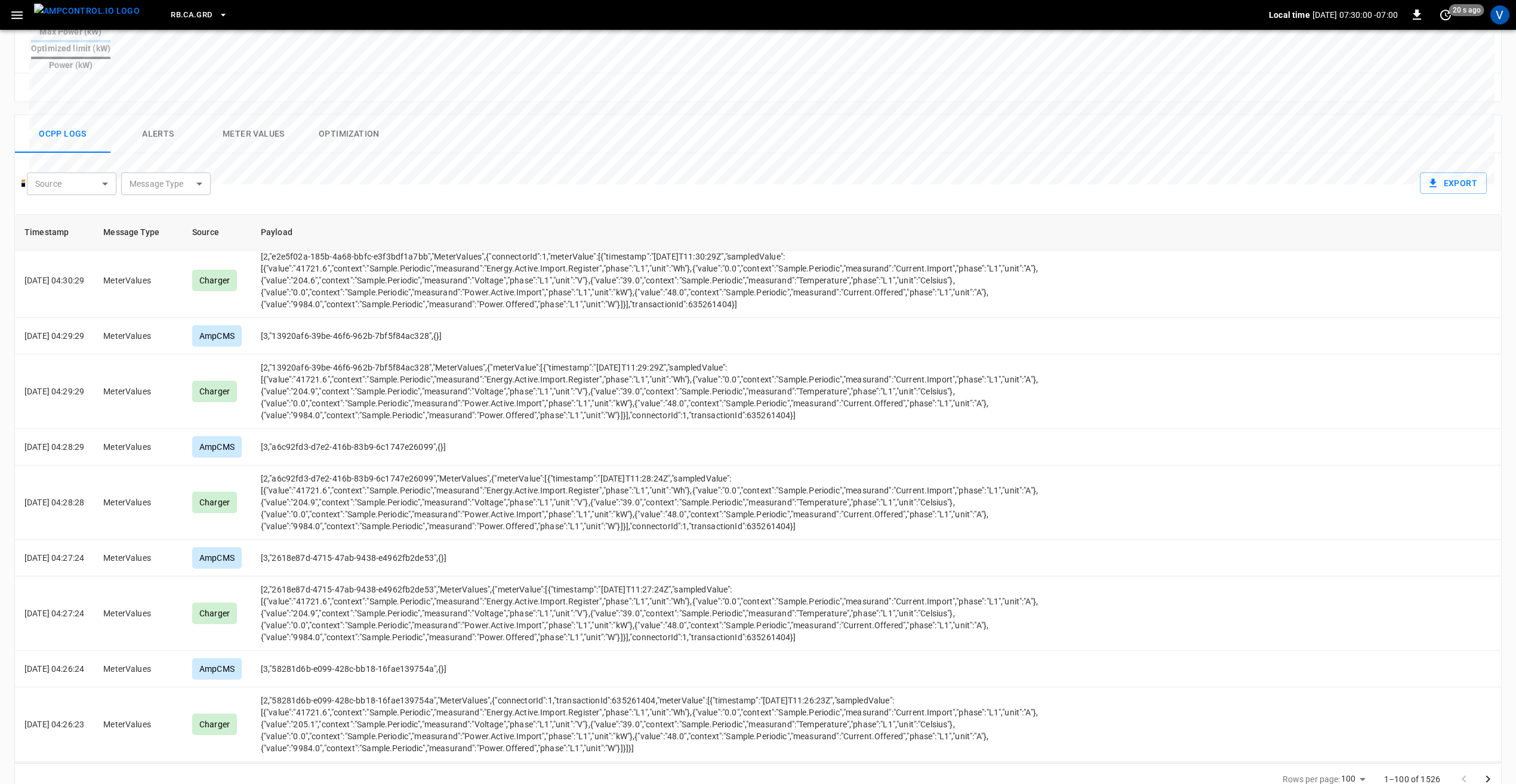
scroll to position [5372, 0]
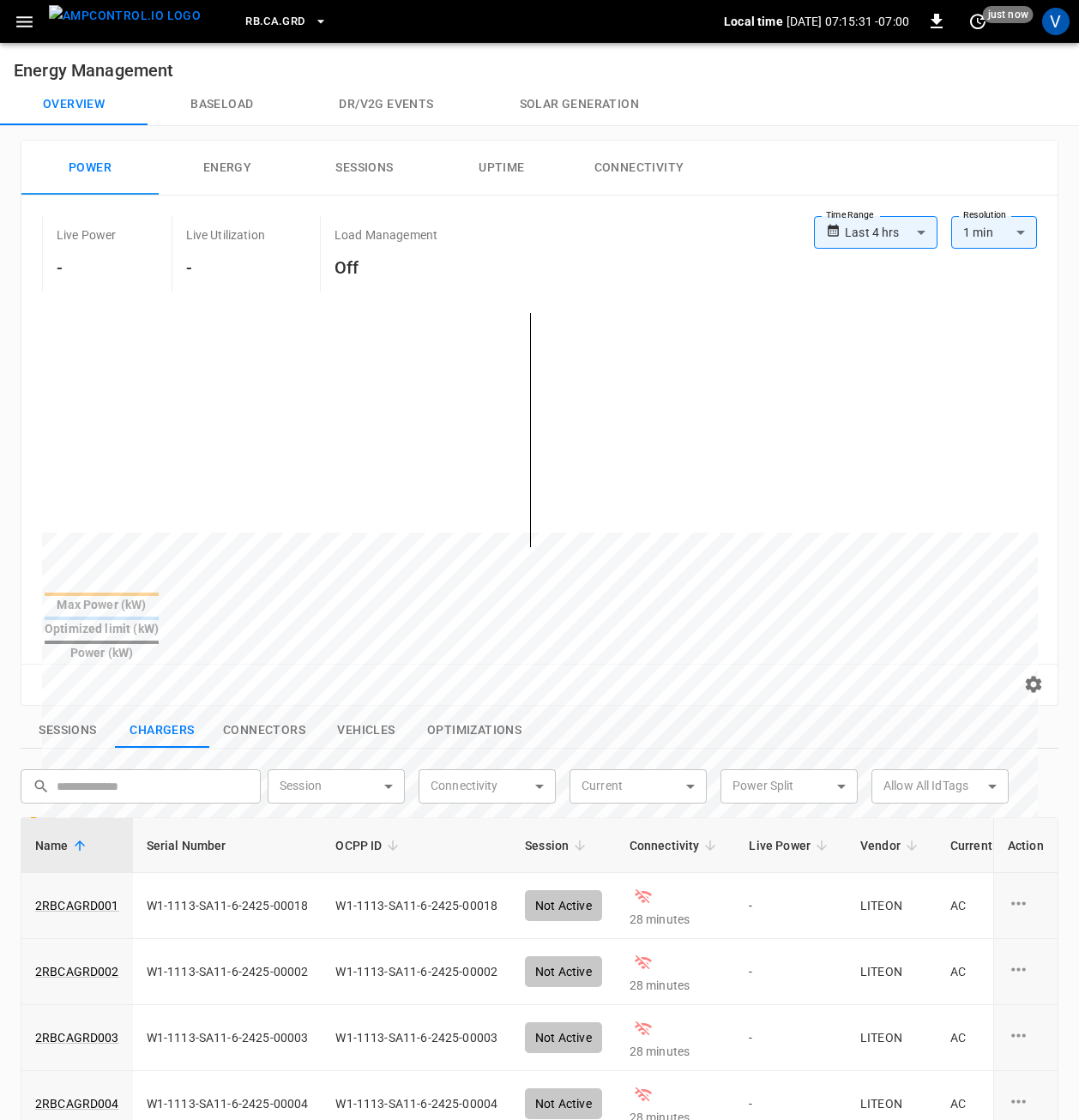
click at [242, 158] on button "Energy" at bounding box center [227, 168] width 137 height 55
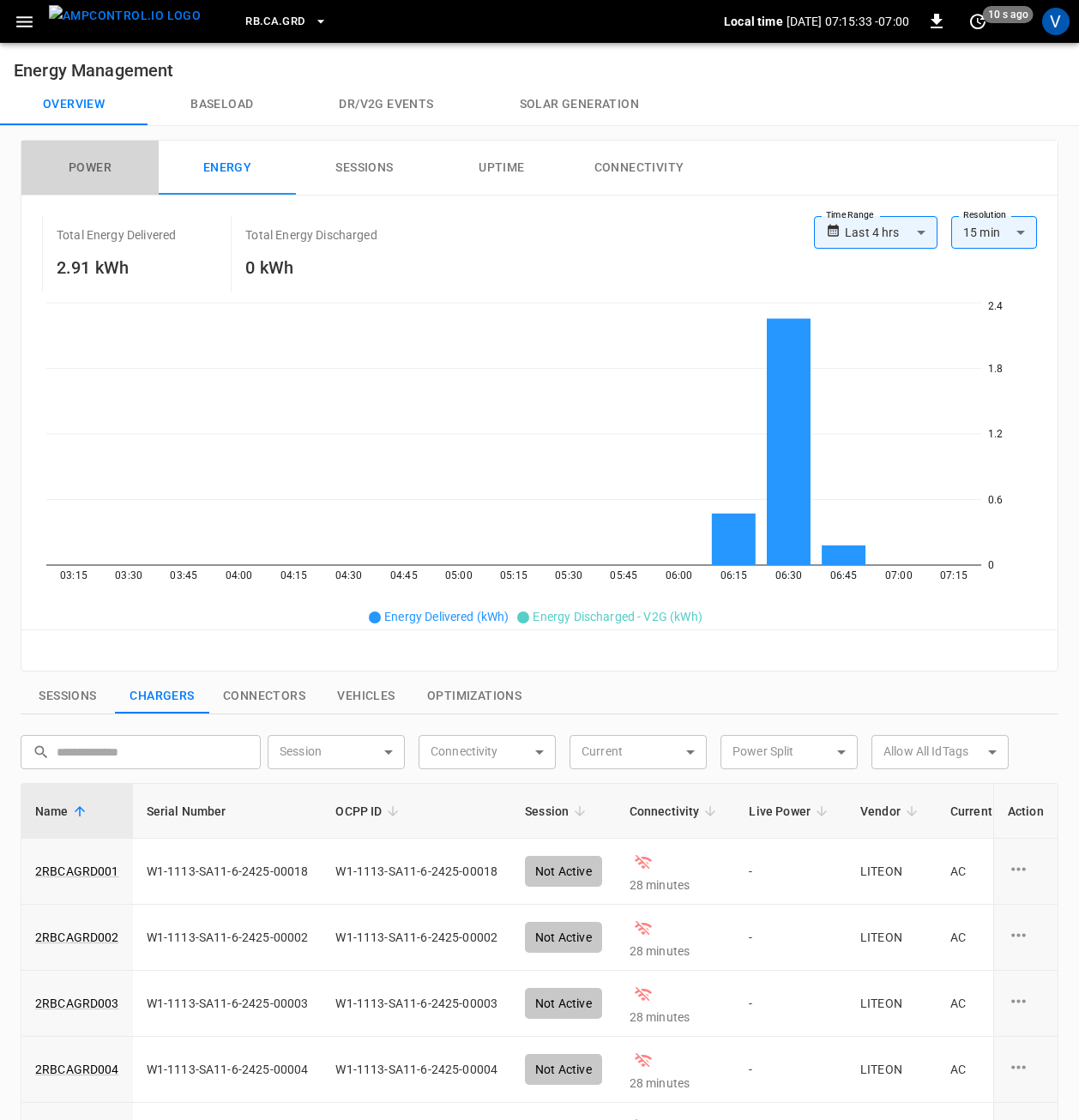
click at [110, 178] on button "Power" at bounding box center [89, 168] width 137 height 55
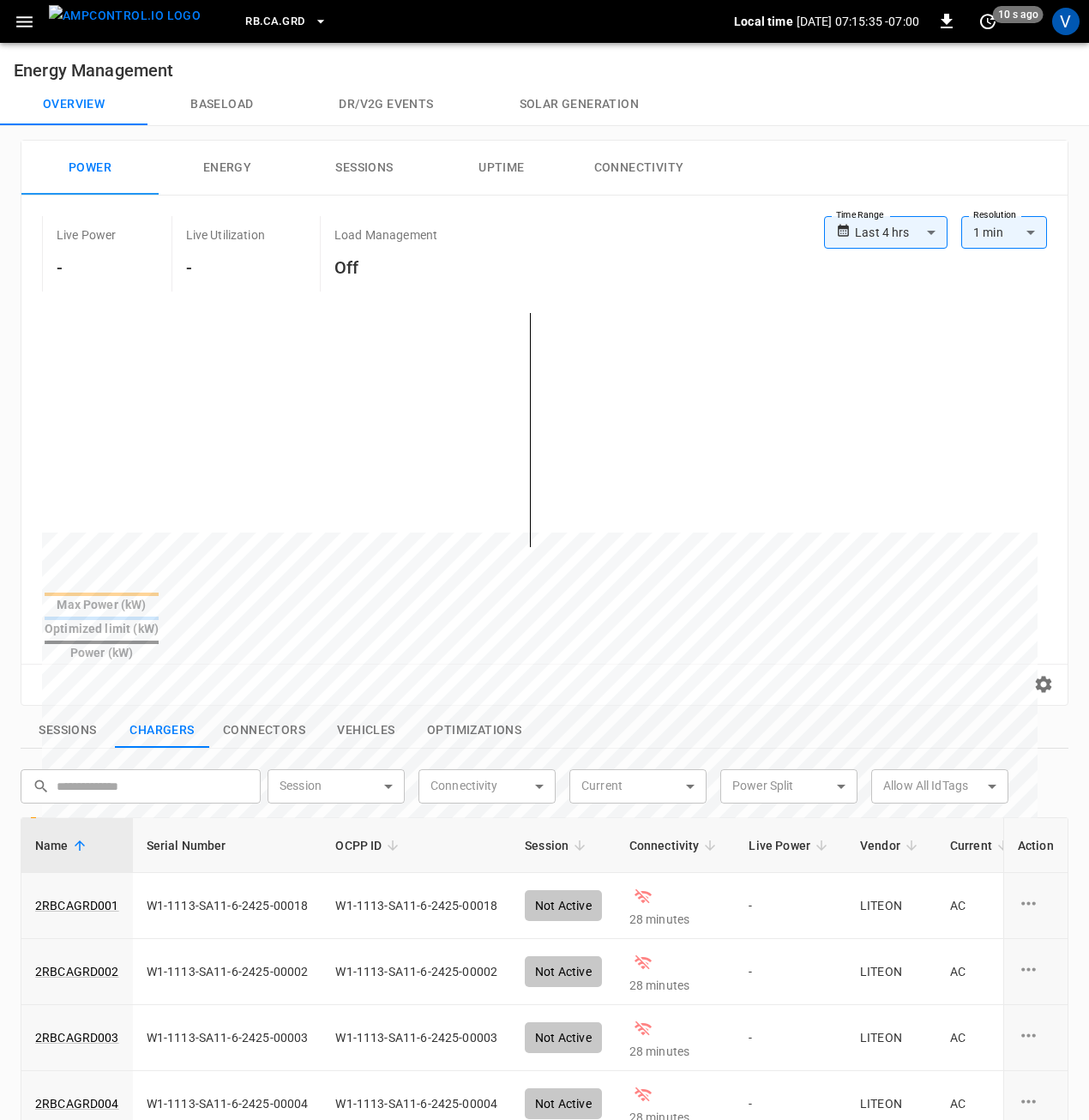
click at [868, 229] on body "**********" at bounding box center [544, 831] width 1089 height 1662
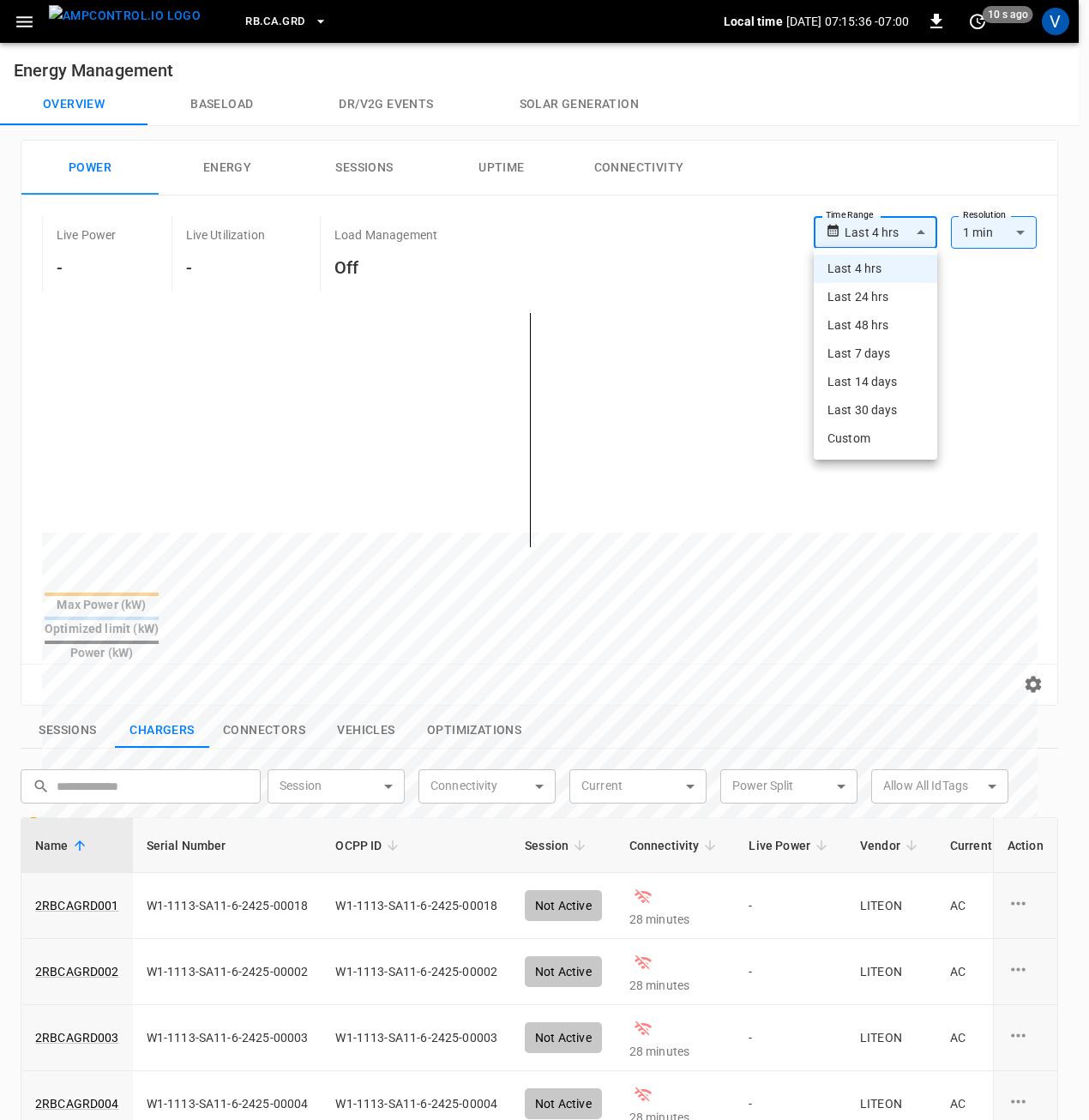
click at [874, 305] on li "Last 24 hrs" at bounding box center [875, 297] width 123 height 28
type input "**********"
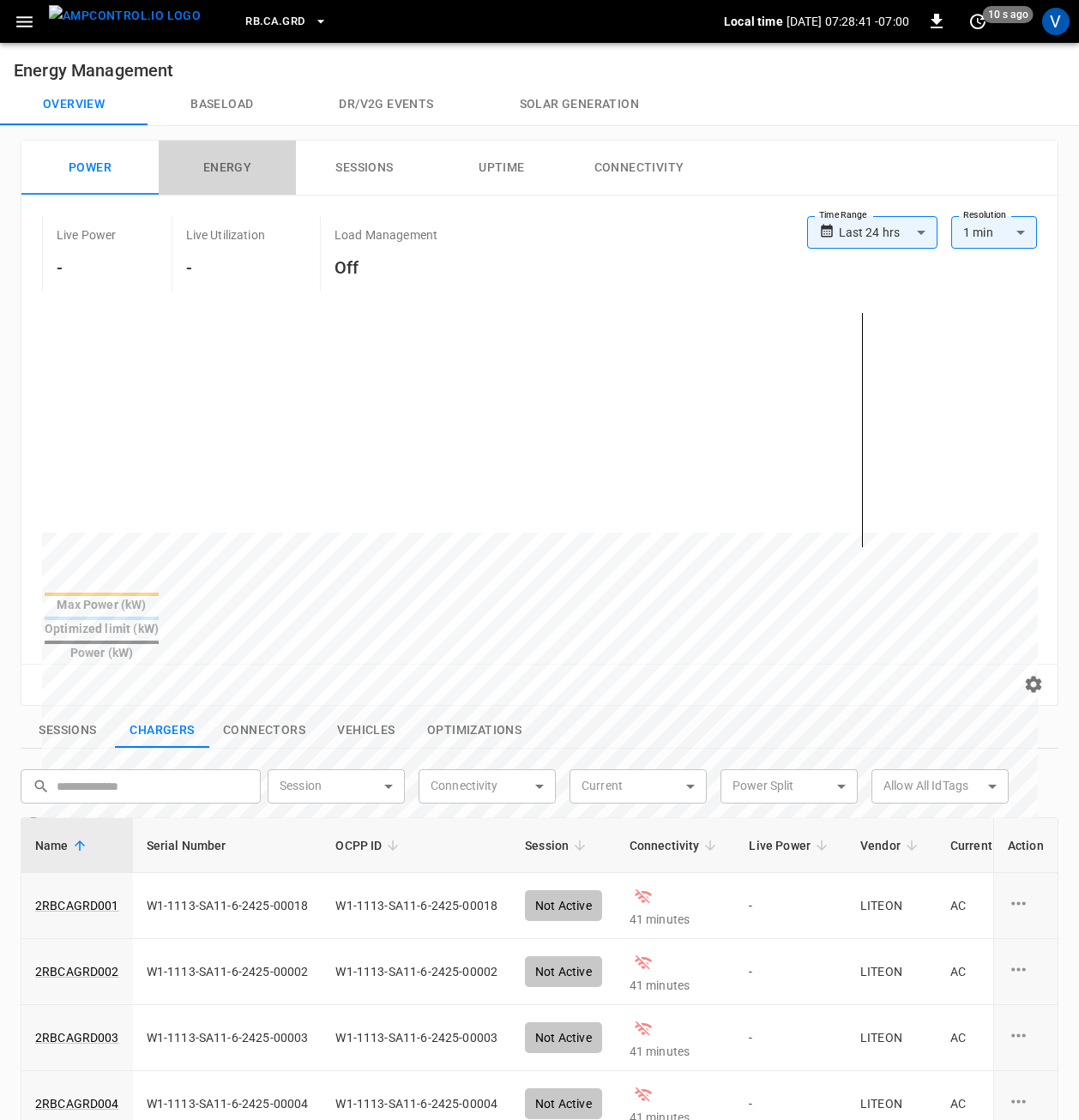
click at [242, 163] on button "Energy" at bounding box center [227, 168] width 137 height 55
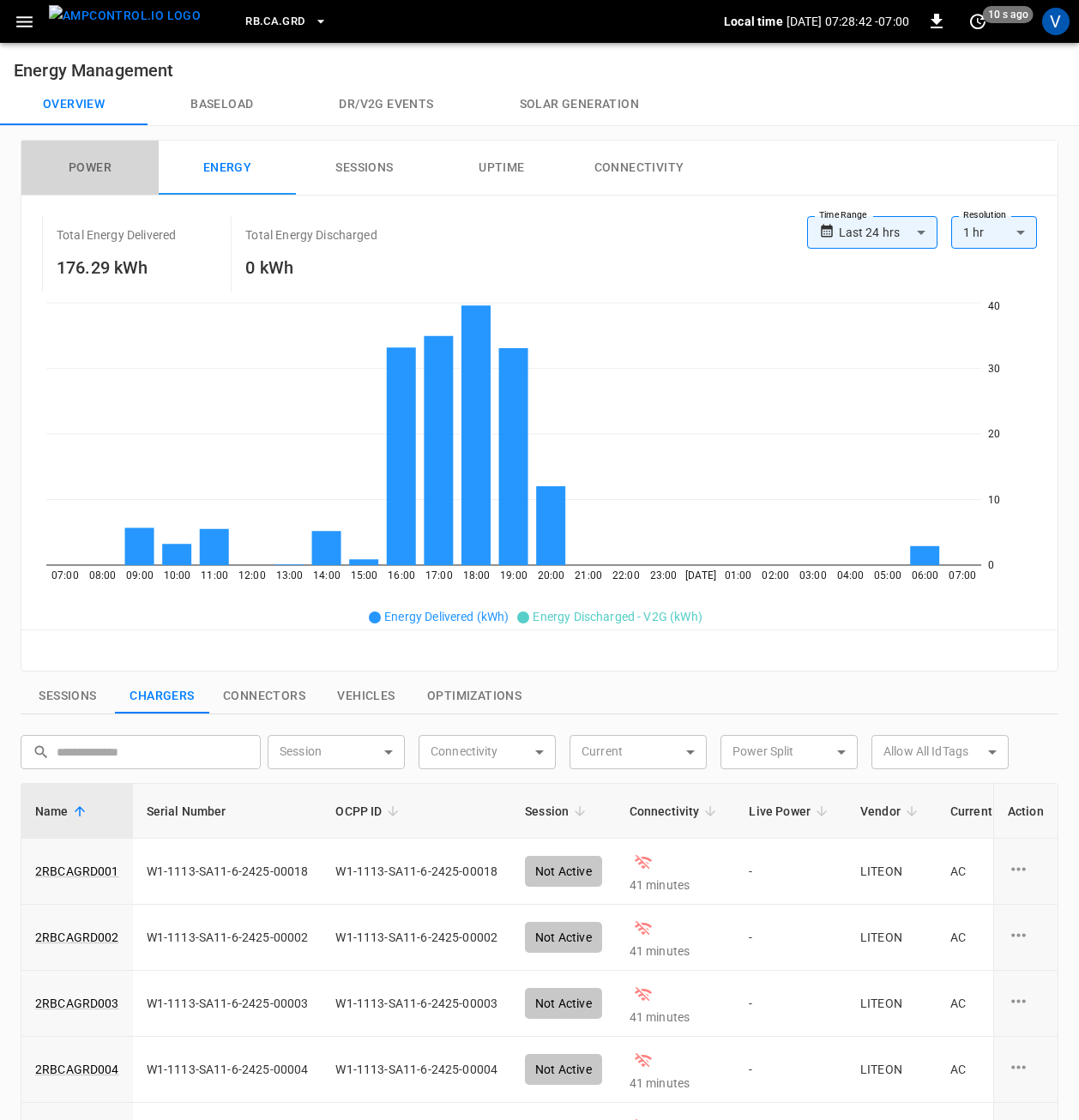
click at [117, 165] on button "Power" at bounding box center [89, 168] width 137 height 55
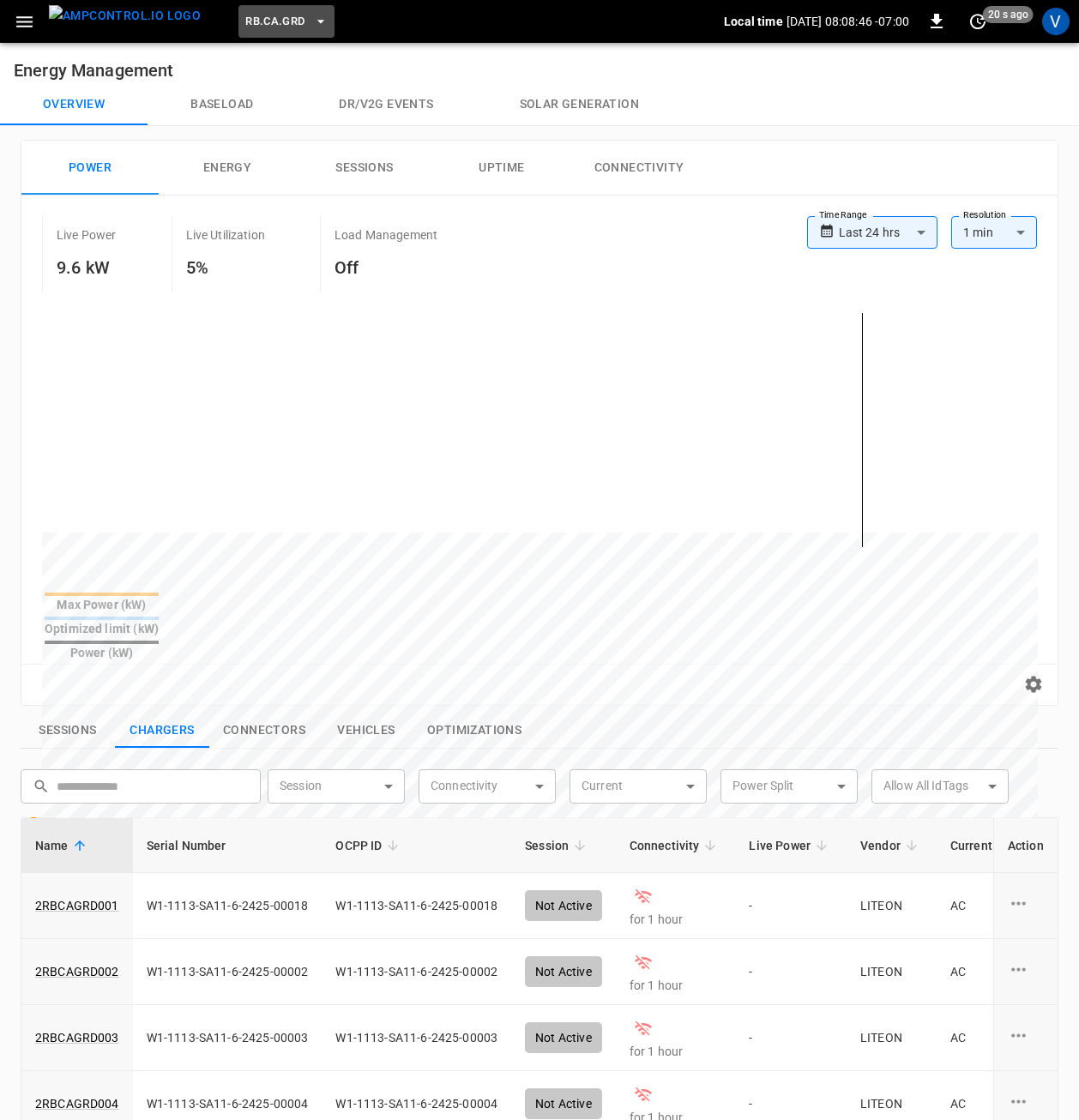
click at [254, 10] on button "RB.CA.GRD" at bounding box center [287, 22] width 96 height 33
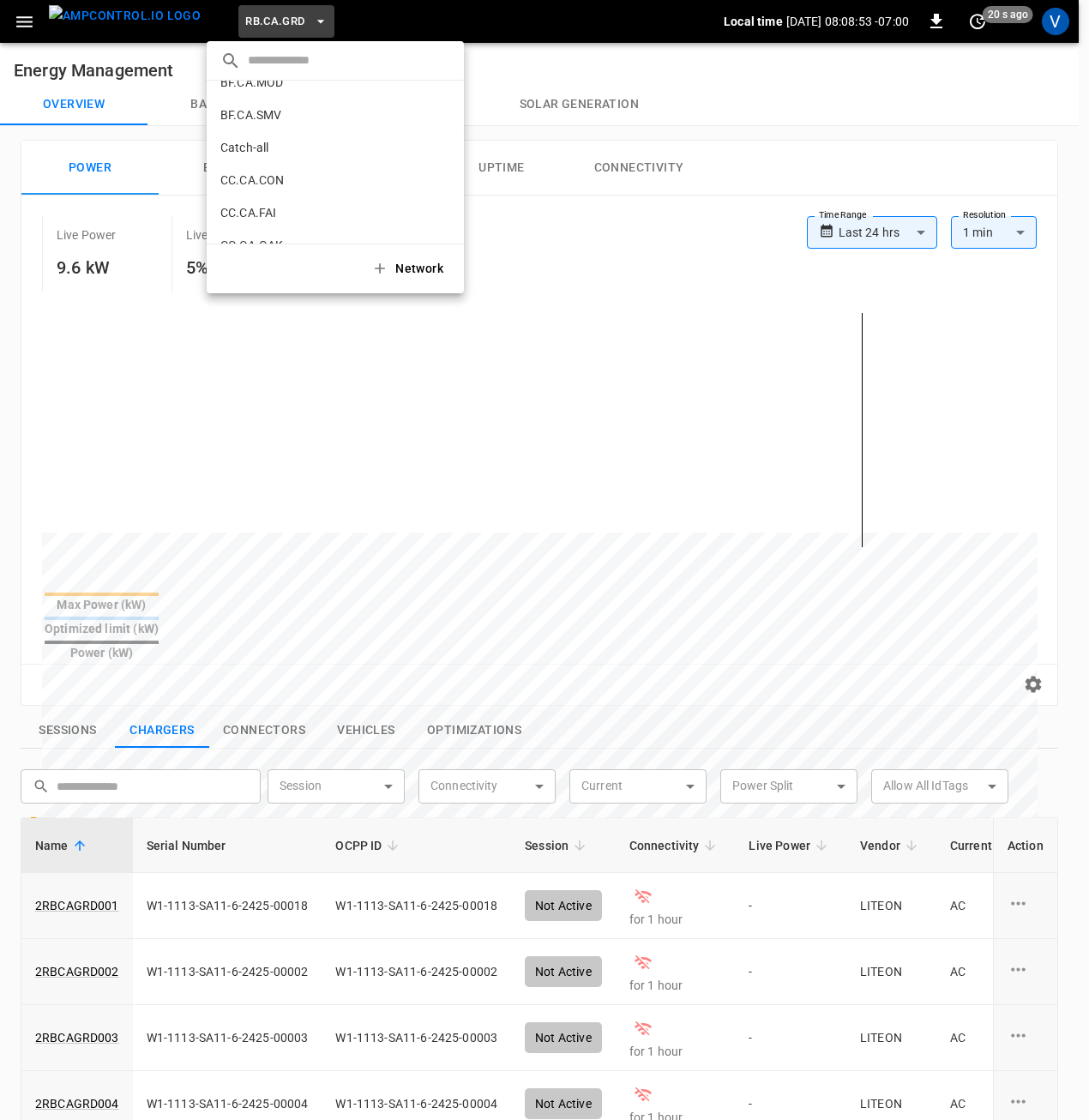
scroll to position [85, 0]
click at [22, 17] on div at bounding box center [544, 560] width 1089 height 1120
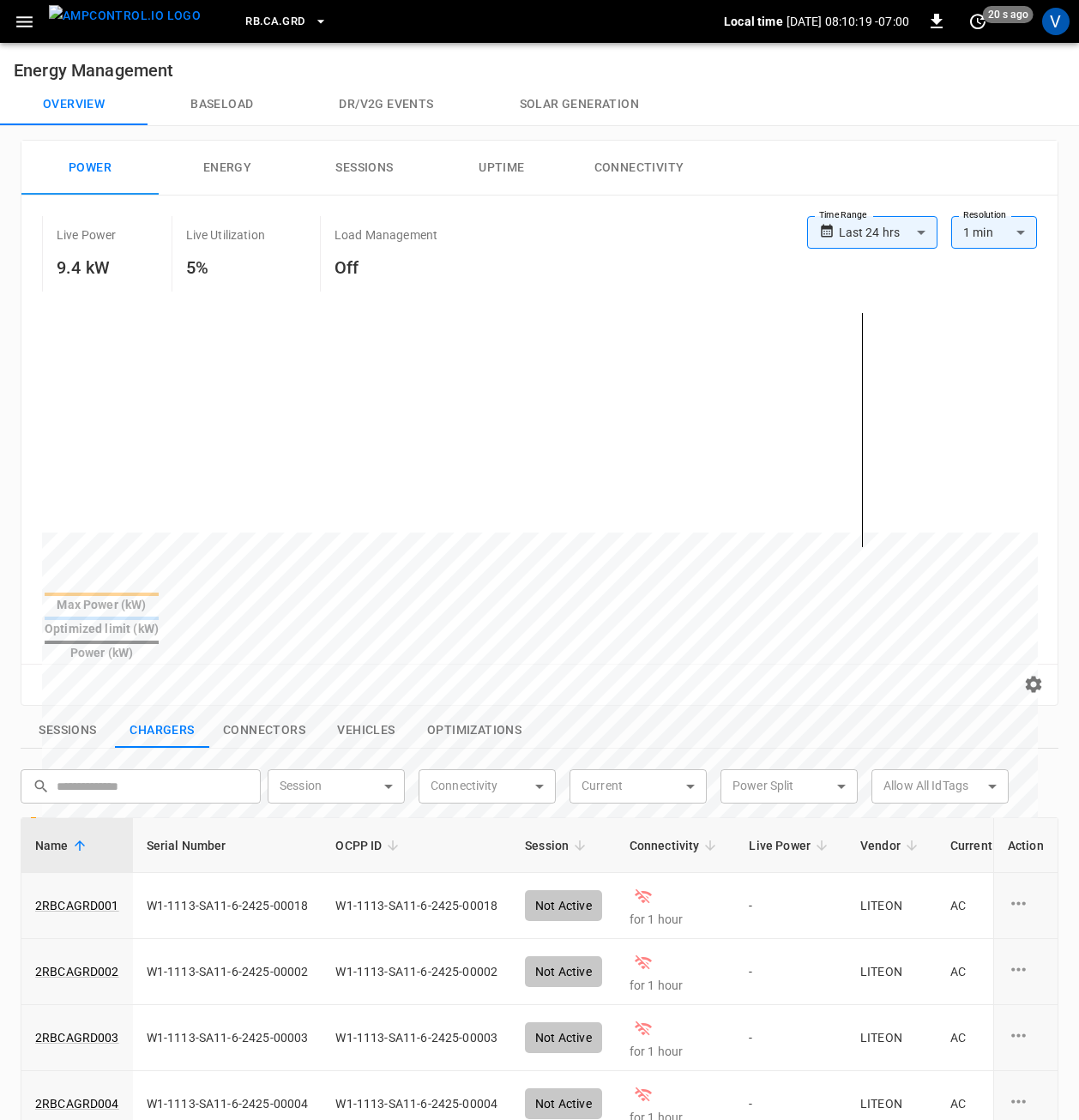
click at [27, 22] on icon "button" at bounding box center [24, 21] width 21 height 21
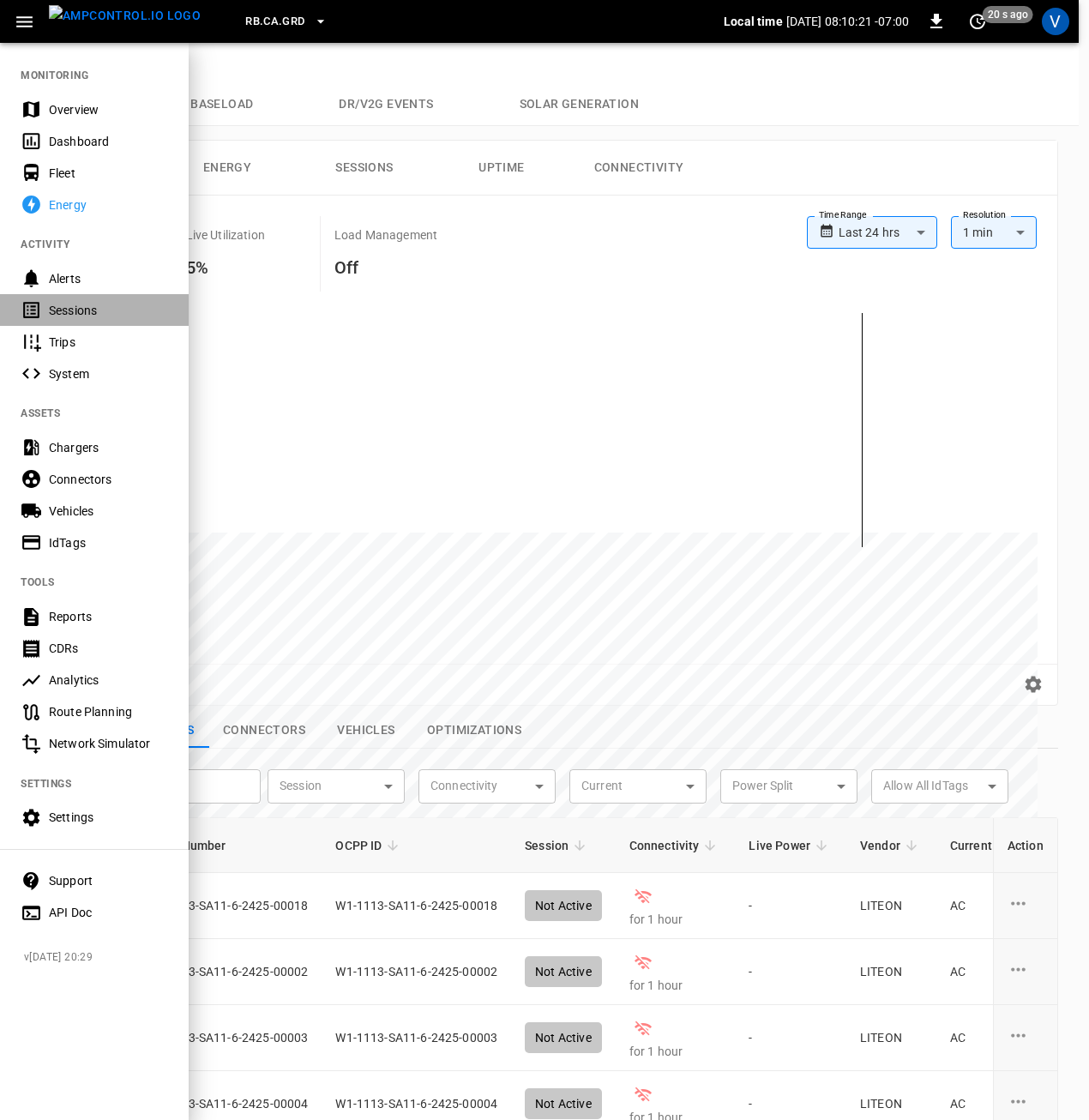
click at [83, 311] on div "Sessions" at bounding box center [108, 310] width 119 height 17
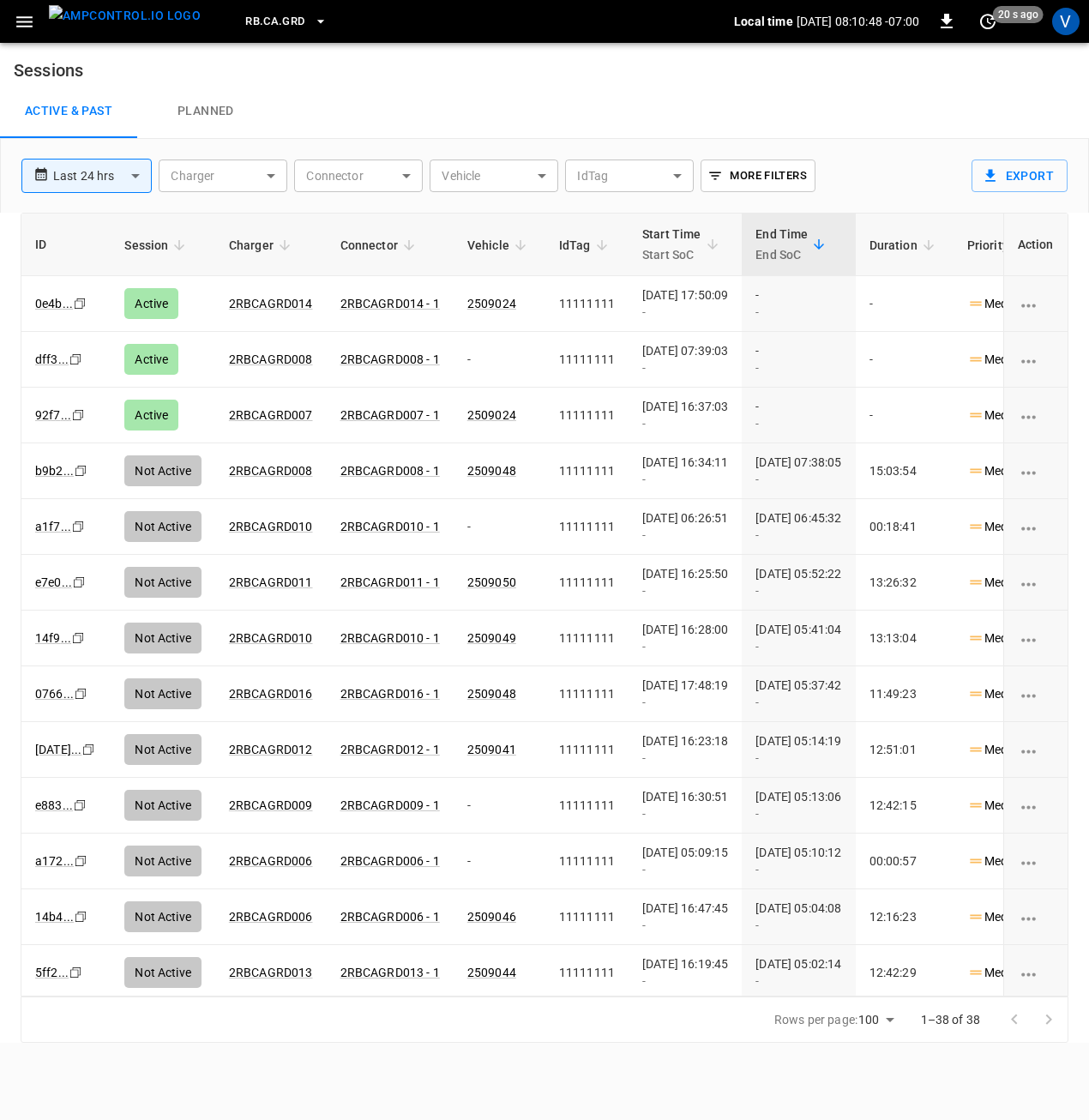
click at [241, 6] on button "RB.CA.GRD" at bounding box center [286, 22] width 95 height 33
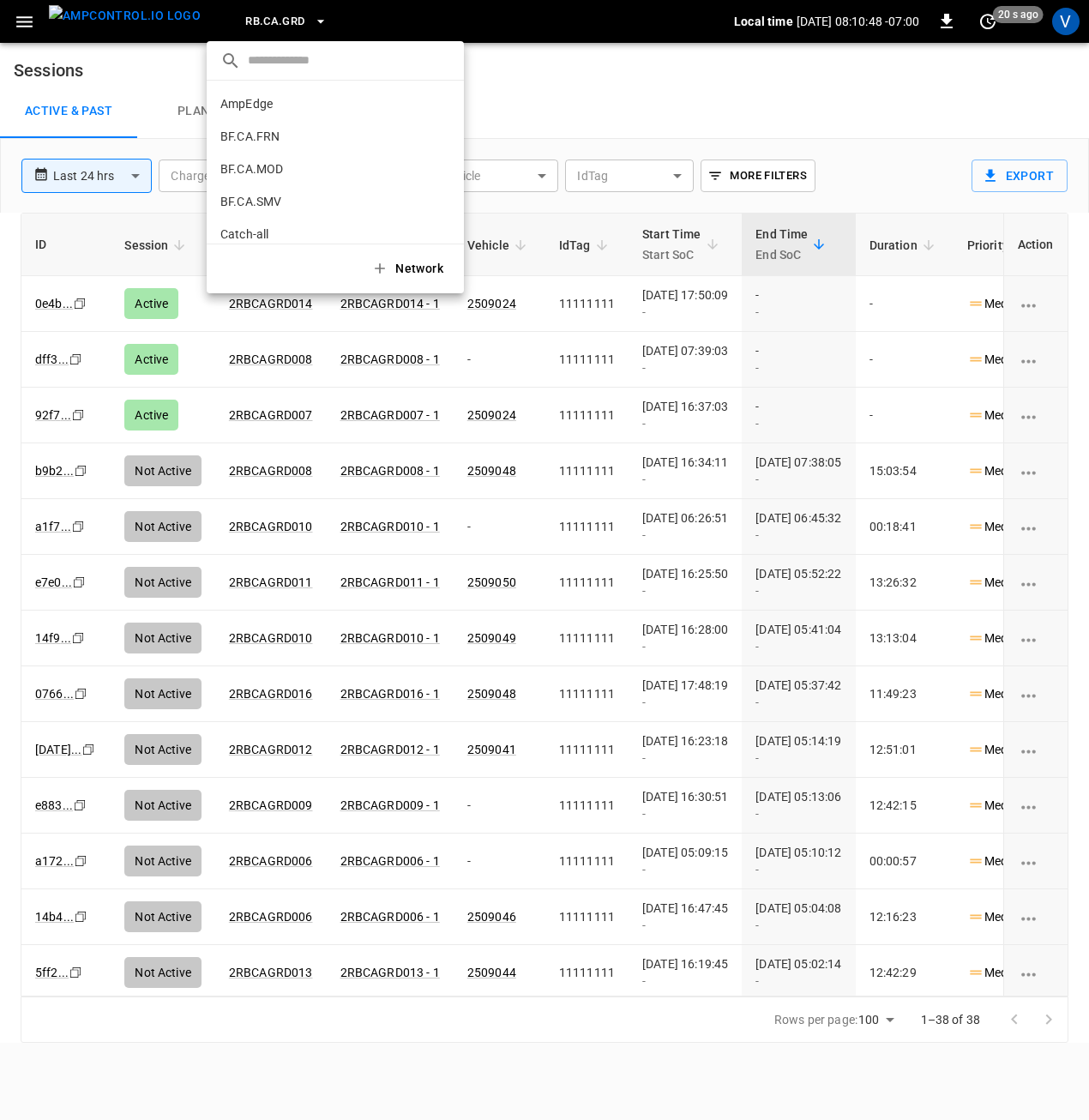
click at [247, 15] on div at bounding box center [544, 560] width 1089 height 1120
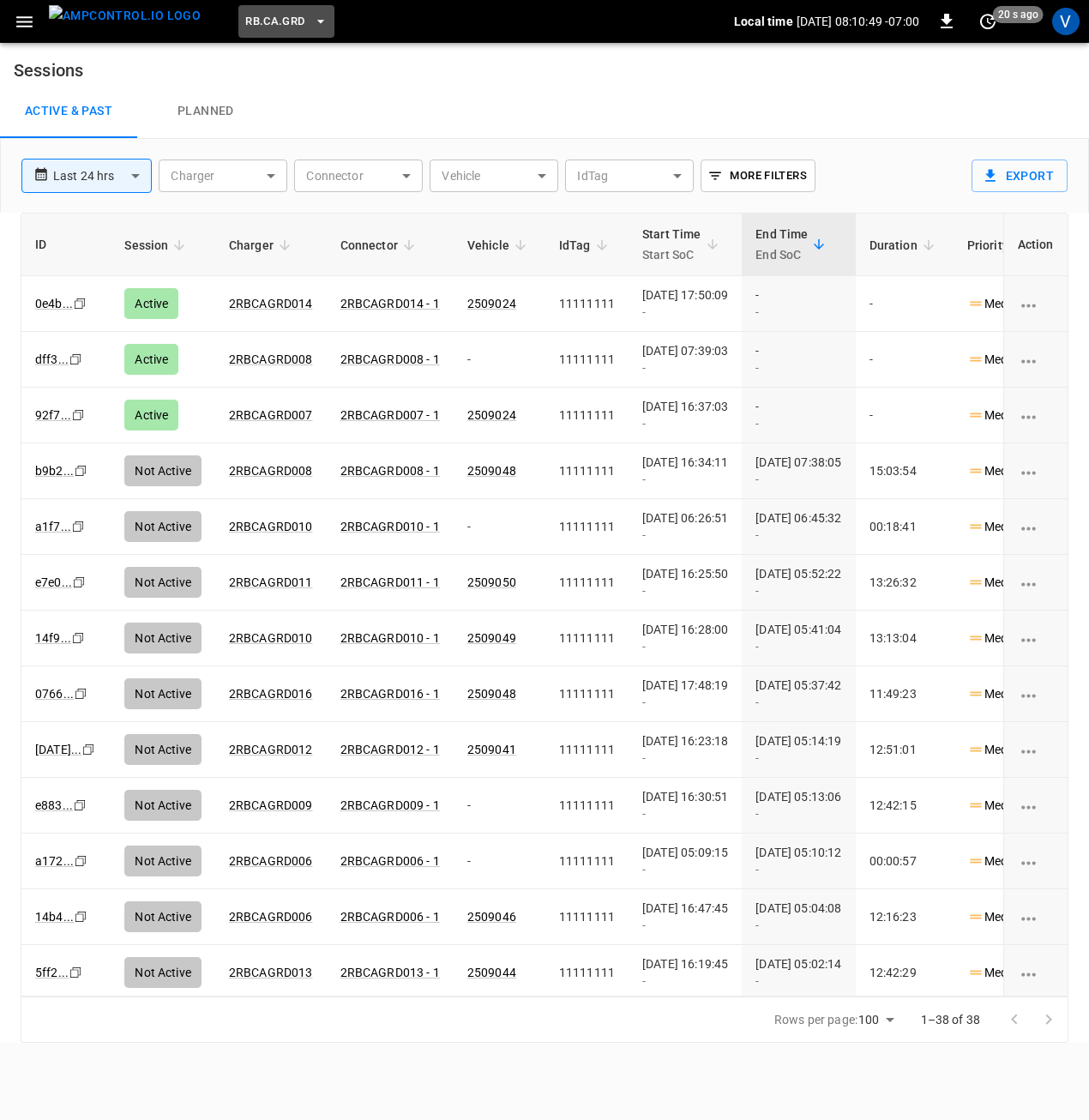
click at [251, 18] on span "RB.CA.GRD" at bounding box center [275, 21] width 59 height 19
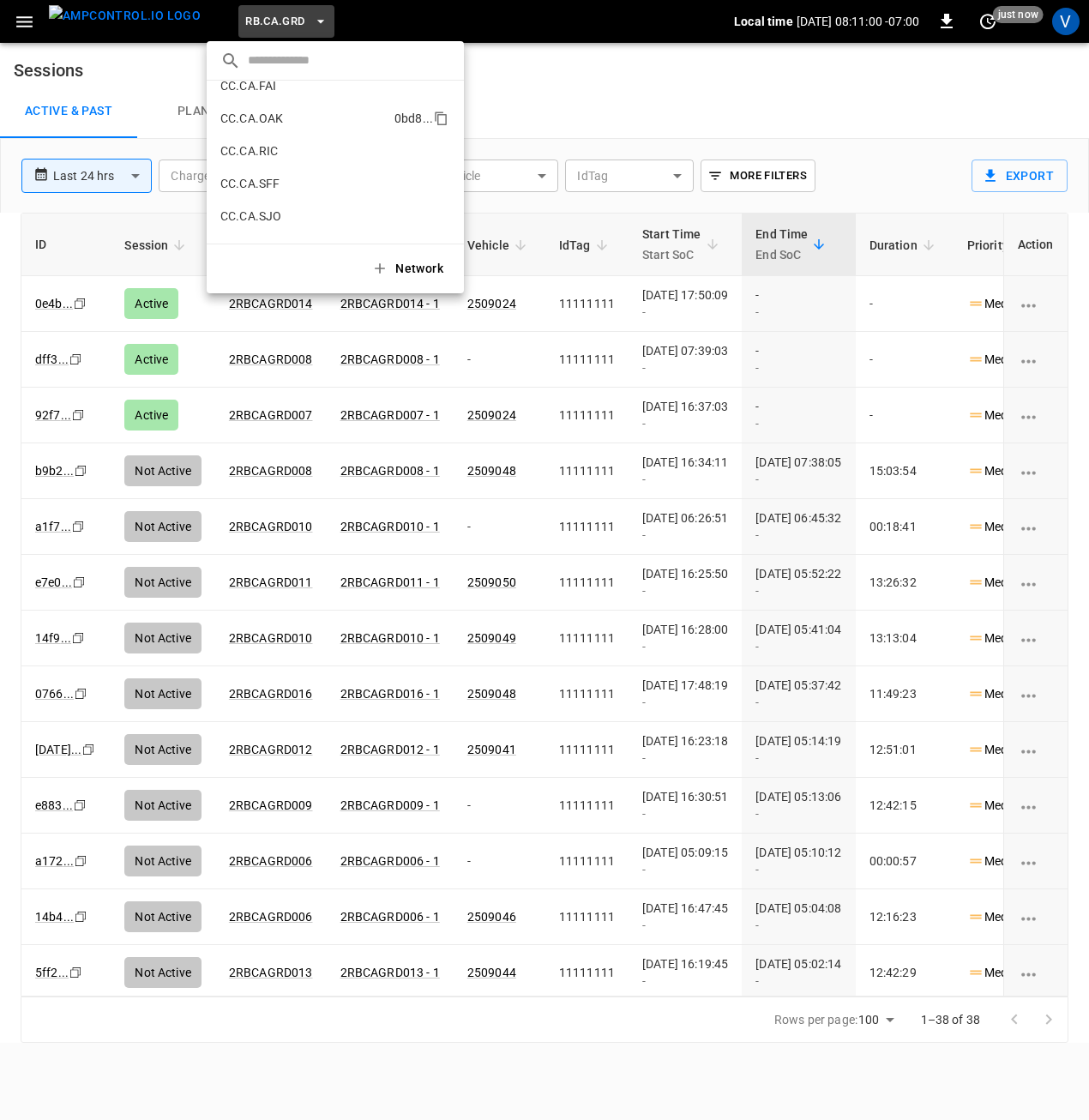
scroll to position [211, 0]
click at [290, 97] on li "CC.CA.FAI 4d3b ..." at bounding box center [335, 87] width 257 height 32
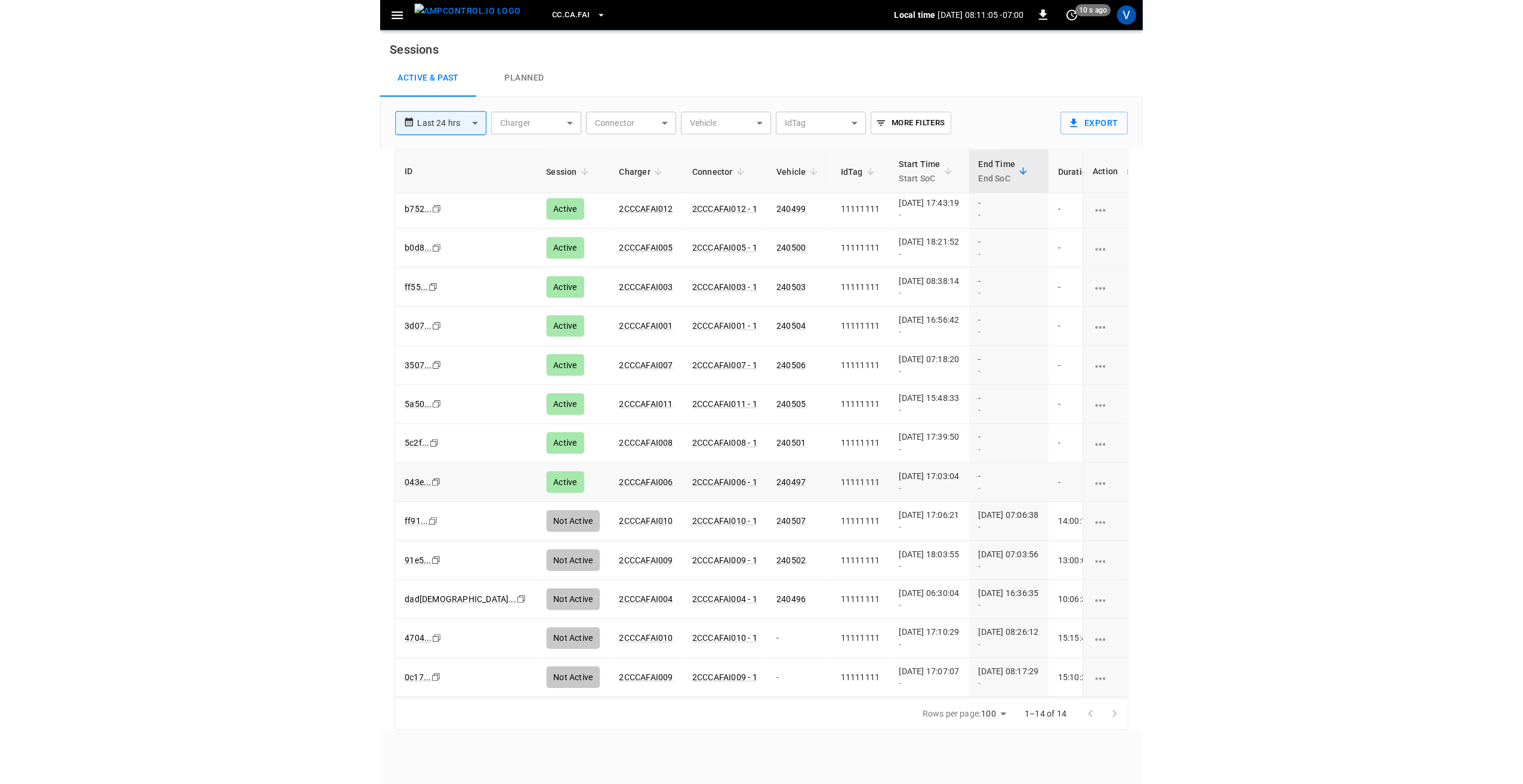
scroll to position [35, 0]
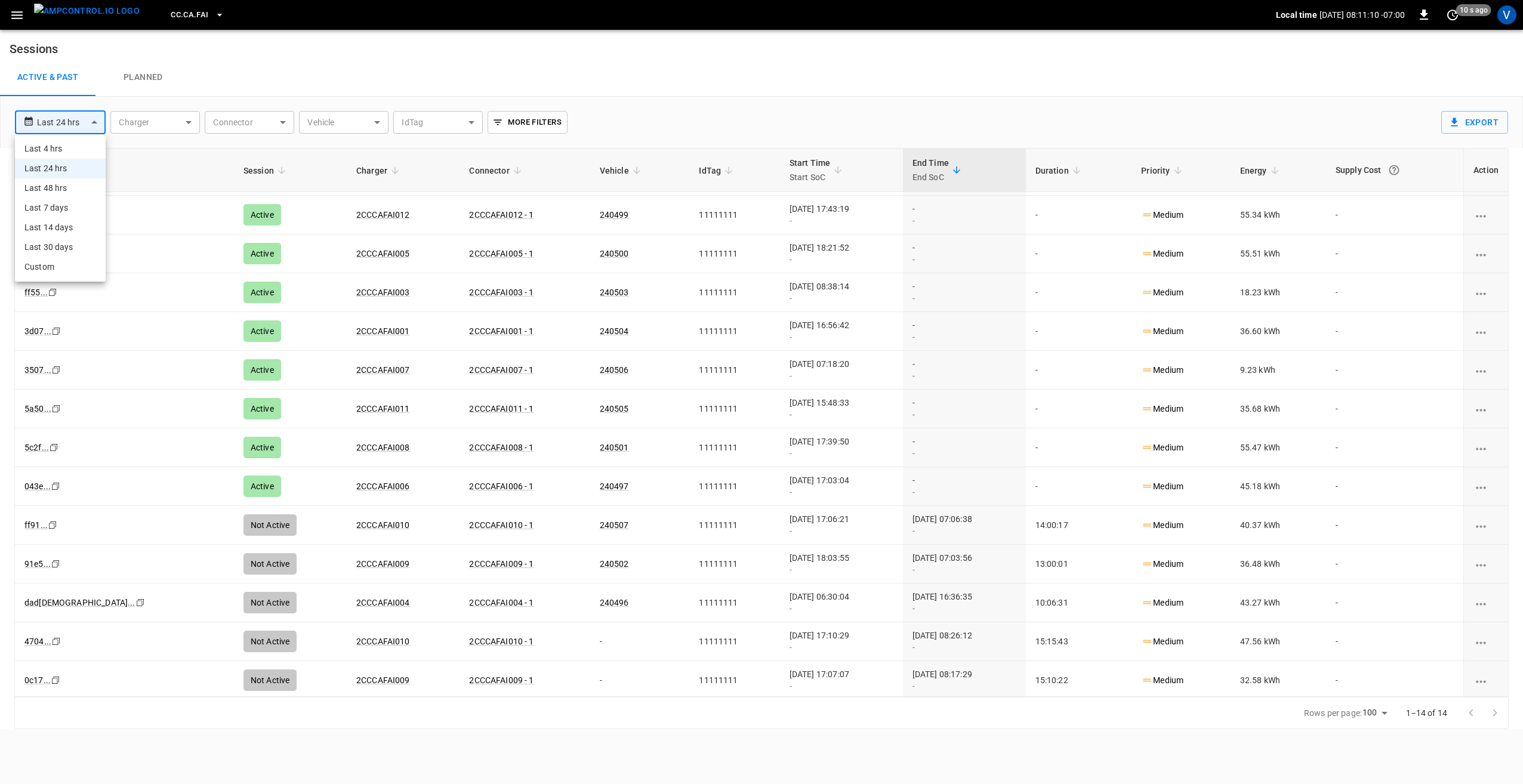
click at [74, 121] on body "**********" at bounding box center [761, 364] width 1523 height 729
click at [77, 207] on li "Last 7 days" at bounding box center [60, 208] width 91 height 20
type input "**********"
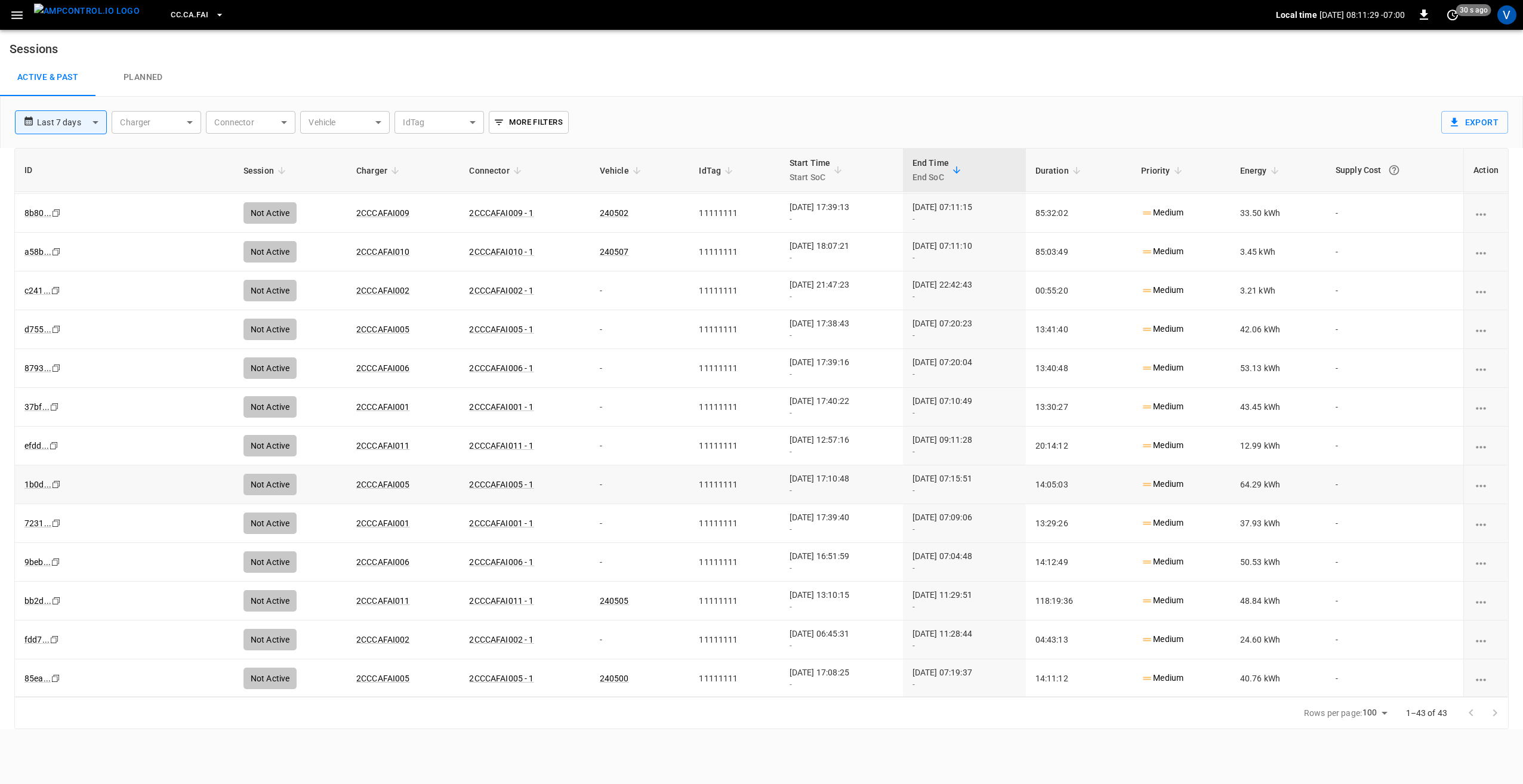
scroll to position [617, 0]
